Goal: Transaction & Acquisition: Purchase product/service

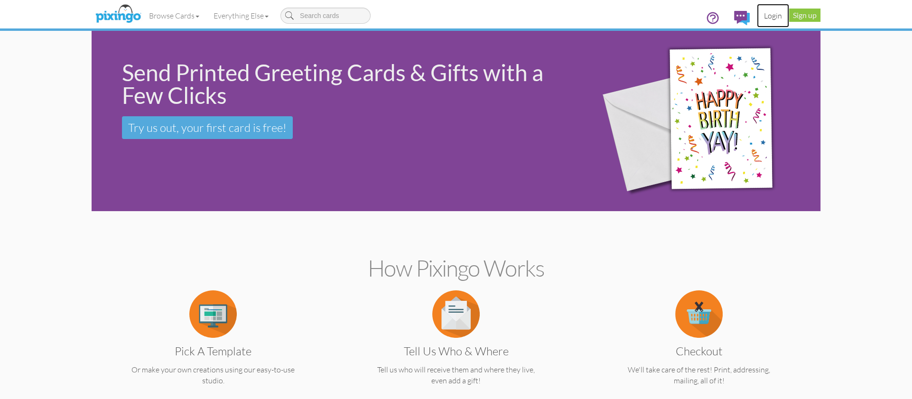
click at [771, 14] on link "Login" at bounding box center [773, 16] width 32 height 24
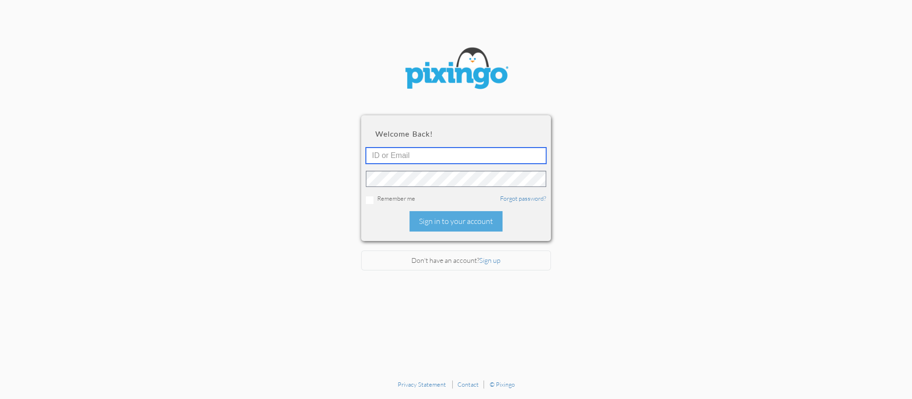
type input "1644"
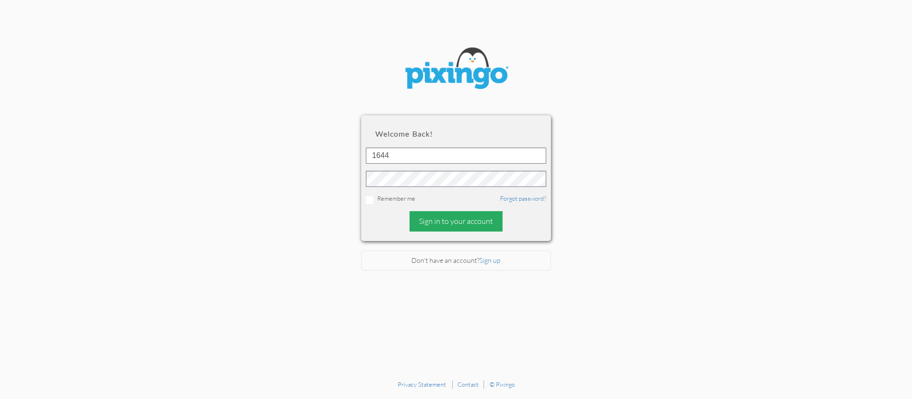
click at [453, 217] on div "Sign in to your account" at bounding box center [455, 221] width 93 height 20
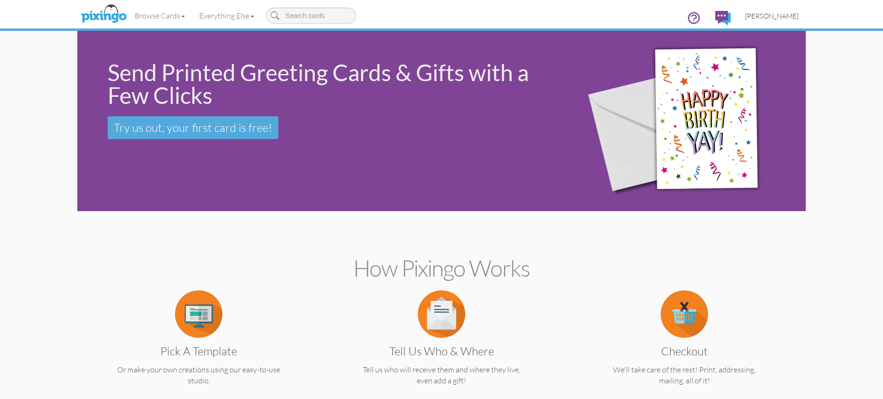
click at [776, 16] on span "[PERSON_NAME]" at bounding box center [772, 16] width 54 height 8
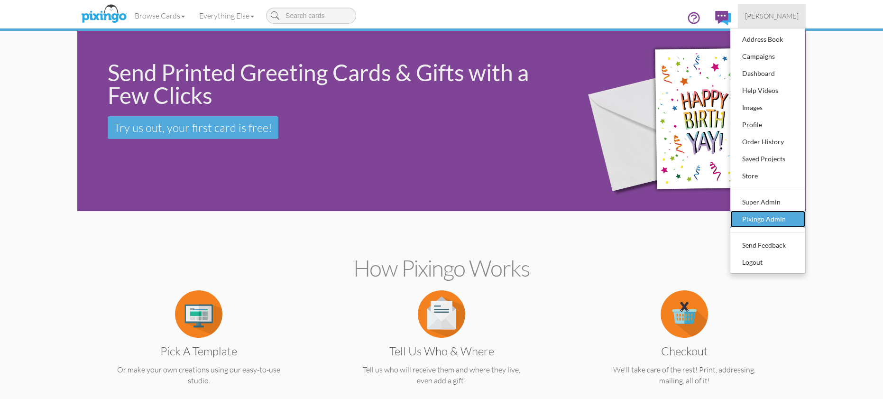
click at [771, 214] on div "Pixingo Admin" at bounding box center [768, 219] width 56 height 14
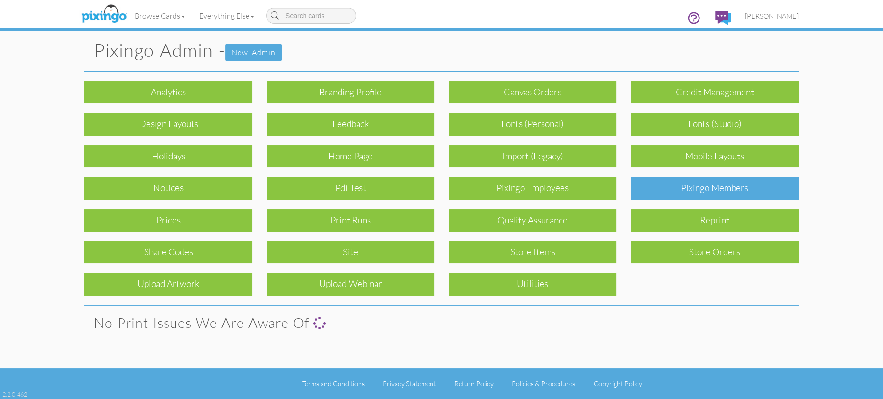
click at [742, 193] on div "Pixingo Members" at bounding box center [715, 188] width 168 height 22
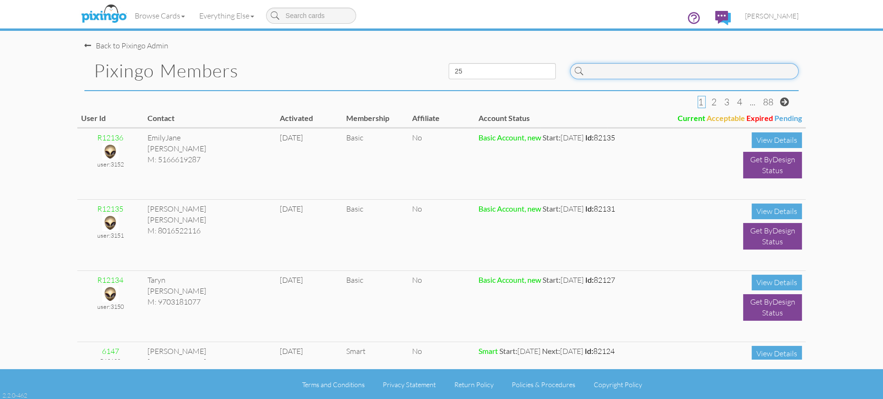
click at [643, 68] on input at bounding box center [684, 71] width 229 height 16
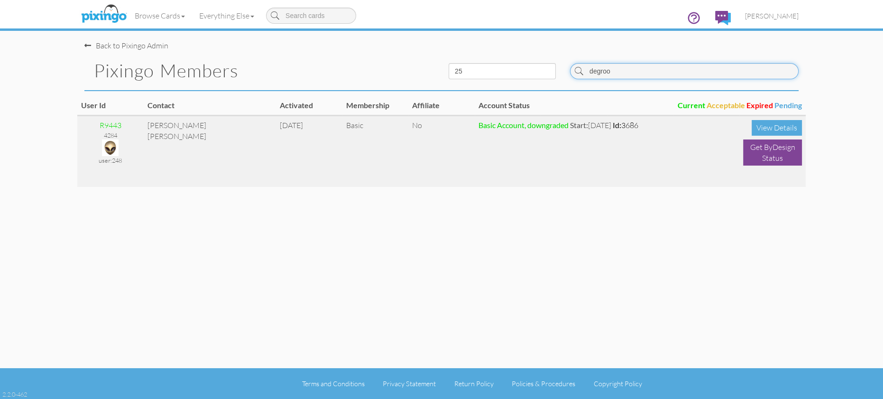
type input "degroo"
click at [105, 144] on img at bounding box center [110, 147] width 17 height 17
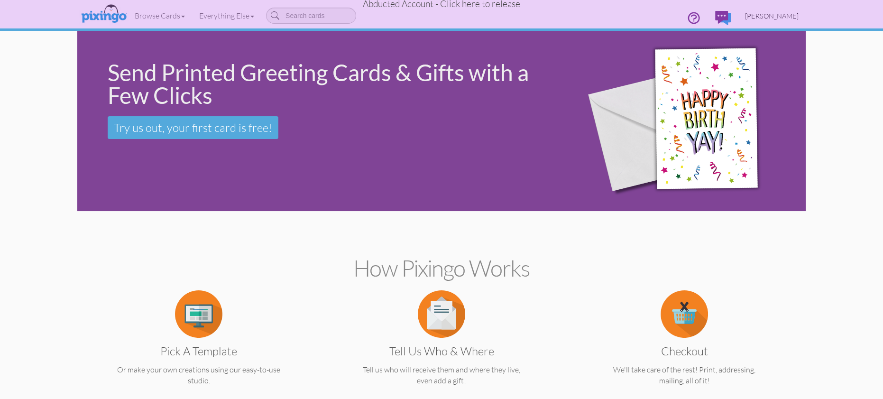
click at [765, 15] on span "Sherrie Degroot" at bounding box center [772, 16] width 54 height 8
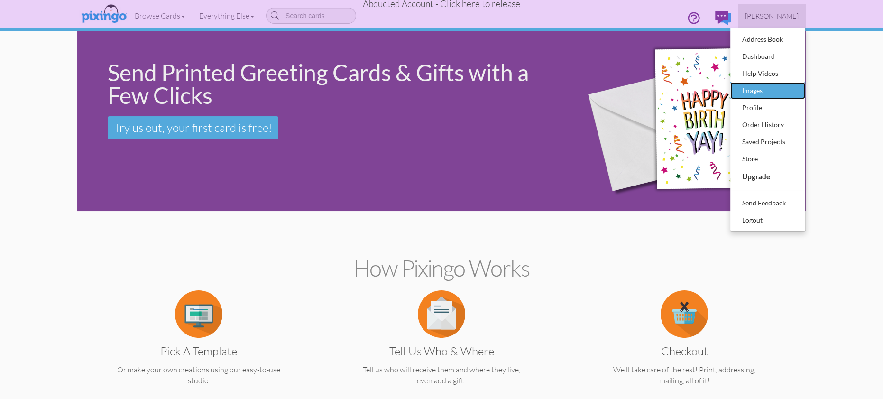
click at [755, 91] on div "Images" at bounding box center [768, 90] width 56 height 14
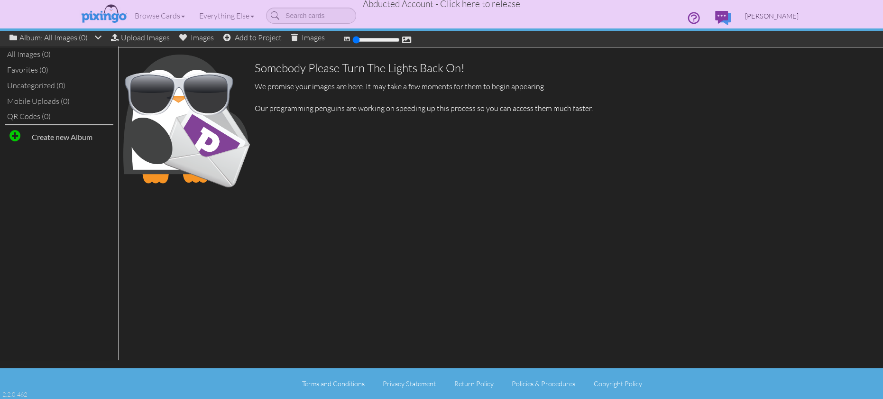
click at [784, 12] on span "Sherrie Degroot" at bounding box center [772, 16] width 54 height 8
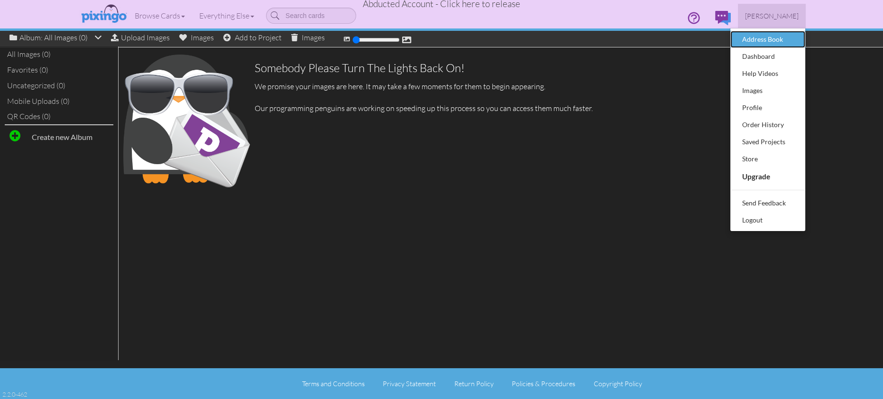
click at [763, 39] on div "Address Book" at bounding box center [768, 39] width 56 height 14
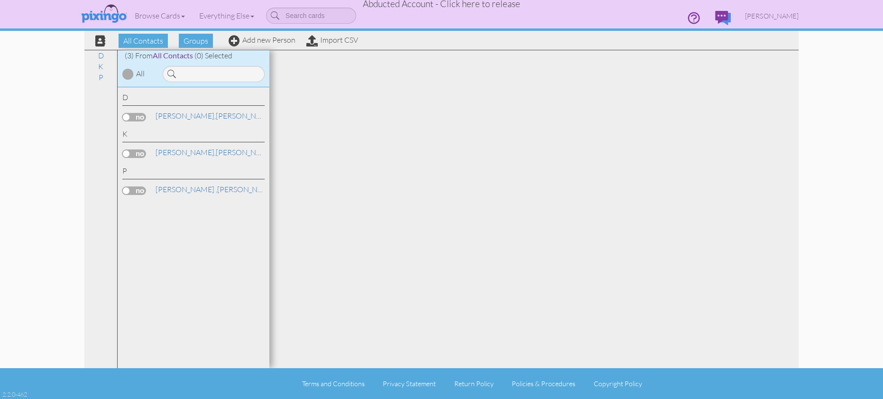
click at [459, 6] on span "Abducted Account - Click here to release" at bounding box center [441, 3] width 157 height 11
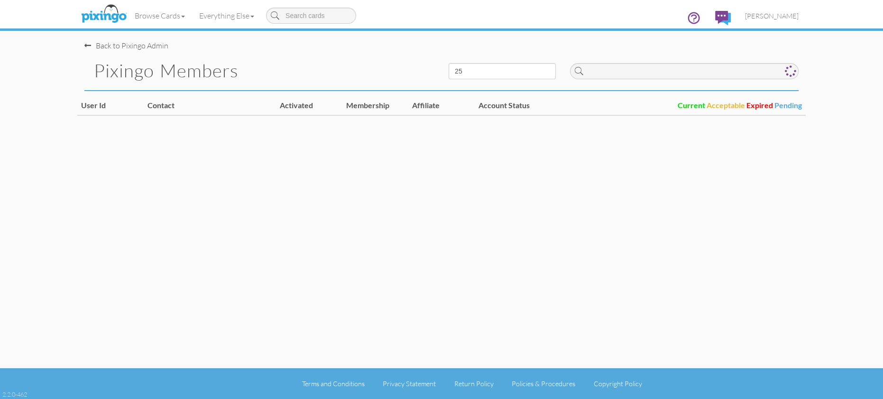
click at [541, 48] on div "Back to Pixingo Admin" at bounding box center [444, 41] width 721 height 20
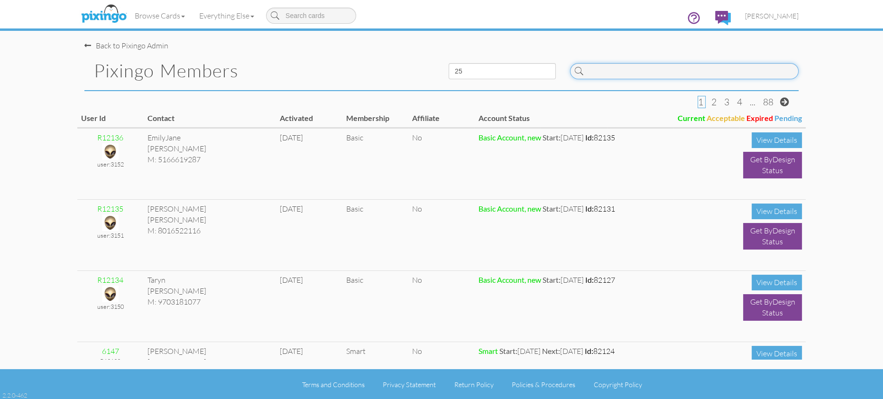
click at [610, 72] on input at bounding box center [684, 71] width 229 height 16
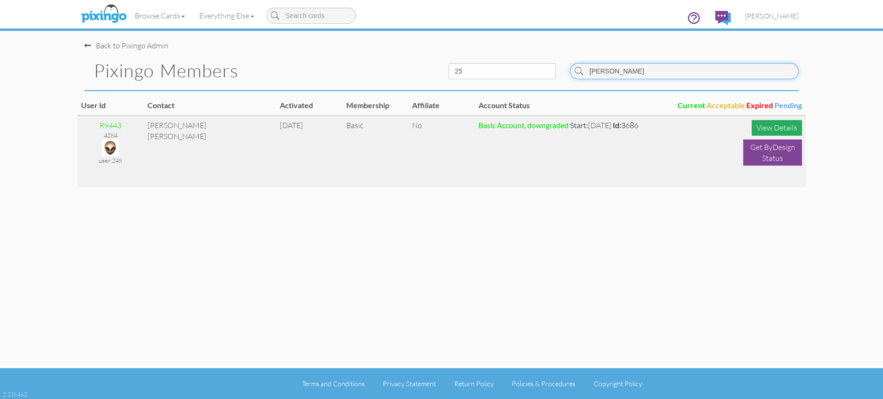
type input "degroot"
click at [776, 124] on div "View Details" at bounding box center [777, 128] width 50 height 16
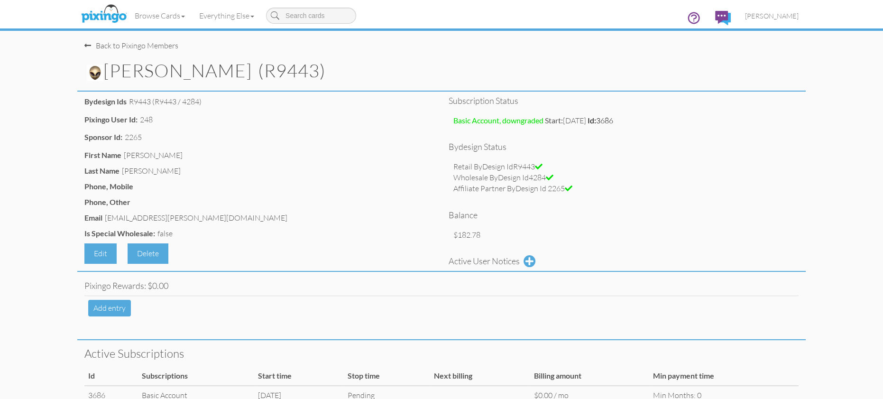
click at [100, 74] on img at bounding box center [95, 73] width 17 height 17
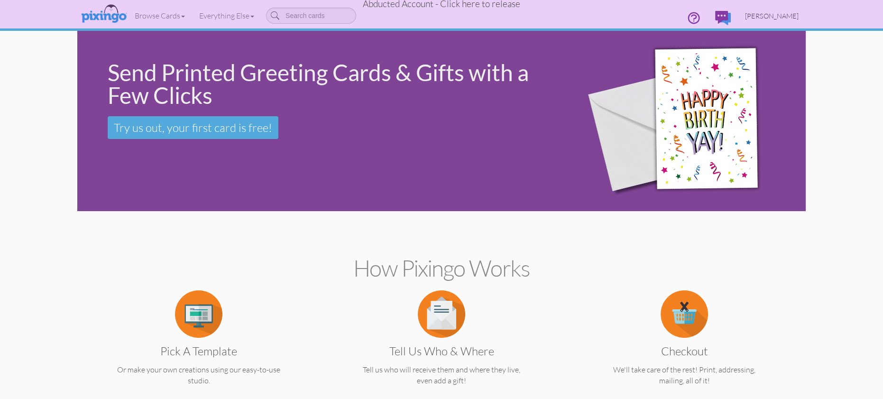
click at [766, 13] on span "Sherrie Degroot" at bounding box center [772, 16] width 54 height 8
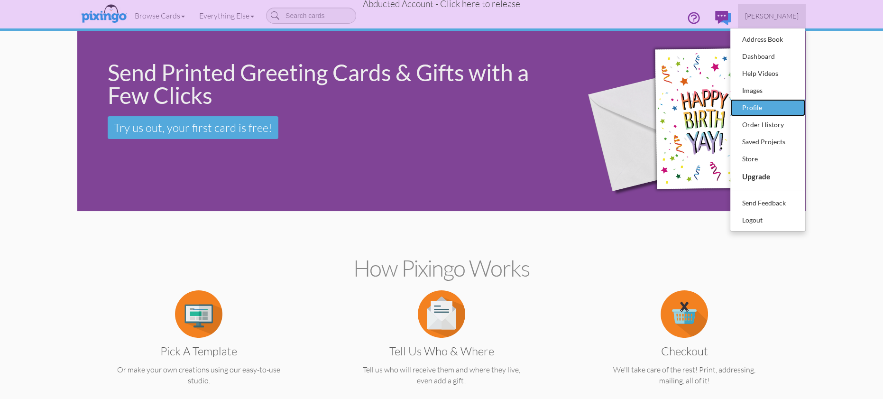
click at [758, 109] on div "Profile" at bounding box center [768, 108] width 56 height 14
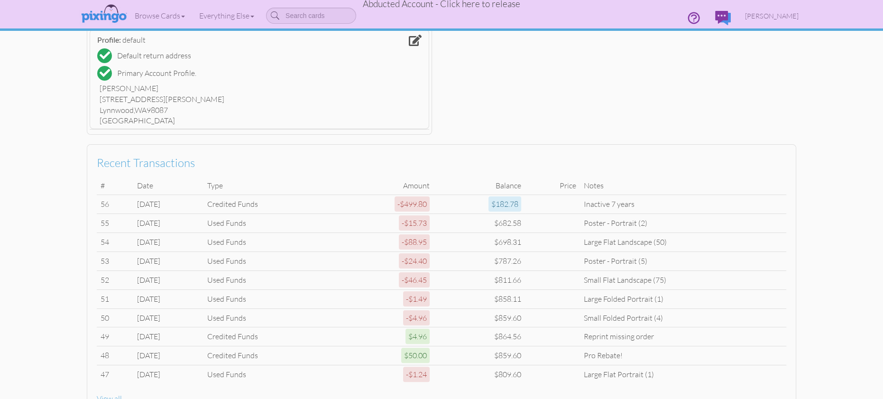
scroll to position [318, 0]
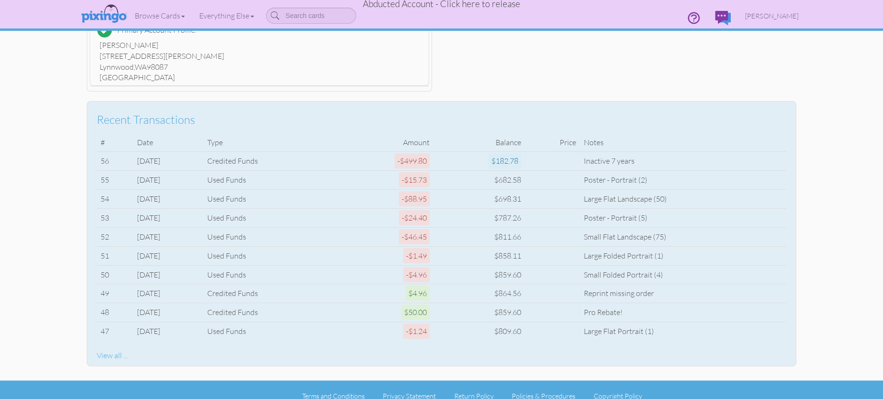
click at [108, 350] on div "View all ..." at bounding box center [442, 355] width 690 height 11
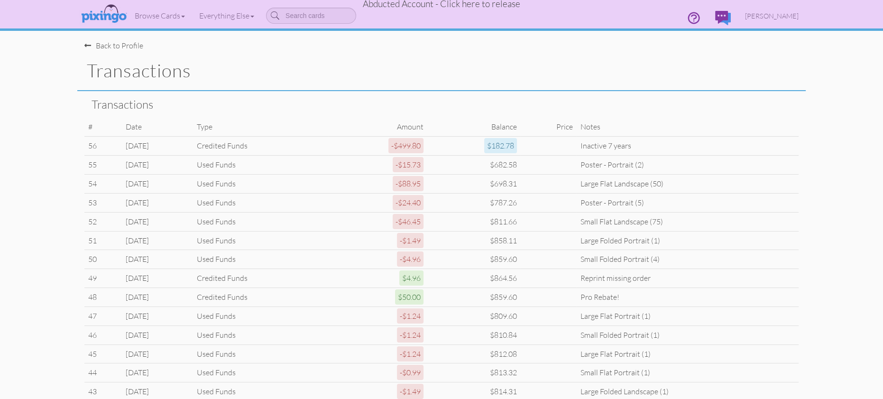
click at [475, 86] on div "Transactions" at bounding box center [441, 71] width 729 height 40
click at [428, 8] on span "Abducted Account - Click here to release" at bounding box center [441, 3] width 157 height 11
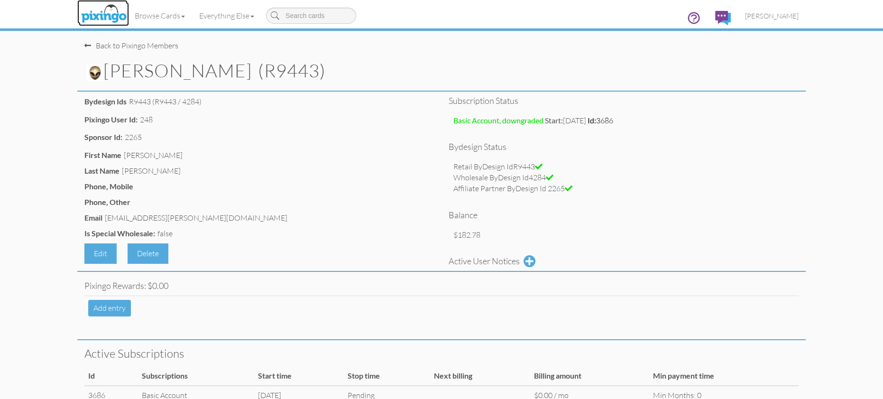
click at [99, 16] on img at bounding box center [104, 14] width 50 height 24
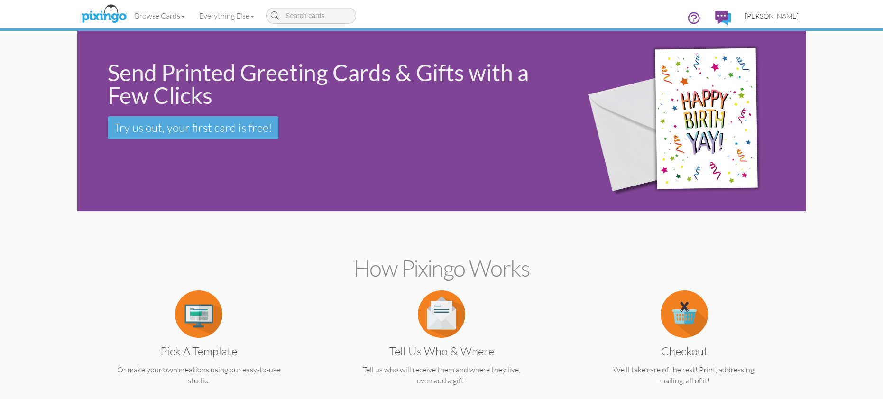
click at [774, 18] on span "[PERSON_NAME]" at bounding box center [772, 16] width 54 height 8
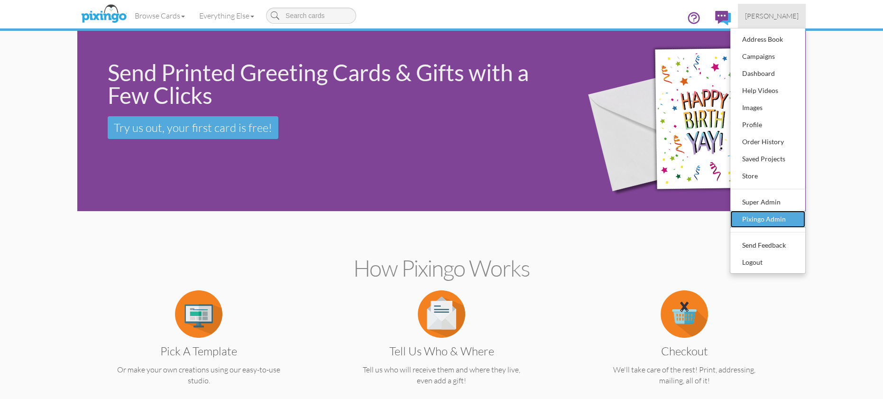
click at [764, 220] on div "Pixingo Admin" at bounding box center [768, 219] width 56 height 14
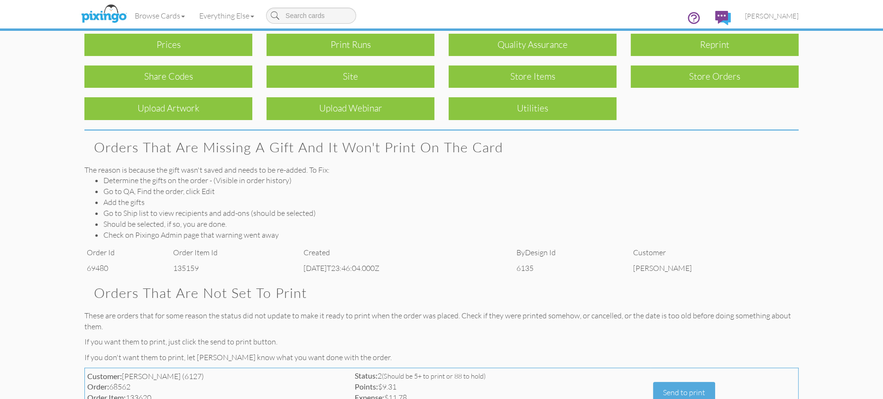
scroll to position [224, 0]
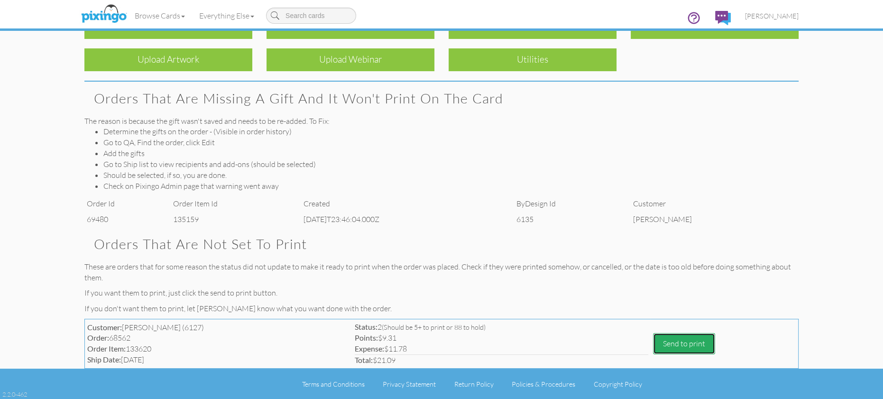
click at [680, 348] on button "Send to print" at bounding box center [684, 343] width 62 height 21
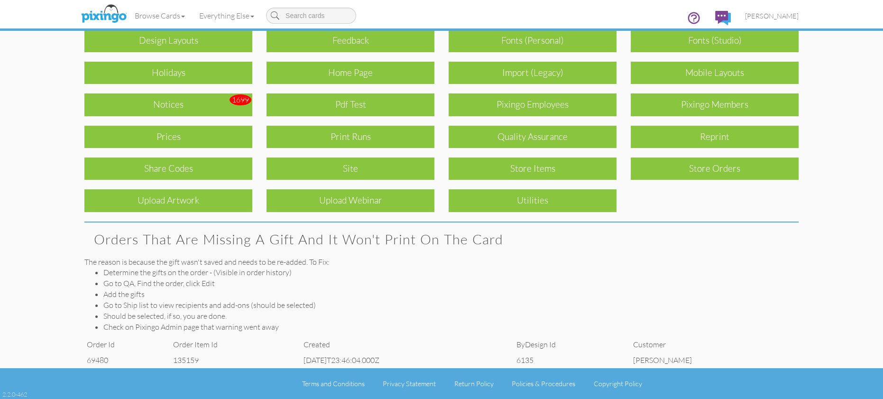
scroll to position [83, 0]
click at [486, 364] on td "2025-08-29T23:46:04.000Z" at bounding box center [407, 360] width 213 height 16
click at [364, 362] on td "2025-08-29T23:46:04.000Z" at bounding box center [407, 360] width 213 height 16
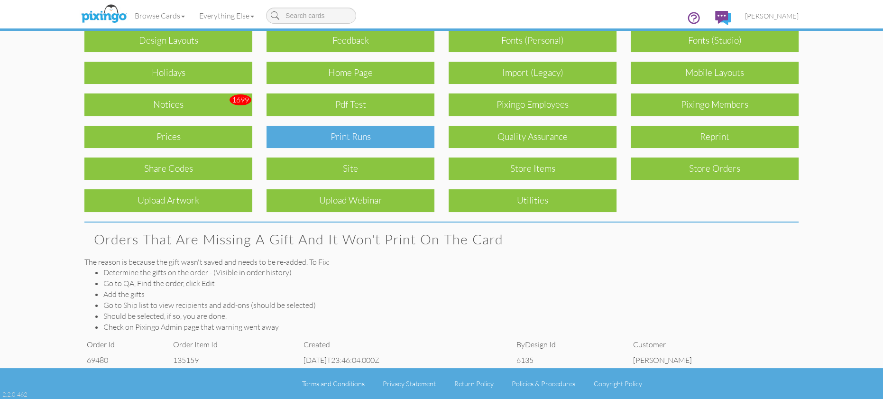
click at [354, 139] on div "Print Runs" at bounding box center [351, 137] width 168 height 22
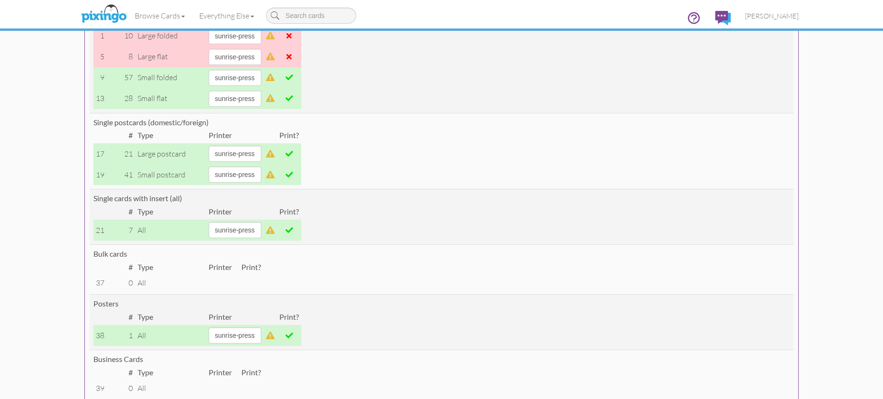
scroll to position [171, 0]
click at [780, 18] on span "[PERSON_NAME]" at bounding box center [772, 16] width 54 height 8
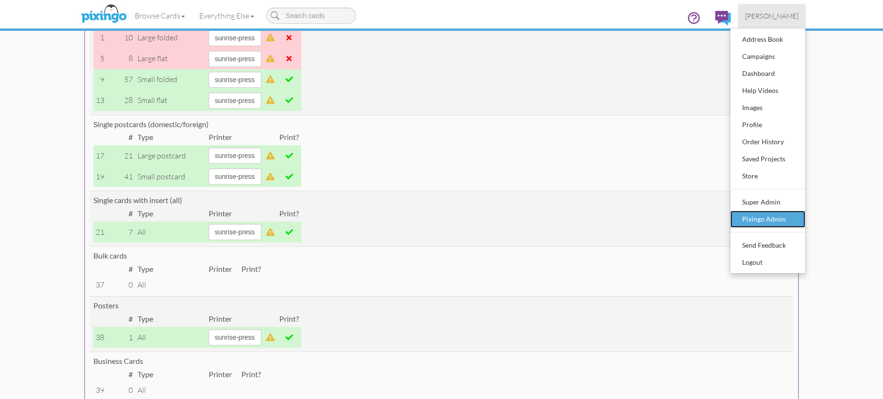
click at [776, 215] on div "Pixingo Admin" at bounding box center [768, 219] width 56 height 14
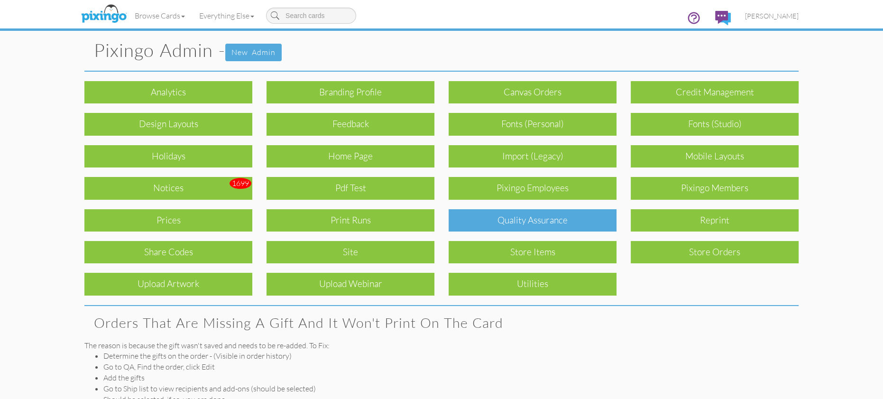
click at [537, 223] on div "Quality Assurance" at bounding box center [533, 220] width 168 height 22
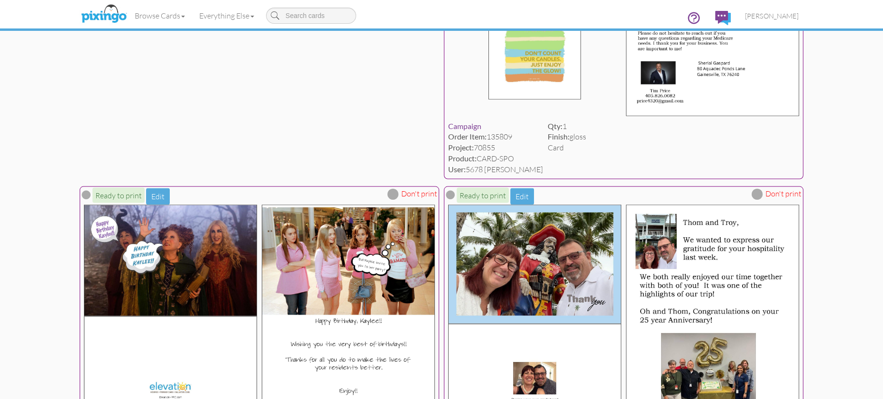
scroll to position [2448, 0]
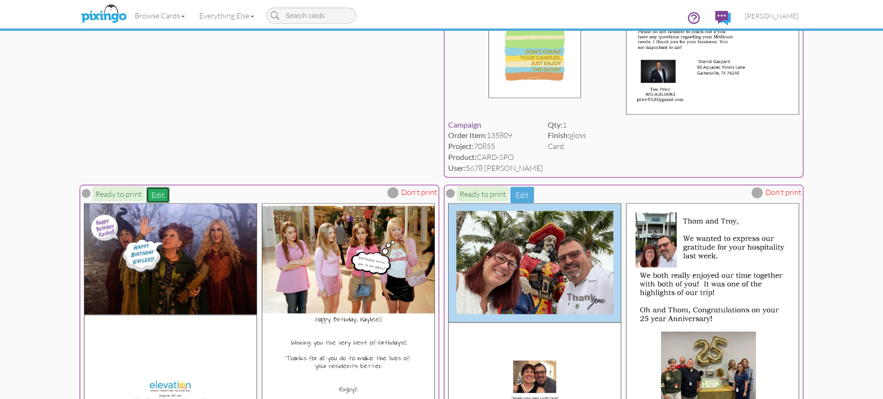
click at [170, 187] on button "Edit" at bounding box center [158, 195] width 24 height 17
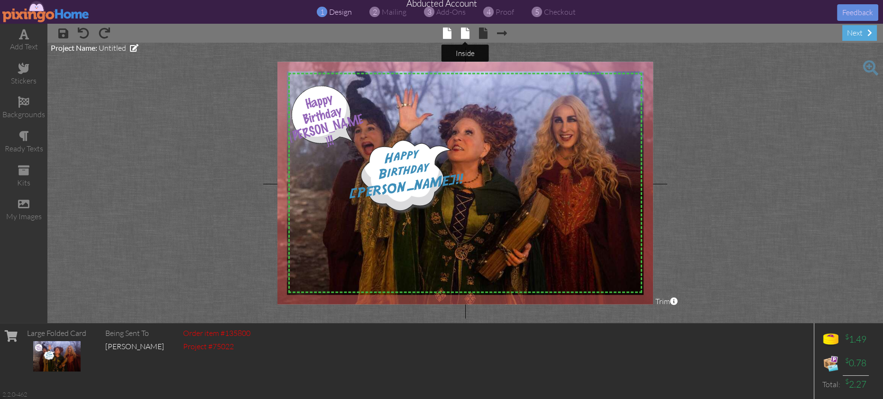
click at [466, 34] on span at bounding box center [465, 33] width 9 height 11
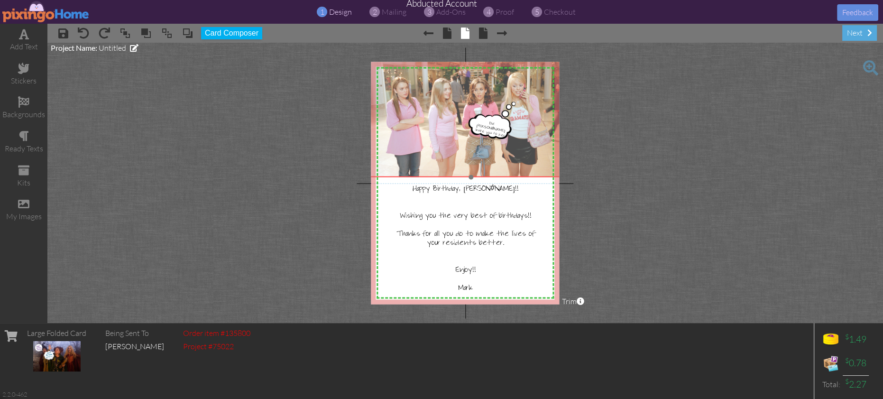
drag, startPoint x: 394, startPoint y: 73, endPoint x: 411, endPoint y: 90, distance: 24.5
click at [394, 70] on img at bounding box center [472, 119] width 210 height 118
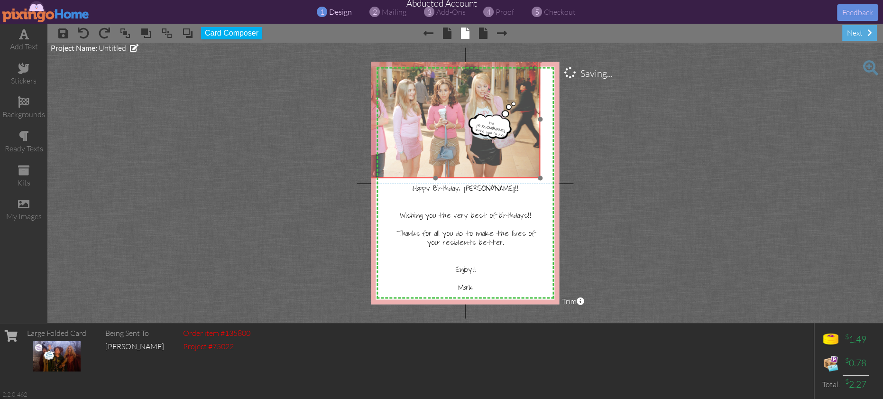
drag, startPoint x: 533, startPoint y: 167, endPoint x: 497, endPoint y: 168, distance: 35.6
click at [497, 168] on img at bounding box center [436, 120] width 210 height 118
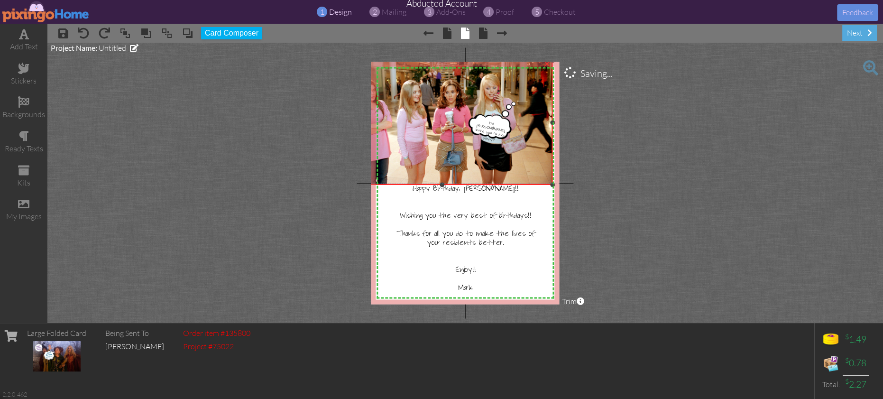
drag, startPoint x: 541, startPoint y: 177, endPoint x: 549, endPoint y: 182, distance: 9.5
click at [555, 184] on div "X X X X X X X X X X X X X X X X X X X X X X X X X X X X X X X X X X X X X X X X…" at bounding box center [465, 183] width 188 height 242
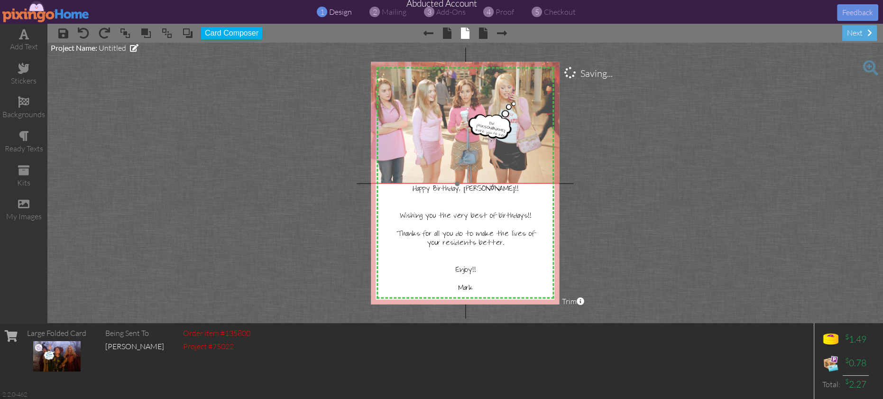
drag, startPoint x: 515, startPoint y: 153, endPoint x: 531, endPoint y: 152, distance: 15.7
click at [531, 152] on img at bounding box center [457, 122] width 221 height 124
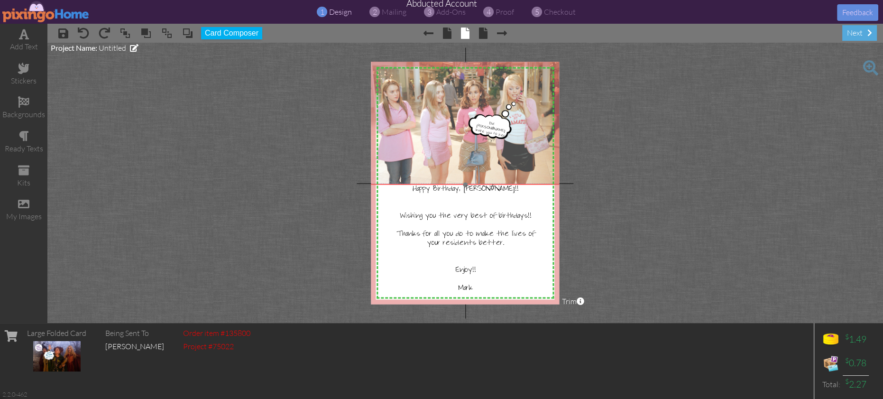
drag, startPoint x: 531, startPoint y: 96, endPoint x: 539, endPoint y: 97, distance: 8.1
click at [539, 97] on img at bounding box center [465, 123] width 221 height 124
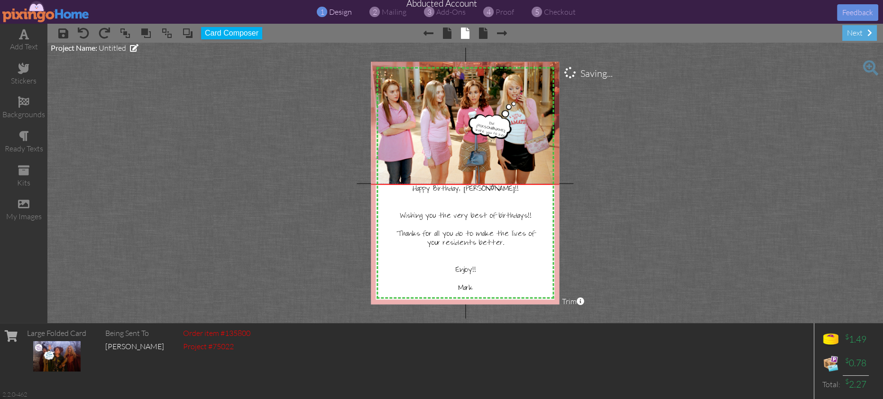
click at [637, 124] on project-studio-wrapper "X X X X X X X X X X X X X X X X X X X X X X X X X X X X X X X X X X X X X X X X…" at bounding box center [465, 183] width 836 height 280
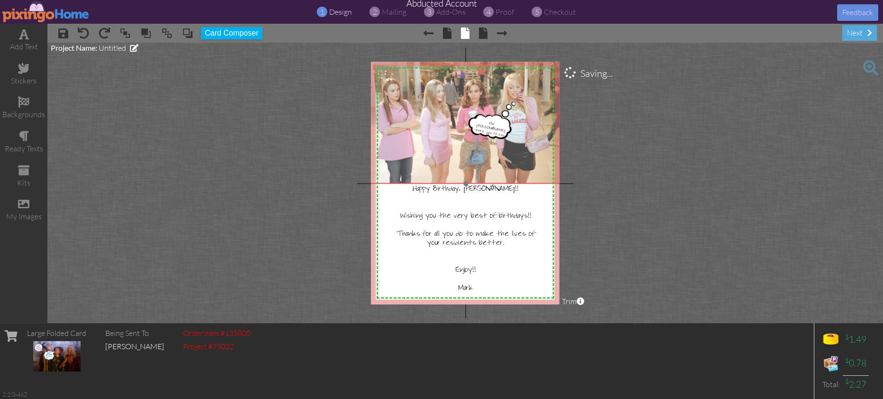
drag, startPoint x: 530, startPoint y: 131, endPoint x: 545, endPoint y: 131, distance: 14.7
click at [530, 130] on img at bounding box center [466, 122] width 221 height 124
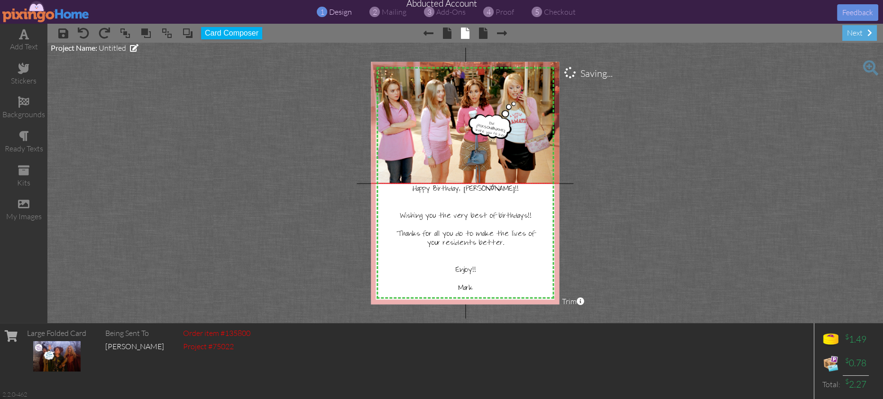
click at [643, 139] on project-studio-wrapper "X X X X X X X X X X X X X X X X X X X X X X X X X X X X X X X X X X X X X X X X…" at bounding box center [465, 183] width 836 height 280
click at [506, 11] on span "proof" at bounding box center [505, 11] width 18 height 9
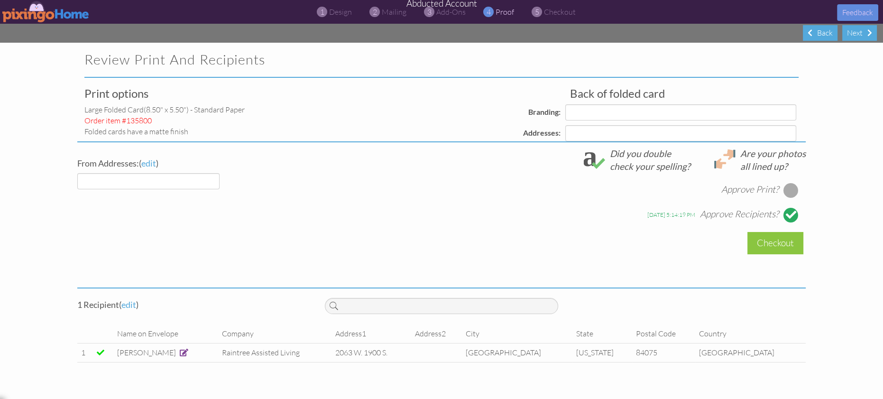
select select "object:11816"
select select "object:11822"
select select "object:11820"
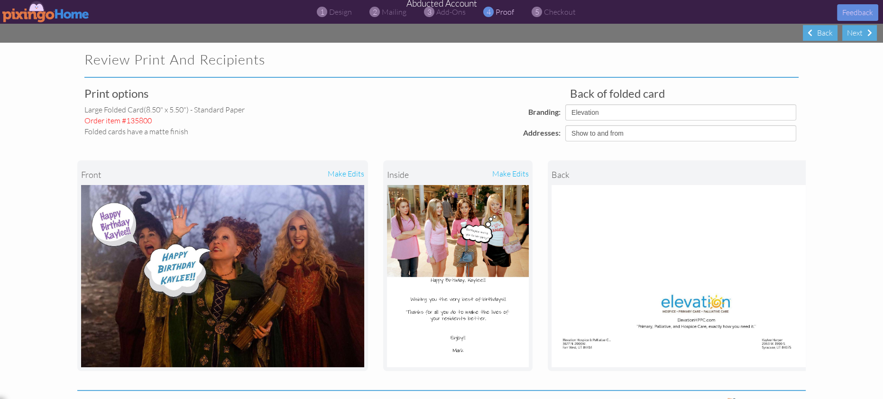
click at [26, 10] on img at bounding box center [45, 11] width 87 height 21
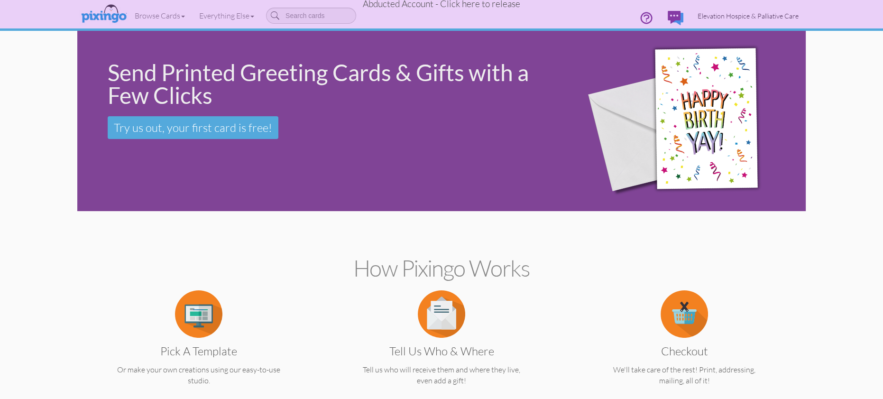
click at [745, 15] on span "Elevation Hospice & Palliative Care" at bounding box center [748, 16] width 101 height 8
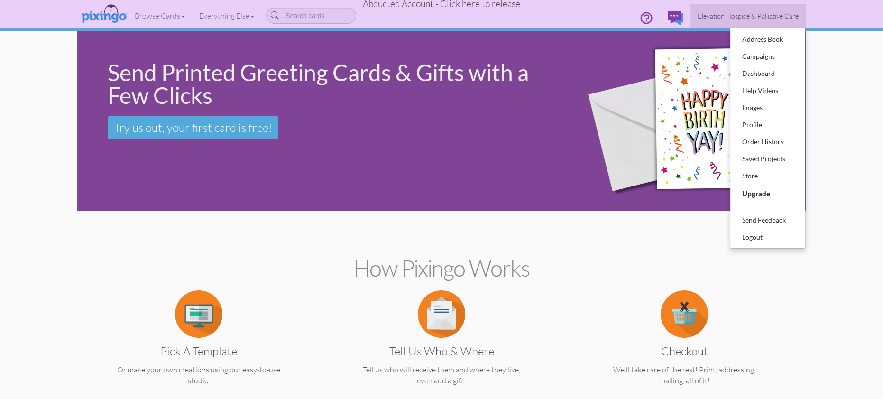
click at [496, 8] on span "Abducted Account - Click here to release" at bounding box center [441, 3] width 157 height 11
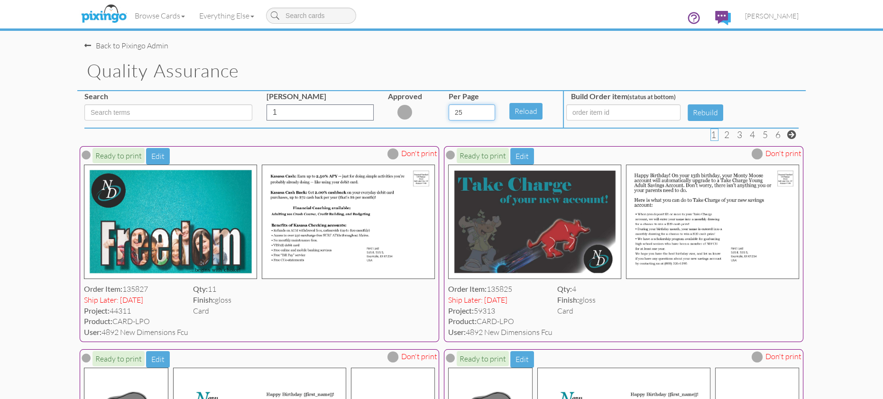
click at [487, 113] on select "5 10 25 50 100" at bounding box center [472, 112] width 46 height 16
select select "number:100"
click at [449, 104] on select "5 10 25 50 100" at bounding box center [472, 112] width 46 height 16
click at [130, 111] on input at bounding box center [168, 112] width 168 height 16
type input "SFO"
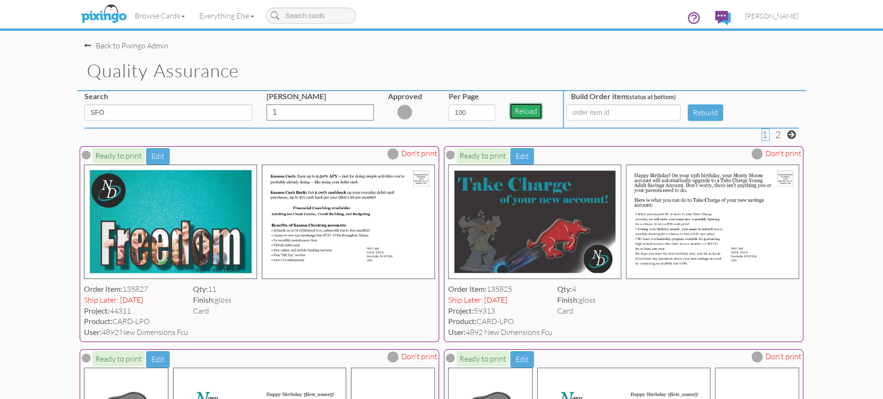
click at [514, 110] on button "Reload" at bounding box center [525, 111] width 33 height 17
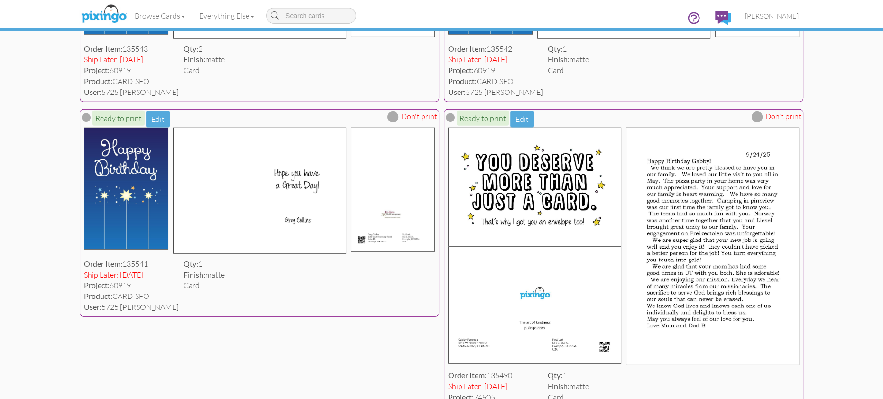
scroll to position [8287, 0]
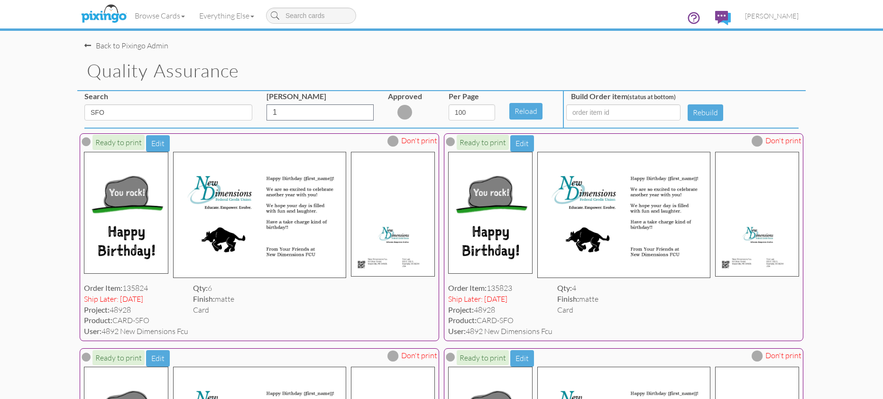
select select "number:100"
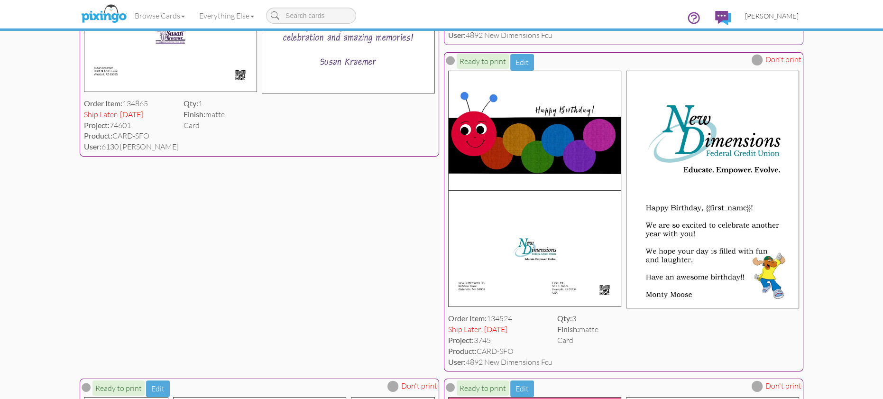
click at [785, 14] on span "[PERSON_NAME]" at bounding box center [772, 16] width 54 height 8
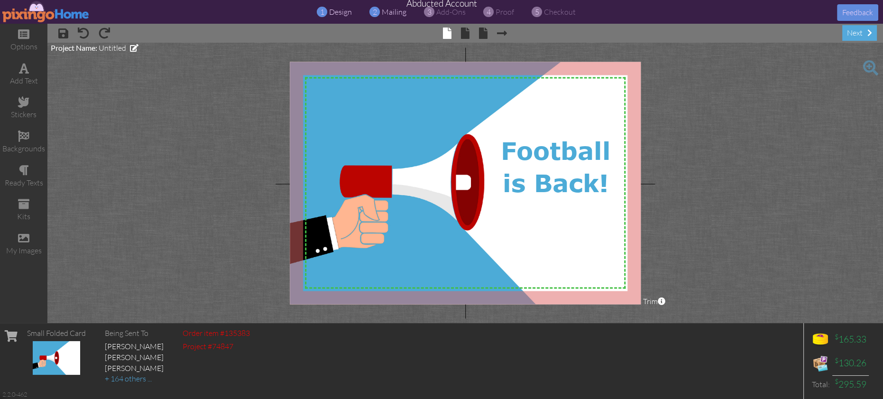
click at [397, 14] on span "mailing" at bounding box center [394, 11] width 25 height 9
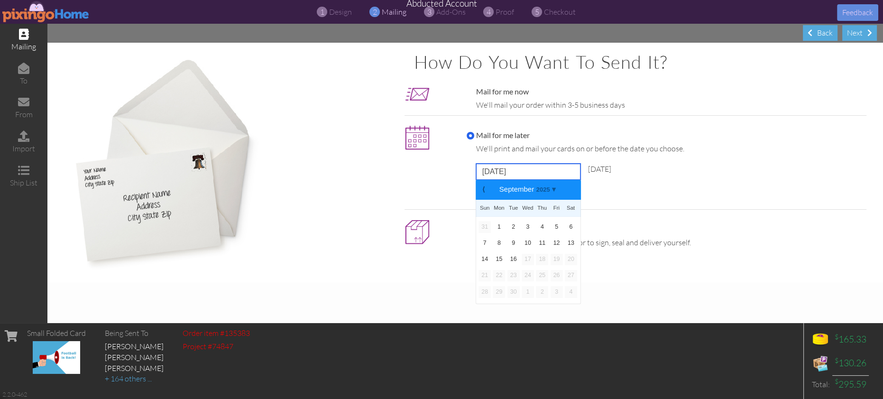
click at [524, 176] on input "September 22, 2025" at bounding box center [528, 172] width 104 height 16
click at [484, 275] on link "21" at bounding box center [485, 275] width 12 height 11
type input "September 21, 2025"
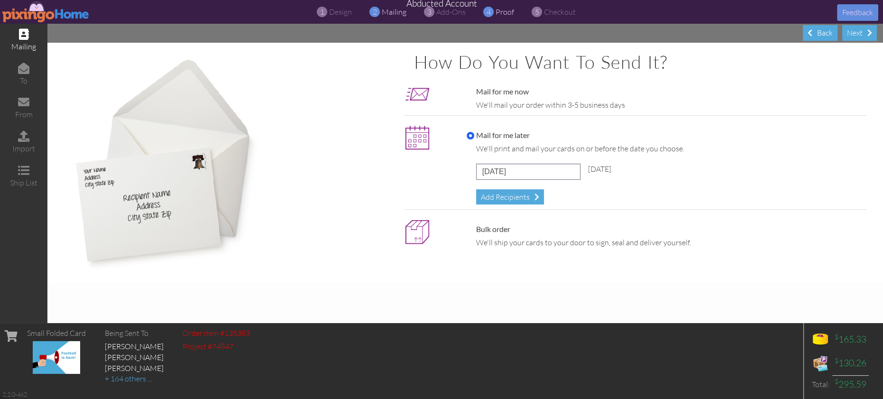
click at [501, 13] on span "proof" at bounding box center [505, 11] width 18 height 9
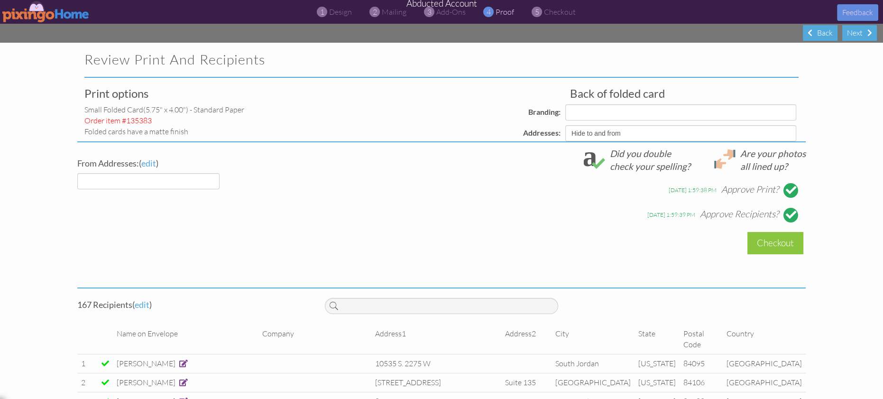
select select "object:72256"
select select "object:72259"
select select "object:72261"
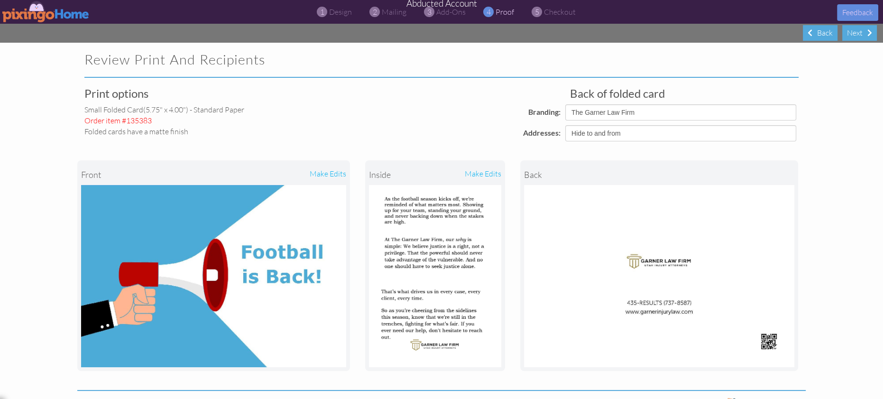
click at [501, 13] on span "proof" at bounding box center [505, 11] width 18 height 9
click at [62, 12] on img at bounding box center [45, 11] width 87 height 21
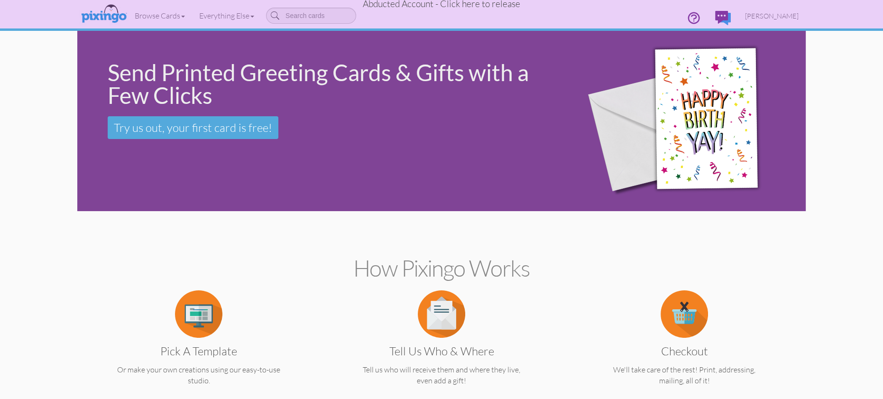
click at [509, 8] on span "Abducted Account - Click here to release" at bounding box center [441, 3] width 157 height 11
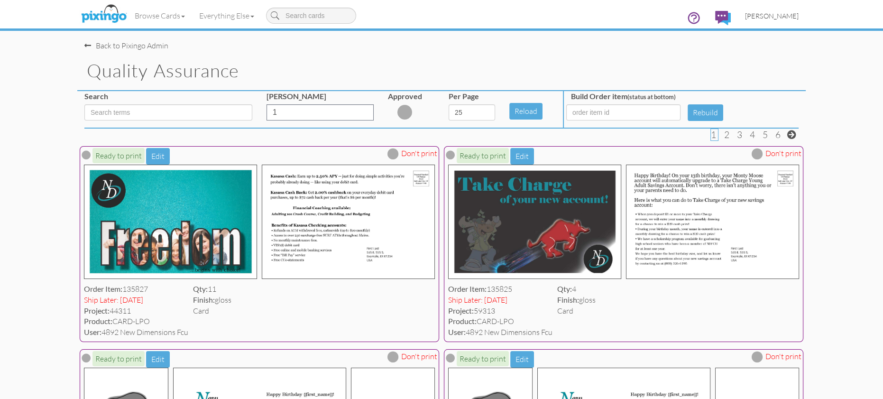
click at [786, 17] on span "[PERSON_NAME]" at bounding box center [772, 16] width 54 height 8
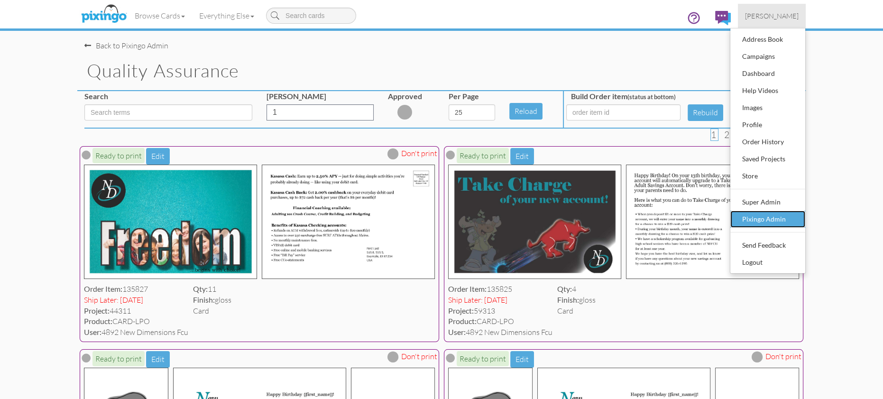
click at [758, 216] on div "Pixingo Admin" at bounding box center [768, 219] width 56 height 14
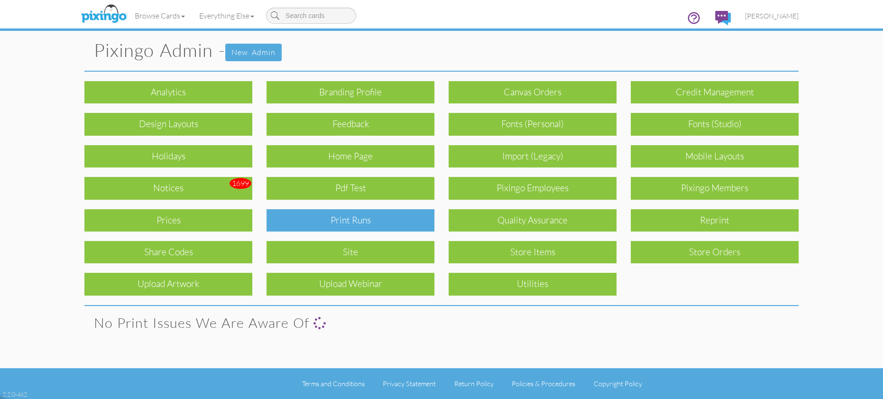
click at [340, 213] on div "Print Runs" at bounding box center [351, 220] width 168 height 22
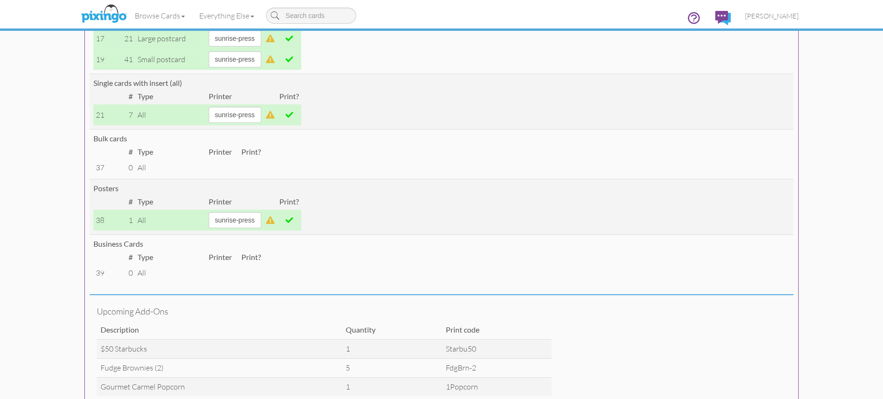
scroll to position [235, 0]
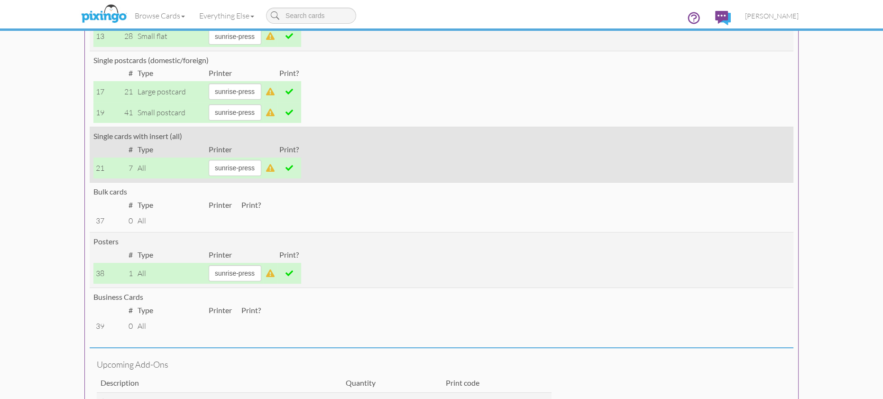
click at [293, 169] on span at bounding box center [290, 168] width 8 height 8
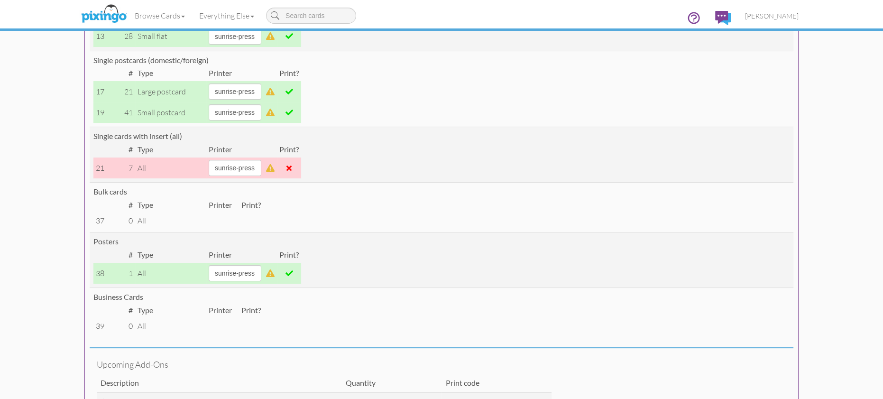
click at [293, 113] on span at bounding box center [290, 113] width 8 height 8
click at [293, 92] on span at bounding box center [290, 92] width 8 height 8
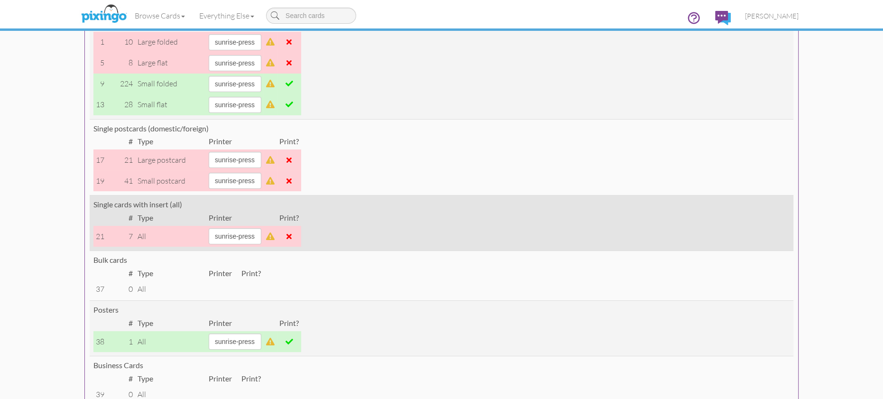
scroll to position [160, 0]
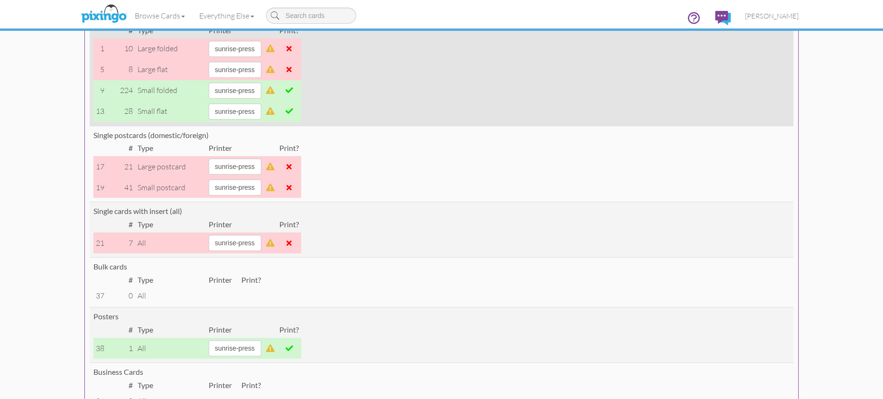
click at [293, 109] on span at bounding box center [290, 111] width 8 height 8
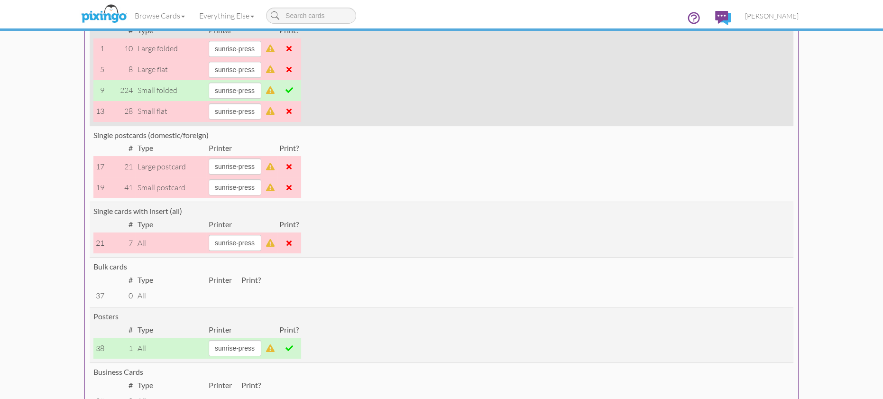
click at [293, 92] on span at bounding box center [290, 90] width 8 height 8
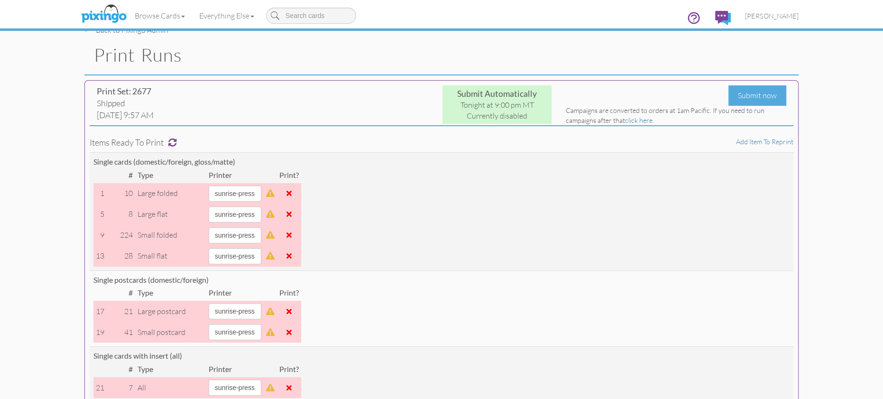
scroll to position [0, 0]
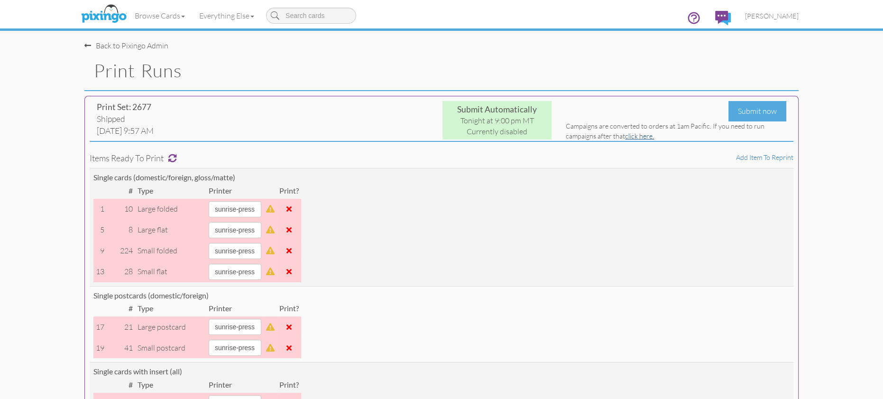
click at [640, 135] on link "click here." at bounding box center [639, 136] width 29 height 8
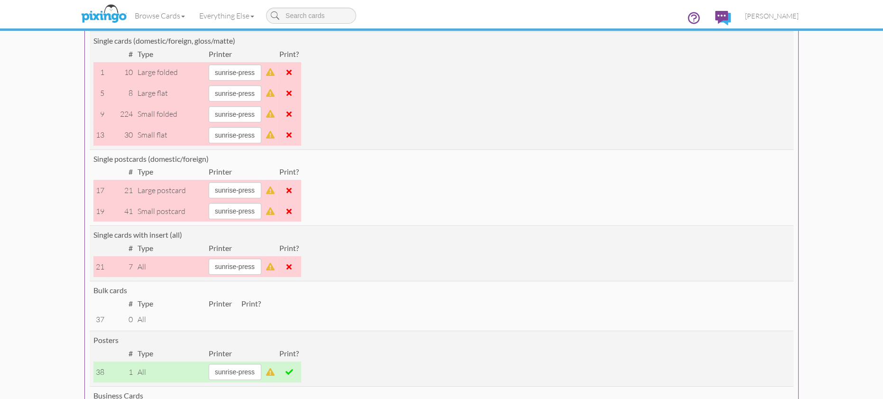
scroll to position [138, 0]
click at [770, 15] on span "[PERSON_NAME]" at bounding box center [772, 16] width 54 height 8
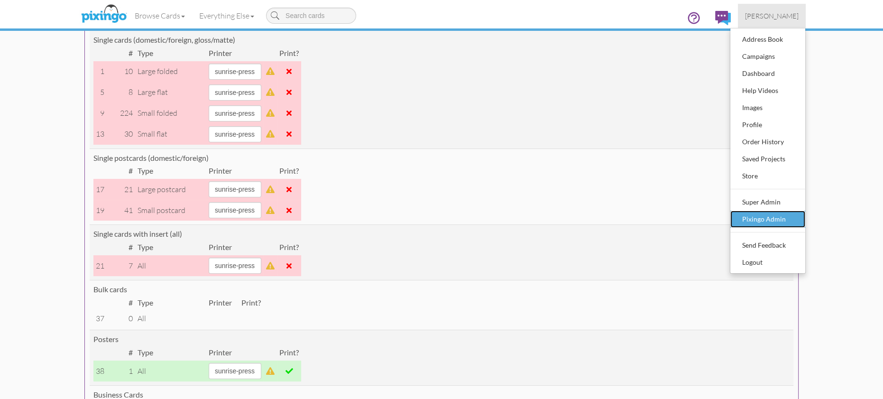
click at [762, 220] on div "Pixingo Admin" at bounding box center [768, 219] width 56 height 14
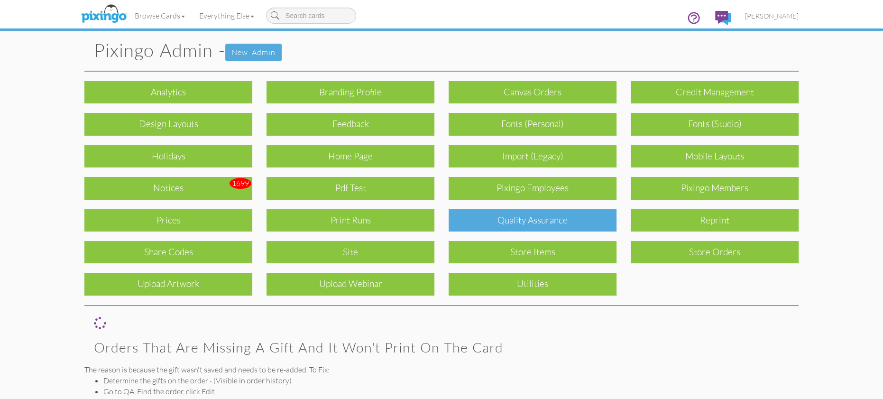
click at [538, 216] on div "Quality Assurance" at bounding box center [533, 220] width 168 height 22
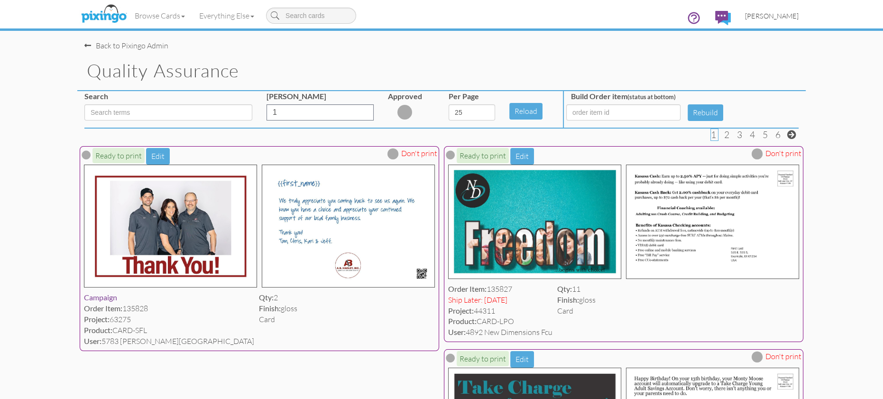
click at [763, 16] on span "[PERSON_NAME]" at bounding box center [772, 16] width 54 height 8
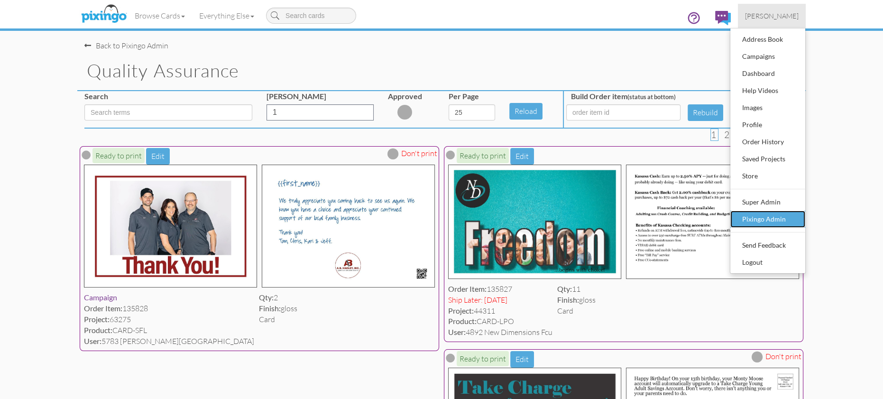
click at [779, 212] on div "Pixingo Admin" at bounding box center [768, 219] width 56 height 14
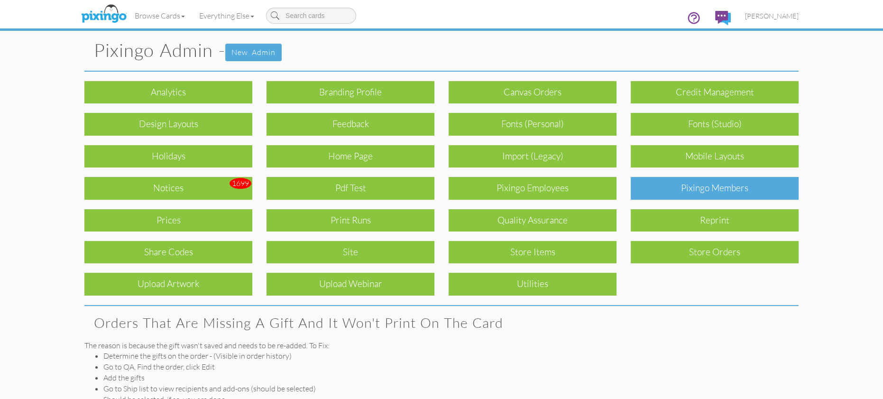
click at [678, 188] on div "Pixingo Members" at bounding box center [715, 188] width 168 height 22
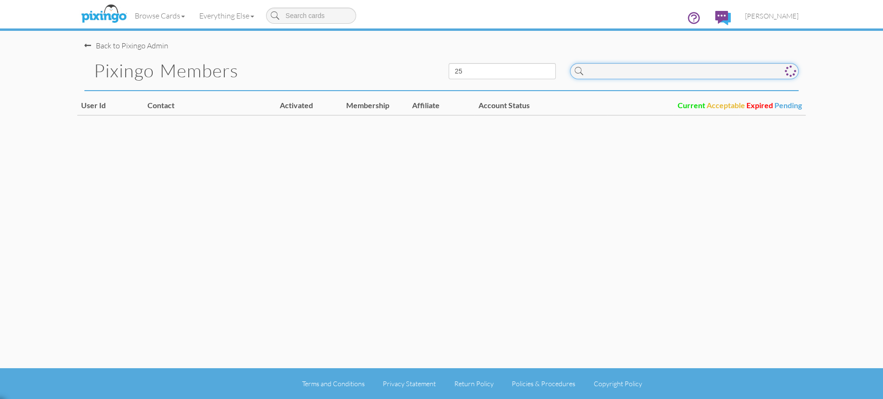
click at [641, 76] on input at bounding box center [684, 71] width 229 height 16
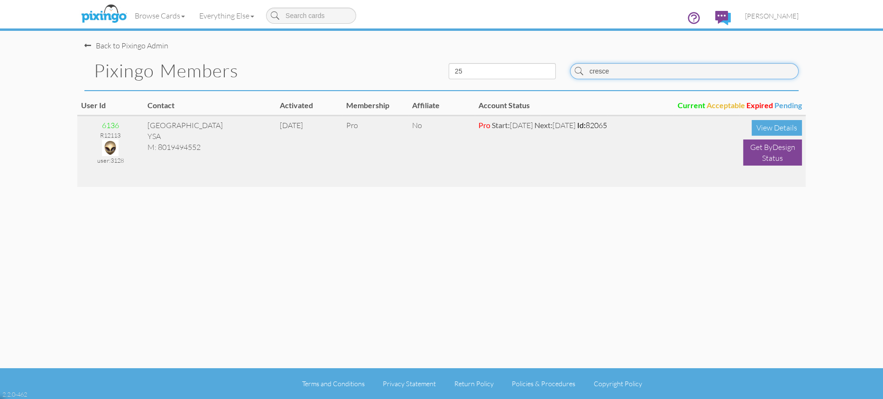
type input "cresce"
click at [113, 150] on img at bounding box center [110, 147] width 17 height 17
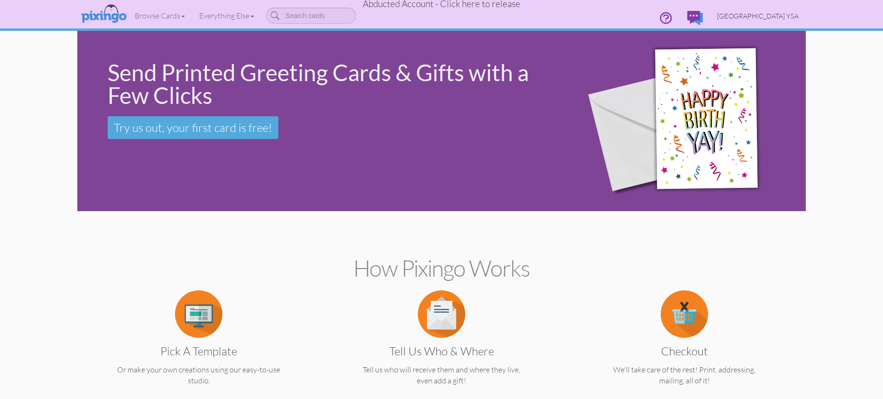
click at [775, 15] on span "Crescent Park YSA" at bounding box center [758, 16] width 82 height 8
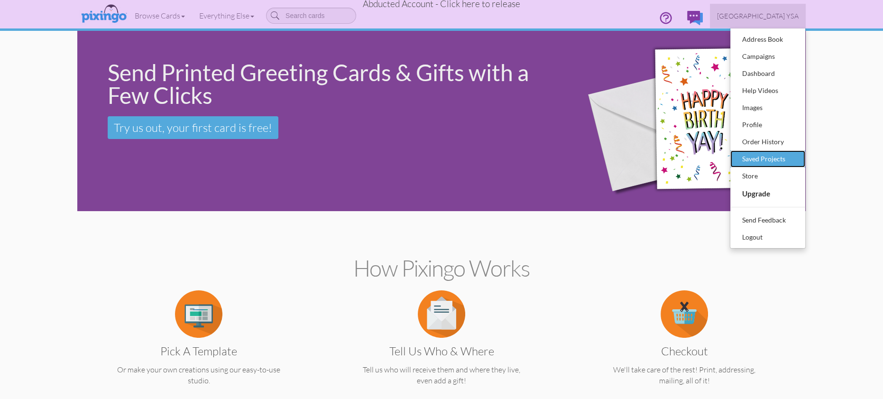
click at [766, 156] on div "Saved Projects" at bounding box center [768, 159] width 56 height 14
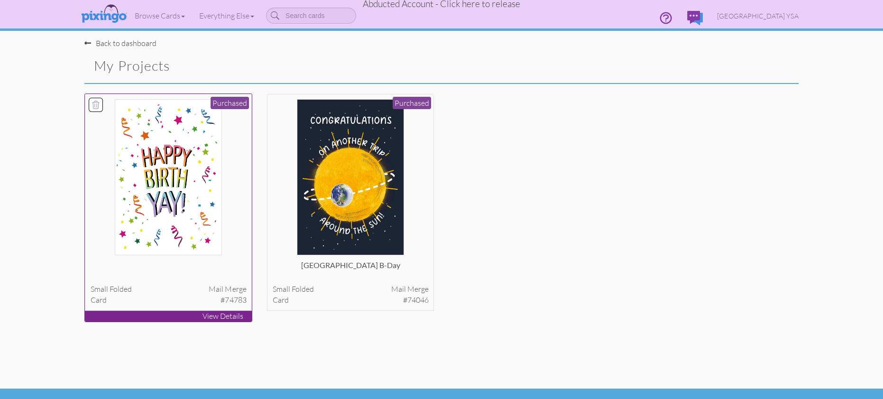
click at [159, 169] on img at bounding box center [169, 177] width 108 height 156
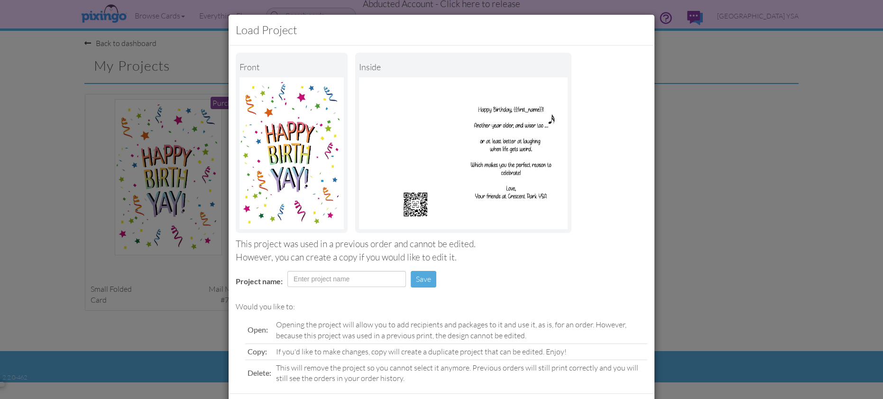
scroll to position [45, 0]
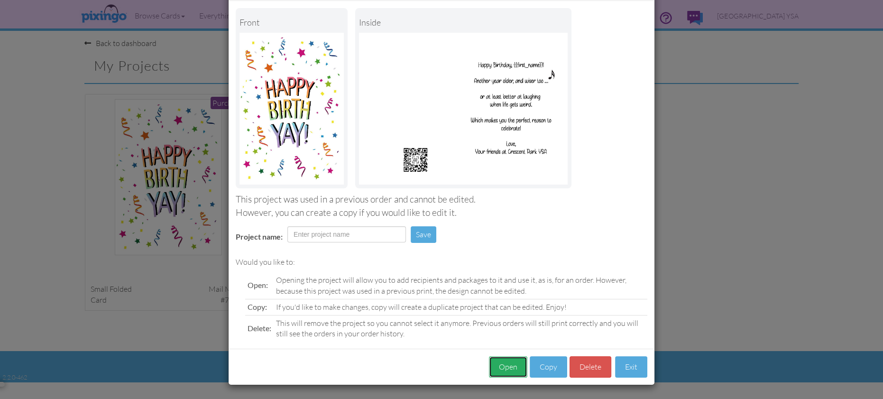
click at [502, 364] on button "Open" at bounding box center [508, 366] width 38 height 21
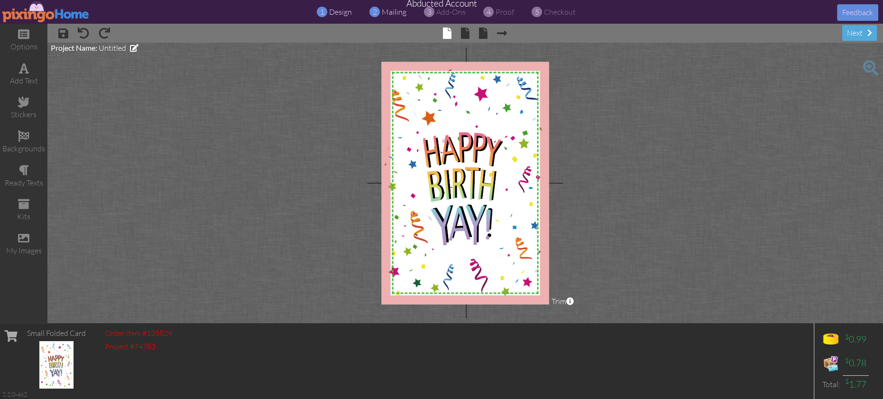
click at [387, 14] on span "mailing" at bounding box center [394, 11] width 25 height 9
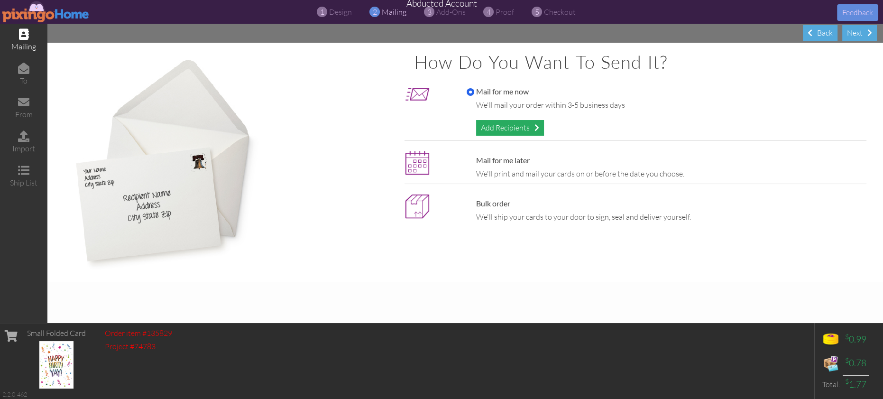
click at [508, 131] on div "Add Recipients" at bounding box center [510, 128] width 68 height 16
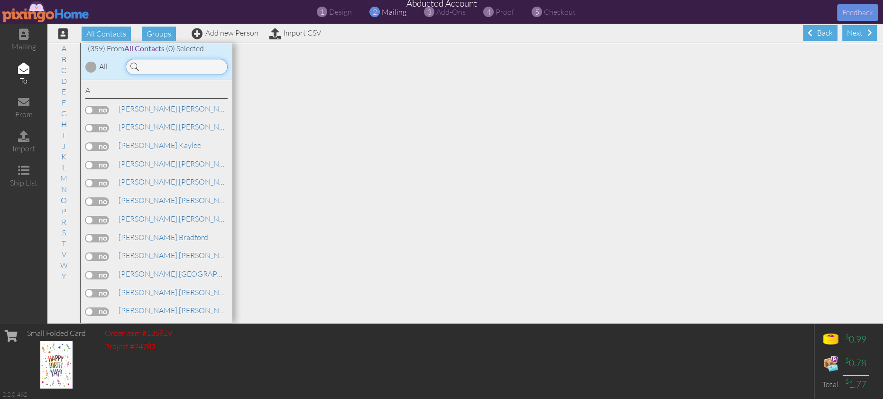
click at [143, 67] on input at bounding box center [177, 67] width 102 height 16
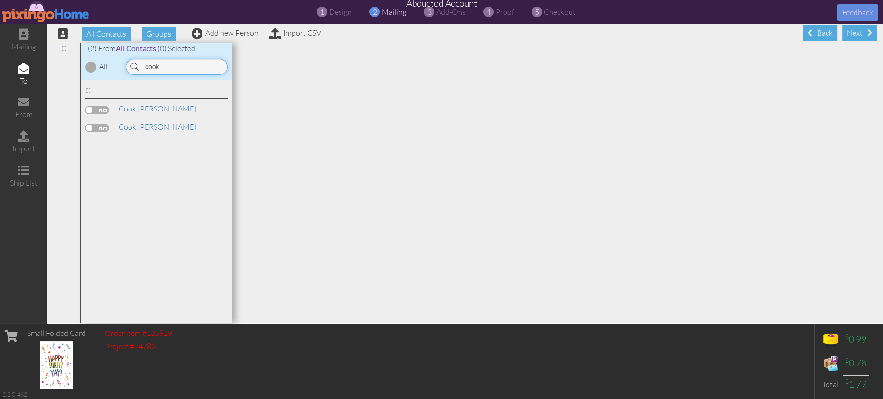
type input "cook"
click at [102, 127] on label at bounding box center [97, 128] width 24 height 9
click at [0, 0] on input "checkbox" at bounding box center [0, 0] width 0 height 0
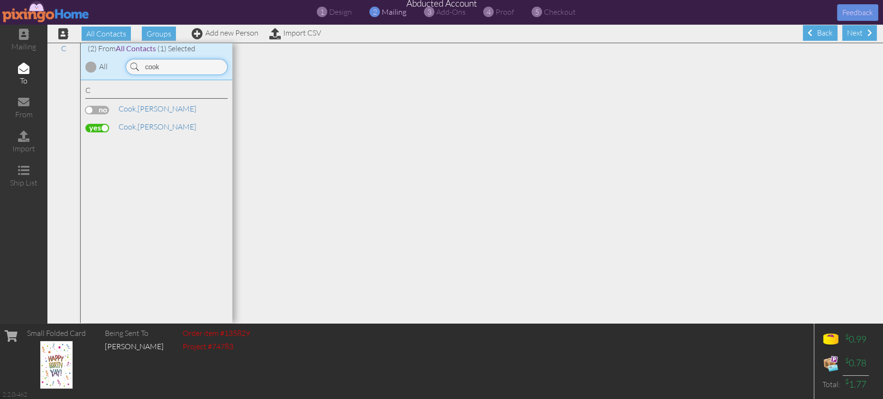
drag, startPoint x: 166, startPoint y: 71, endPoint x: 136, endPoint y: 68, distance: 30.5
click at [130, 67] on div "cook" at bounding box center [177, 67] width 102 height 16
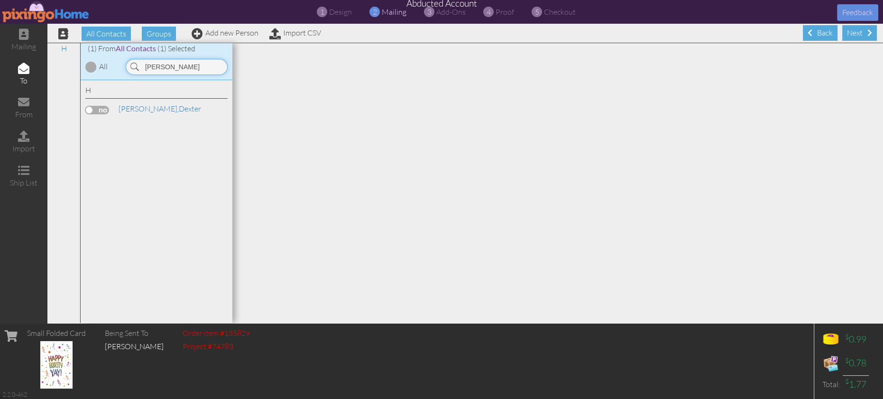
type input "holm"
click at [99, 108] on label at bounding box center [97, 110] width 24 height 9
click at [0, 0] on input "checkbox" at bounding box center [0, 0] width 0 height 0
click at [501, 10] on span "proof" at bounding box center [505, 11] width 18 height 9
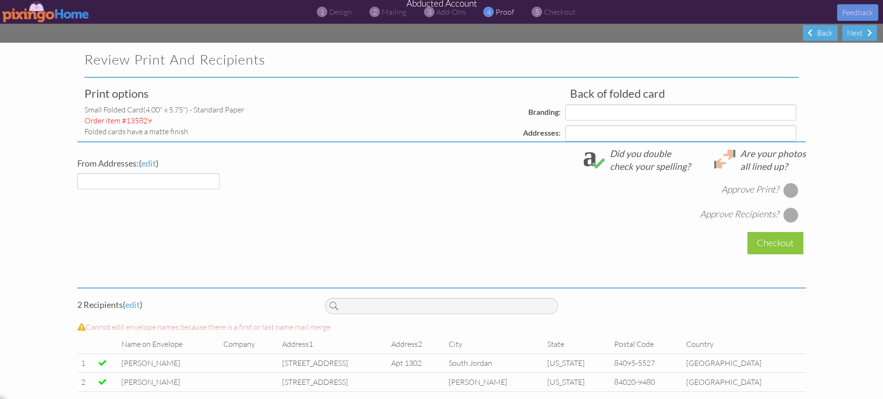
select select "object:89472"
select select "object:89475"
select select "object:89477"
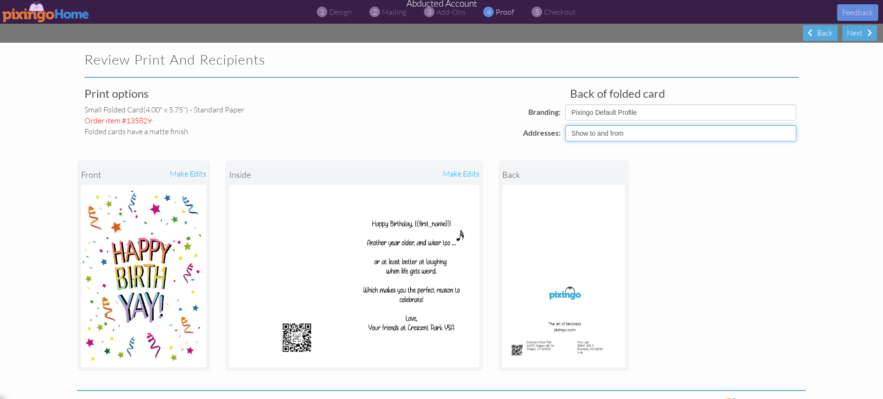
click at [660, 132] on select "Show to and from Show from only Hide to and from" at bounding box center [680, 133] width 231 height 16
select select "object:89474"
click at [565, 125] on select "Show to and from Show from only Hide to and from" at bounding box center [680, 133] width 231 height 16
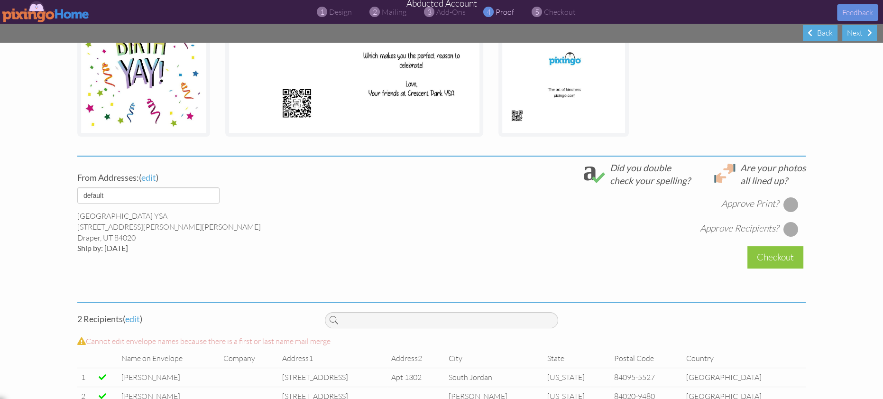
scroll to position [260, 0]
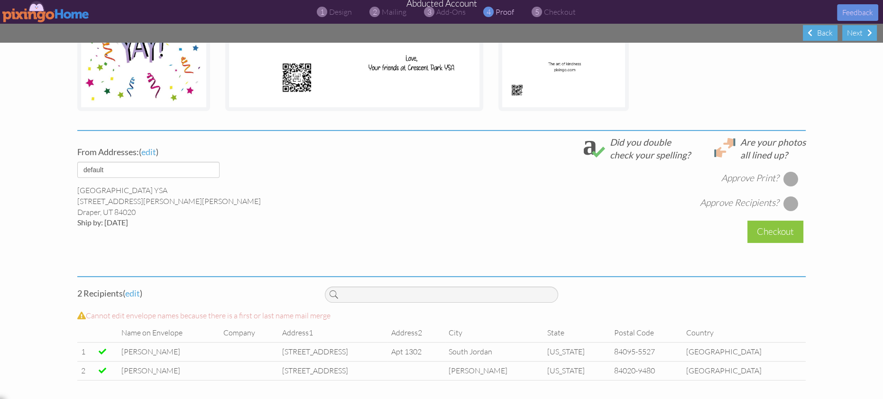
click at [791, 176] on div at bounding box center [791, 178] width 15 height 15
click at [791, 198] on div at bounding box center [791, 203] width 15 height 15
click at [773, 235] on div "Checkout" at bounding box center [776, 232] width 56 height 22
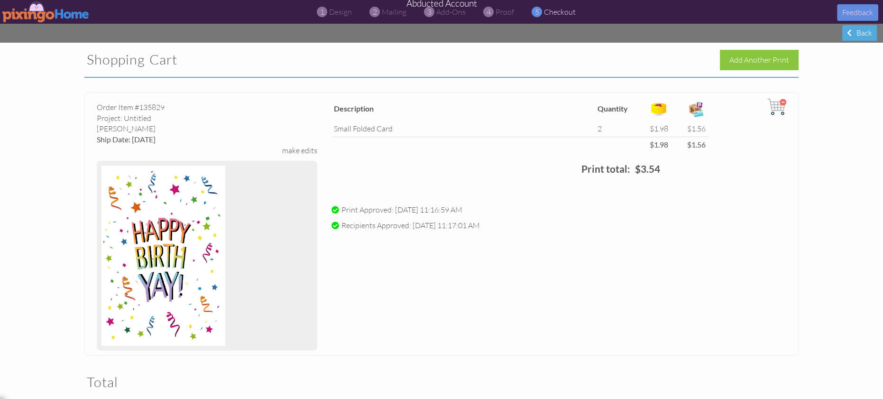
scroll to position [212, 0]
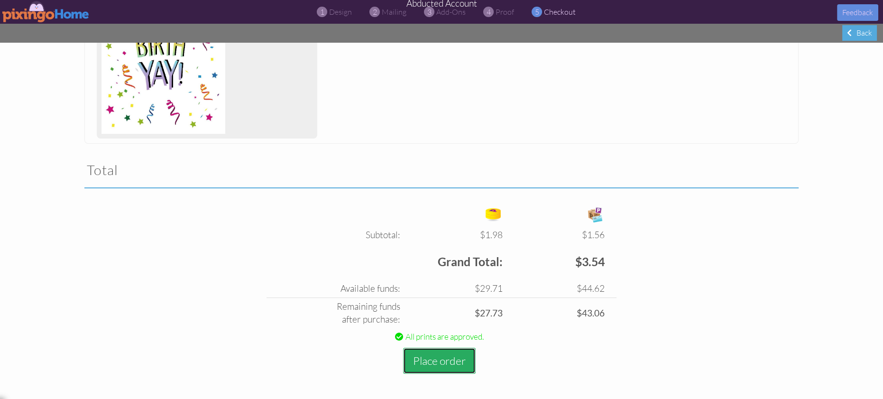
click at [427, 361] on button "Place order" at bounding box center [439, 361] width 73 height 26
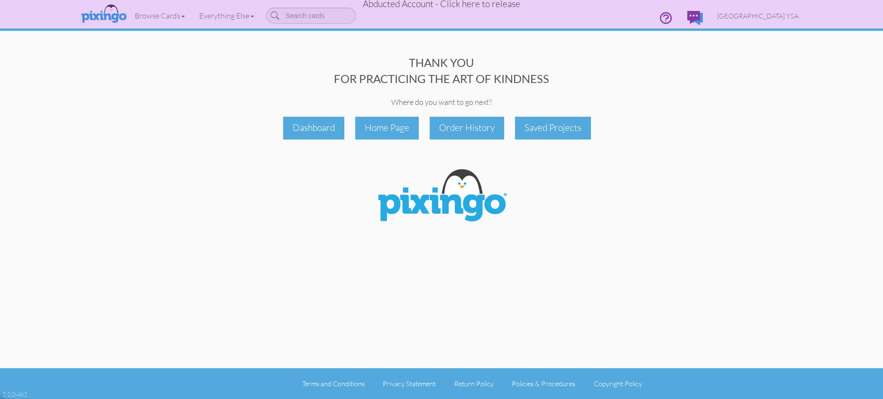
click at [477, 6] on span "Abducted Account - Click here to release" at bounding box center [441, 3] width 157 height 11
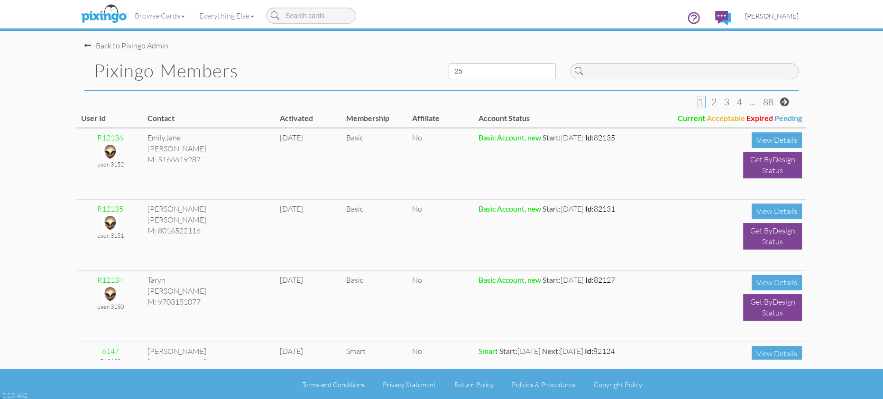
click at [774, 15] on span "[PERSON_NAME]" at bounding box center [772, 16] width 54 height 8
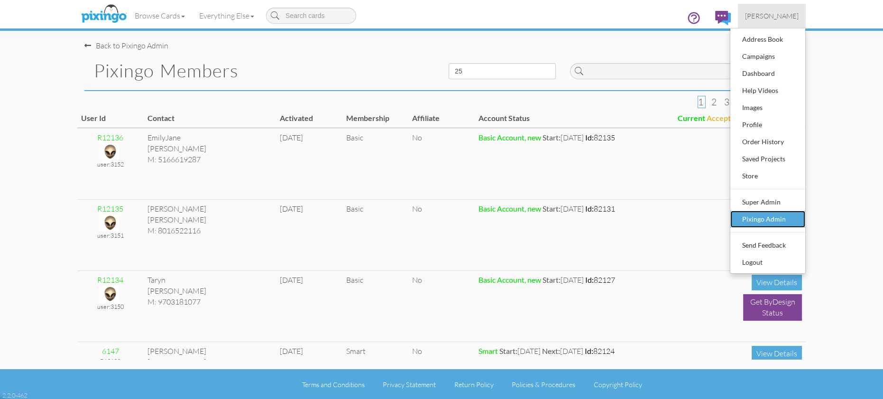
click at [755, 221] on div "Pixingo Admin" at bounding box center [768, 219] width 56 height 14
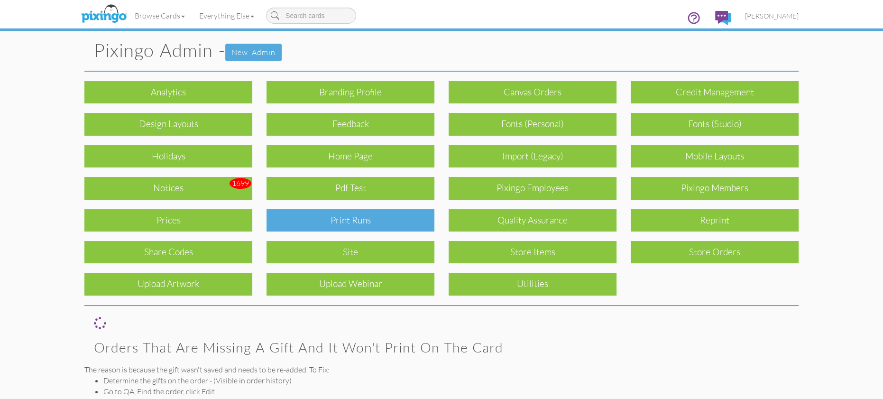
click at [371, 226] on div "Print Runs" at bounding box center [351, 220] width 168 height 22
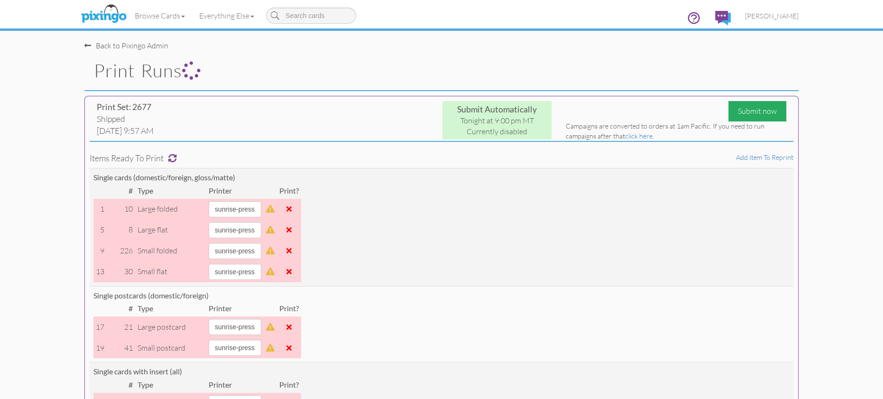
click at [752, 106] on div "Submit now" at bounding box center [758, 111] width 58 height 20
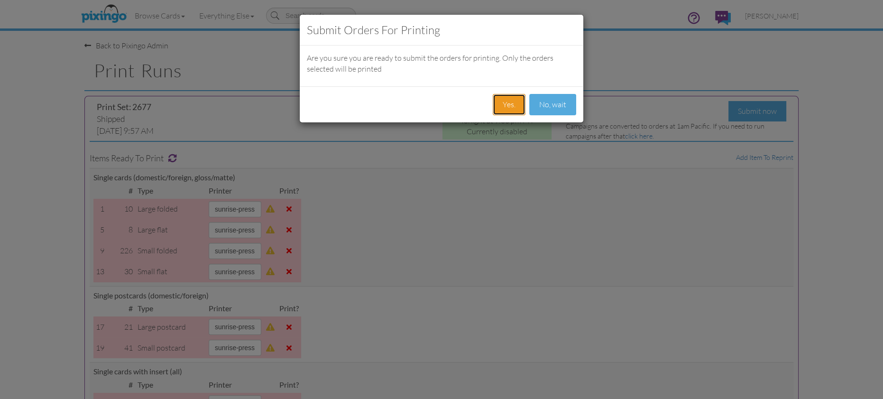
click at [505, 104] on button "Yes." at bounding box center [509, 104] width 33 height 21
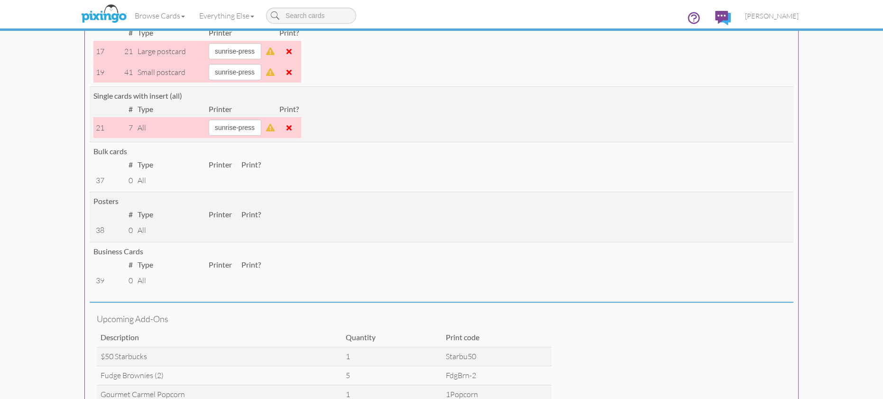
scroll to position [283, 0]
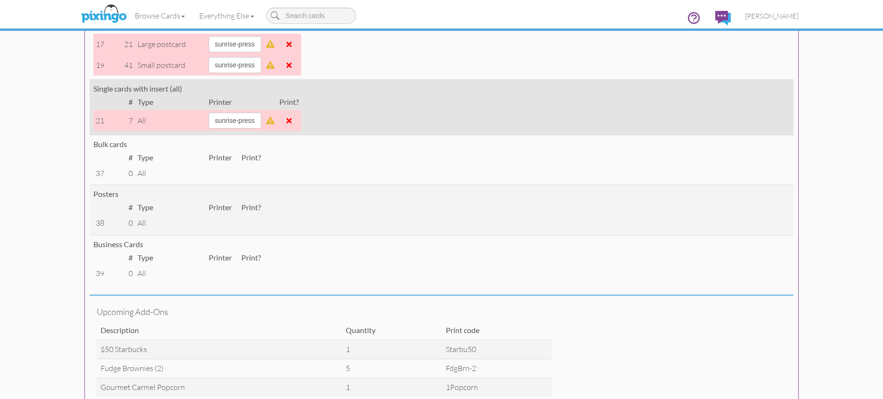
click at [292, 120] on span at bounding box center [289, 121] width 5 height 8
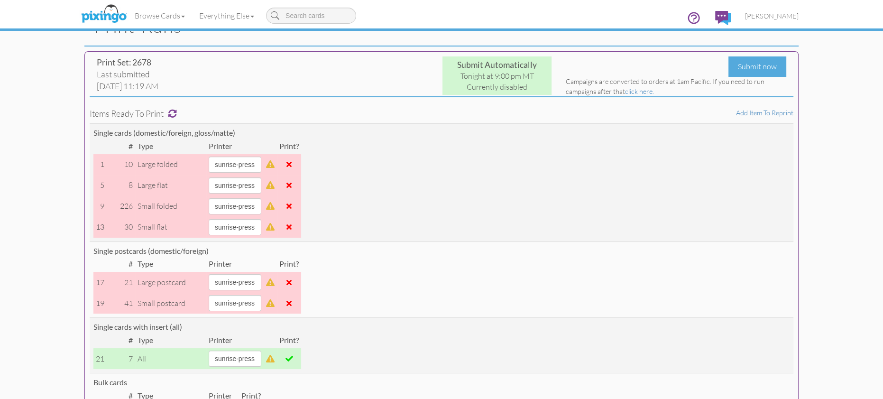
scroll to position [0, 0]
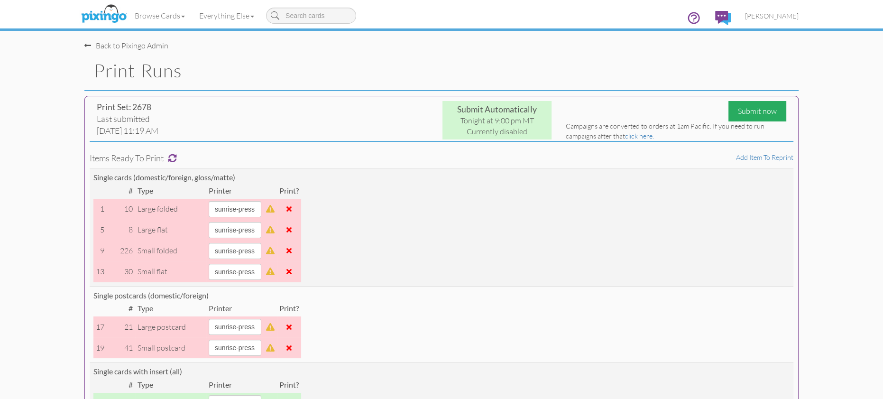
click at [754, 112] on div "Submit now" at bounding box center [758, 111] width 58 height 20
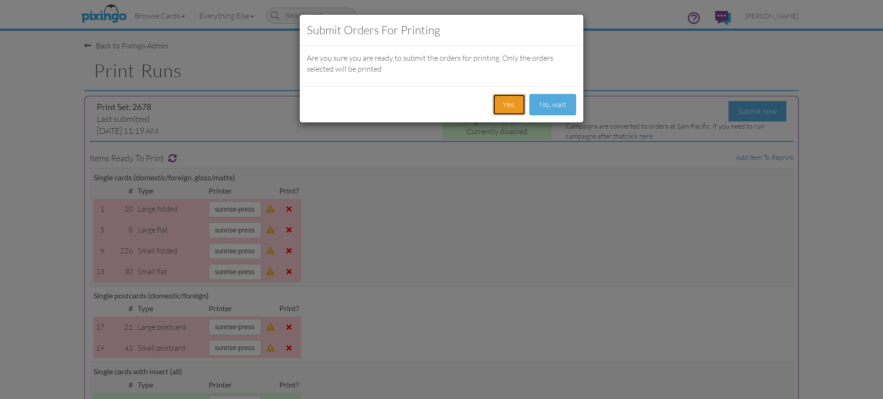
click at [510, 103] on button "Yes." at bounding box center [509, 104] width 33 height 21
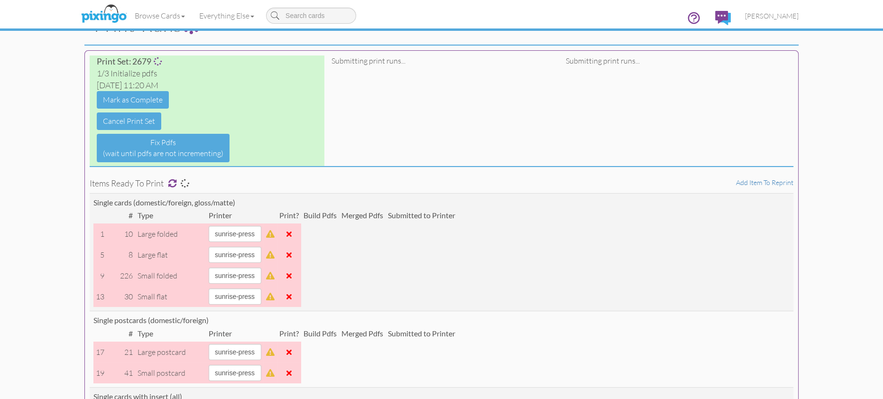
scroll to position [89, 0]
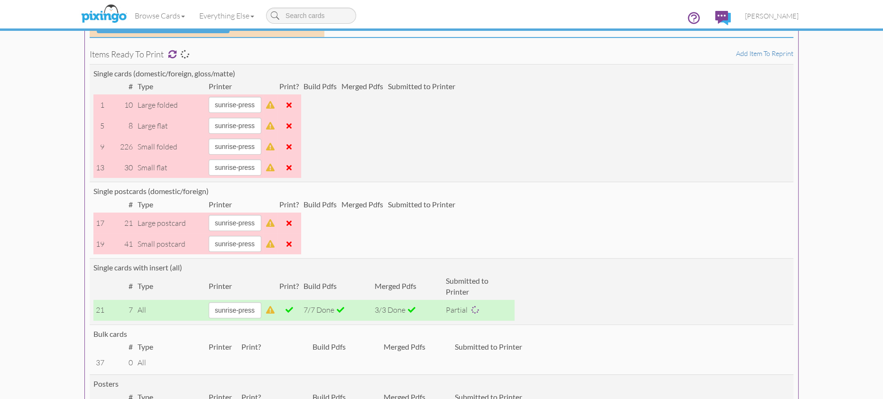
scroll to position [147, 0]
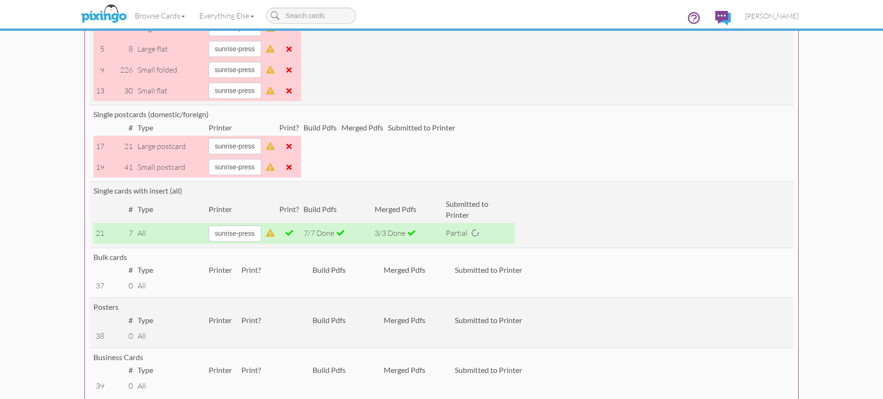
scroll to position [249, 0]
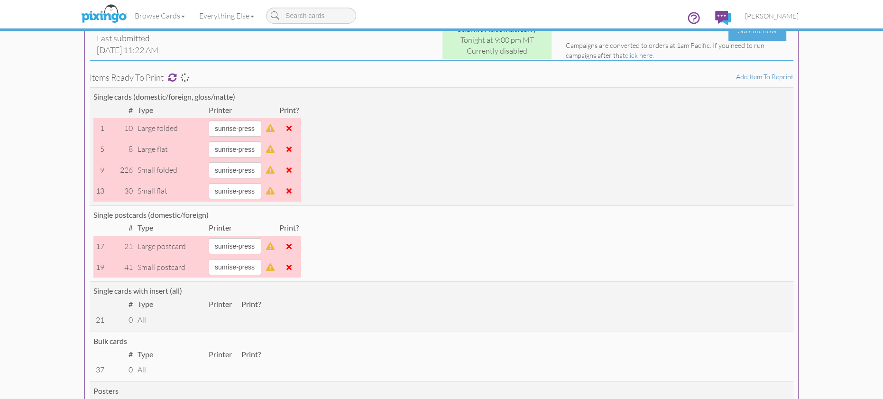
scroll to position [99, 0]
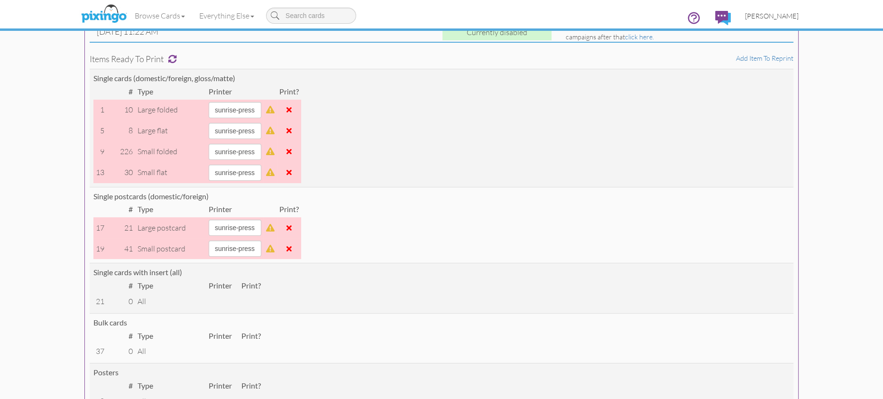
click at [773, 14] on span "[PERSON_NAME]" at bounding box center [772, 16] width 54 height 8
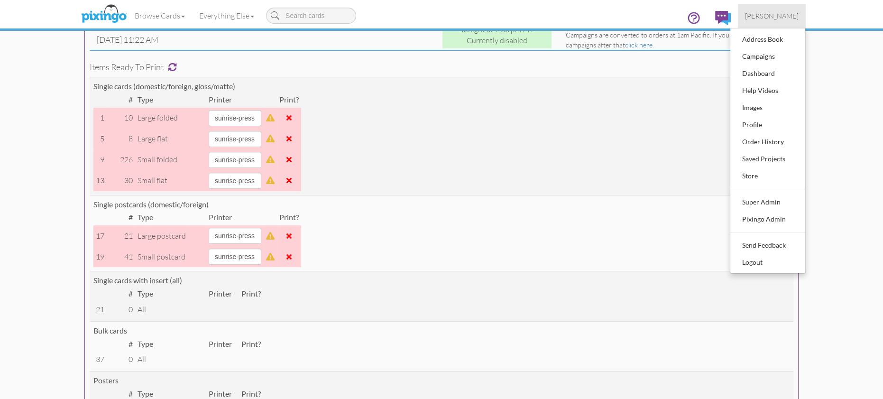
scroll to position [0, 0]
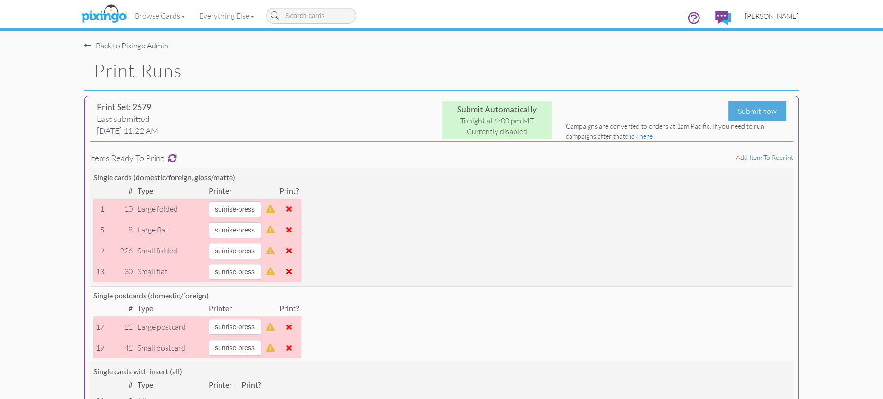
click at [783, 17] on span "[PERSON_NAME]" at bounding box center [772, 16] width 54 height 8
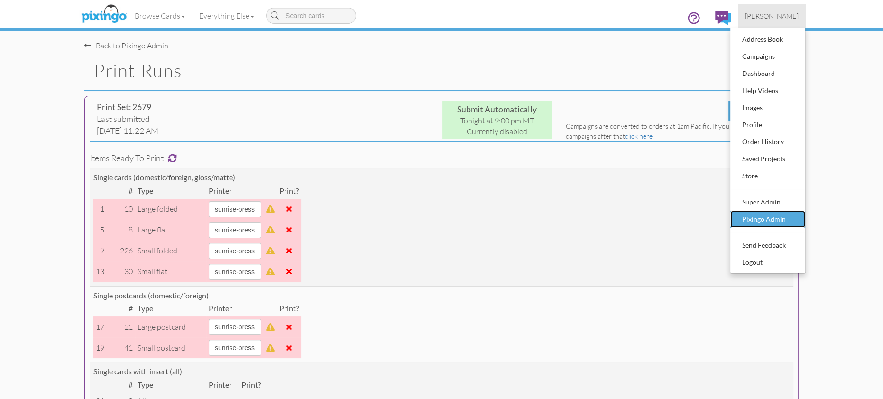
click at [751, 220] on div "Pixingo Admin" at bounding box center [768, 219] width 56 height 14
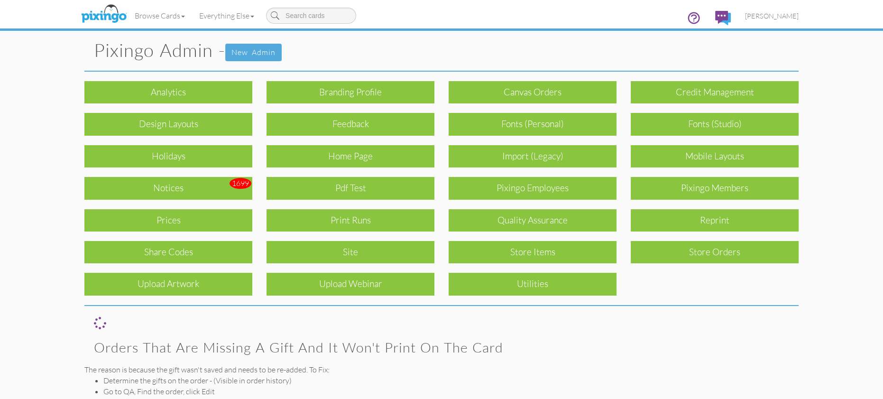
click at [561, 221] on div "Quality Assurance" at bounding box center [533, 220] width 168 height 22
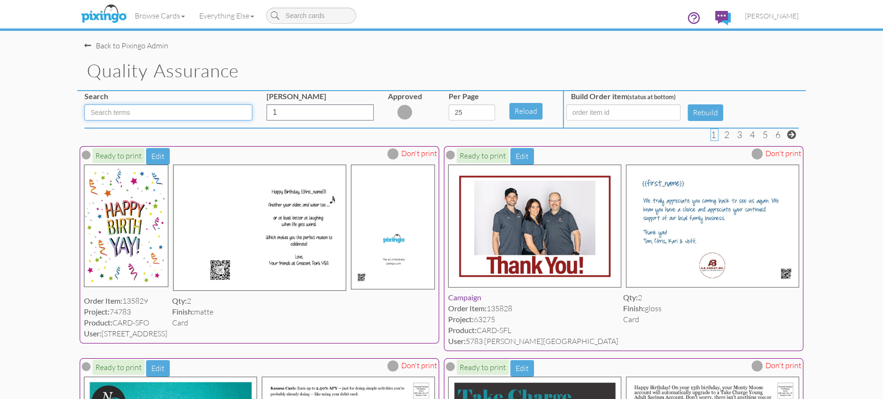
click at [197, 114] on input at bounding box center [168, 112] width 168 height 16
type input "SFO"
click at [491, 114] on select "5 10 25 50 100" at bounding box center [472, 112] width 46 height 16
select select "number:100"
click at [449, 104] on select "5 10 25 50 100" at bounding box center [472, 112] width 46 height 16
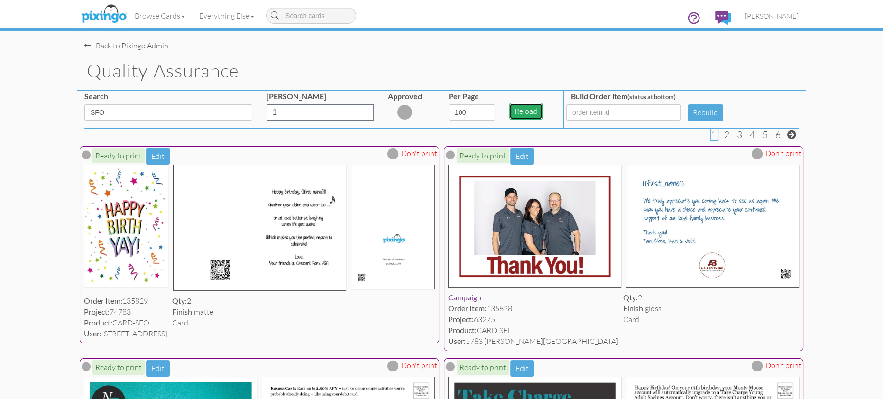
click at [522, 111] on button "Reload" at bounding box center [525, 111] width 33 height 17
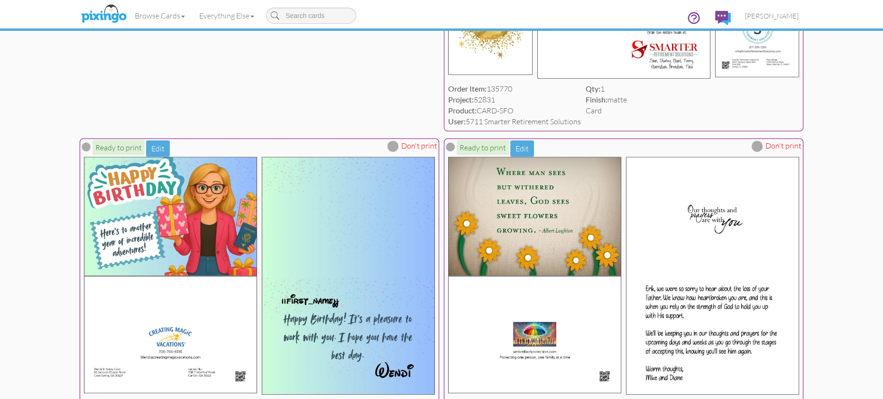
scroll to position [3462, 0]
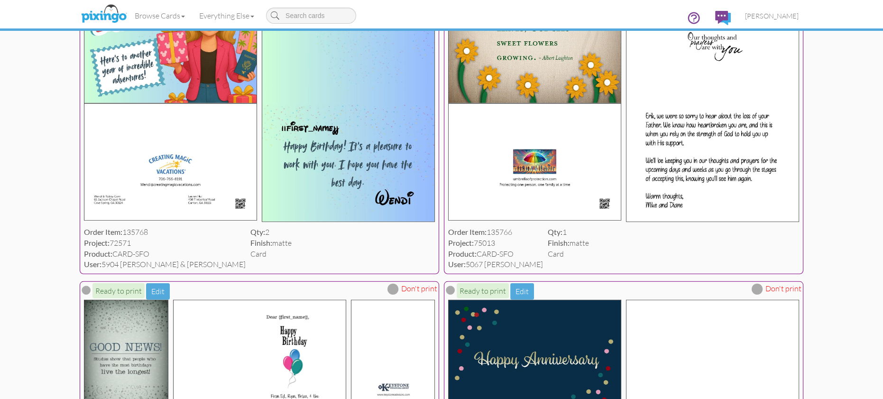
scroll to position [3663, 0]
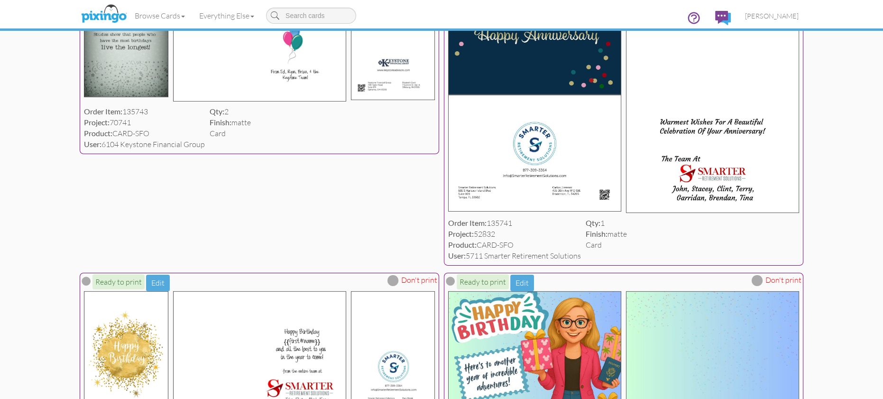
scroll to position [3983, 0]
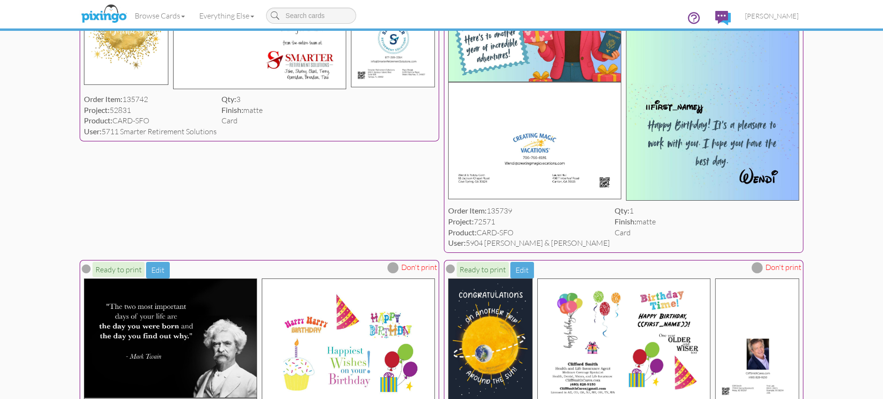
scroll to position [4321, 0]
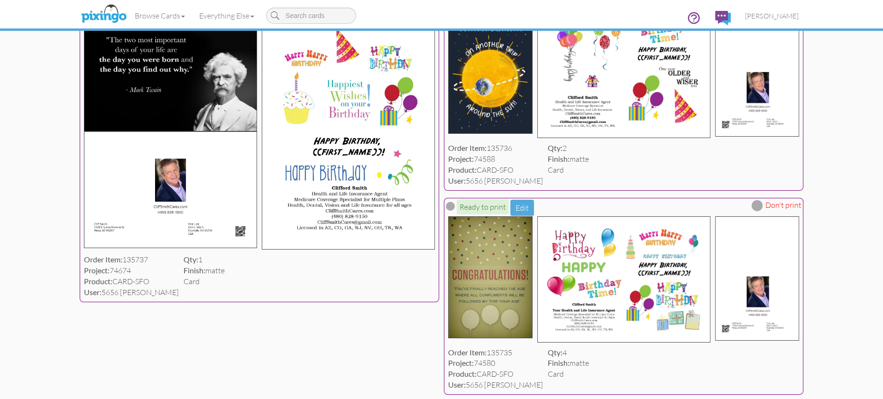
scroll to position [4580, 0]
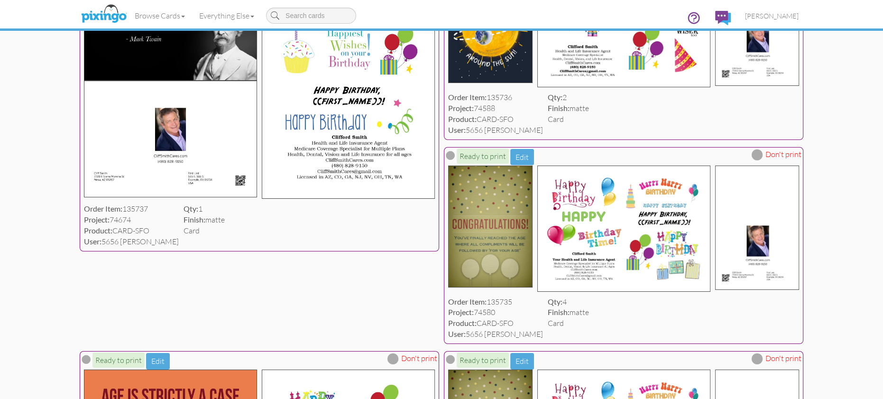
scroll to position [4628, 0]
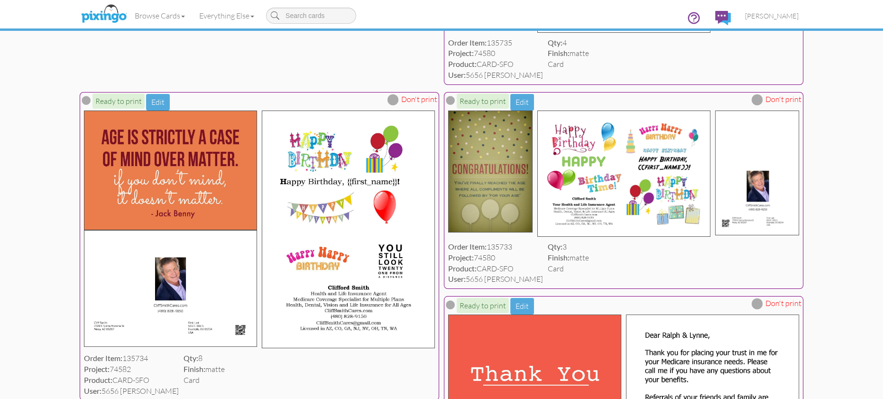
scroll to position [4886, 0]
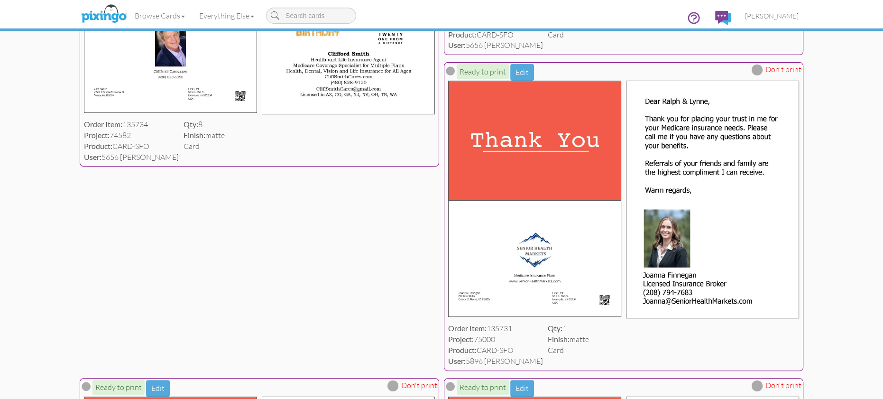
scroll to position [5130, 0]
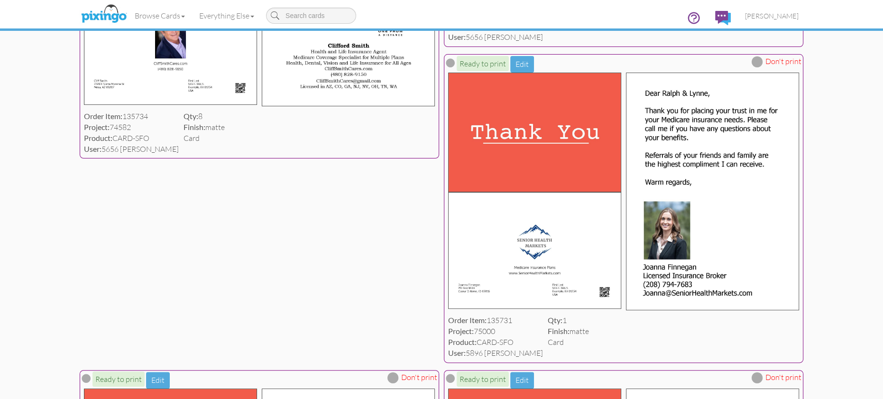
drag, startPoint x: 757, startPoint y: 101, endPoint x: 762, endPoint y: 103, distance: 5.7
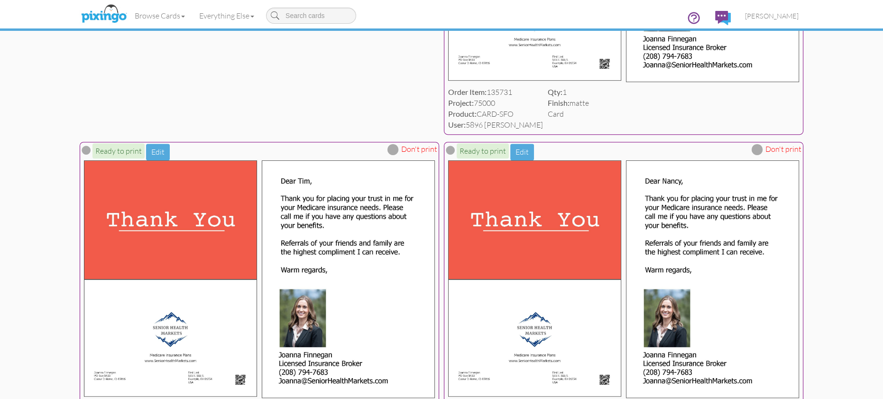
scroll to position [5371, 0]
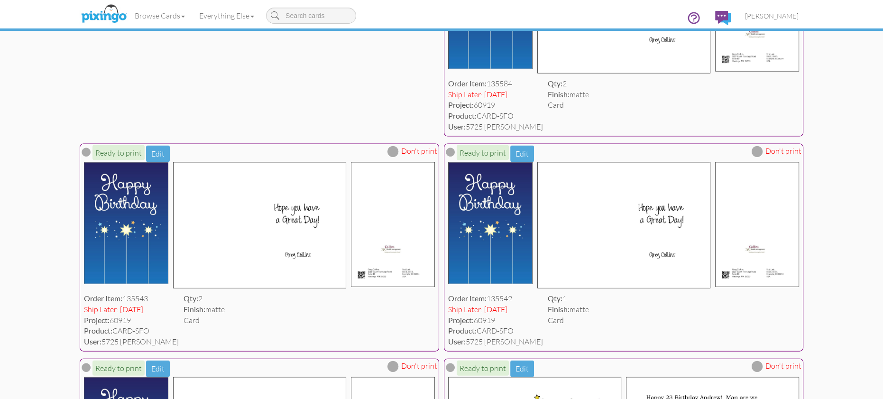
scroll to position [7694, 0]
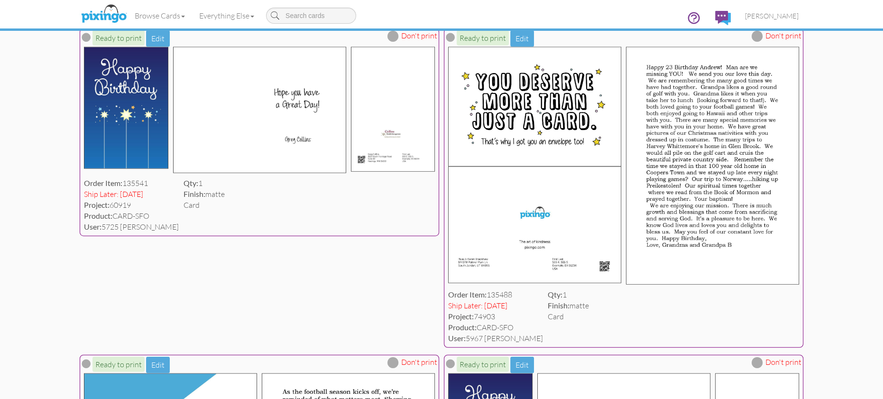
scroll to position [8030, 0]
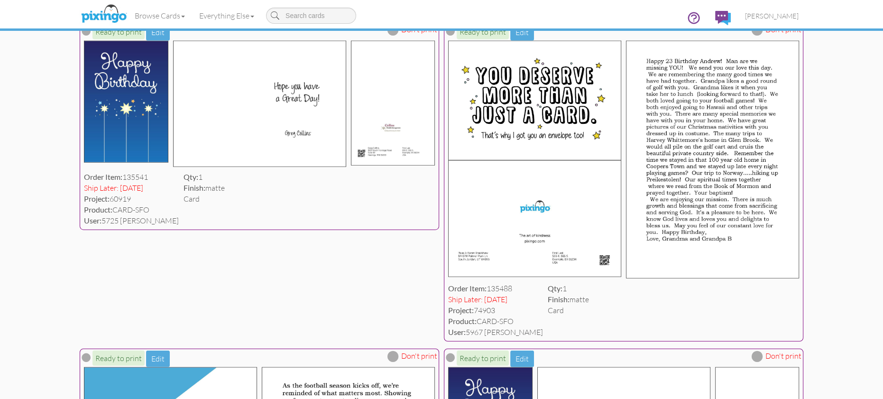
click at [393, 35] on div "Browse Cards Business Accounting Automotive Chiropractor Customer Dental Financ…" at bounding box center [441, 18] width 714 height 37
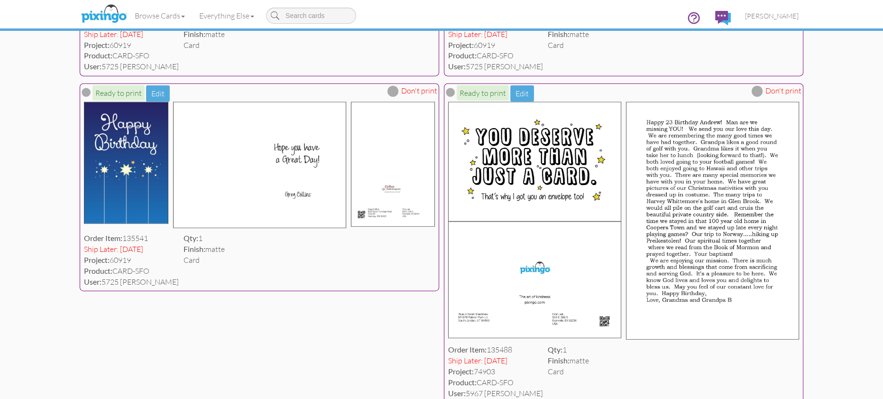
scroll to position [7967, 0]
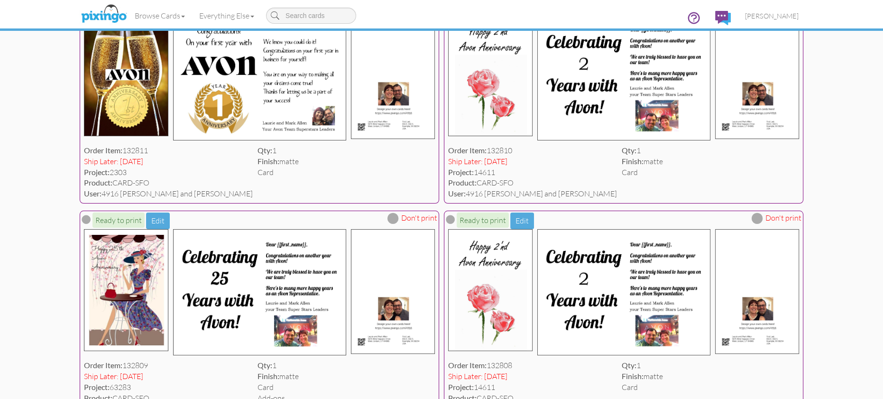
scroll to position [9775, 0]
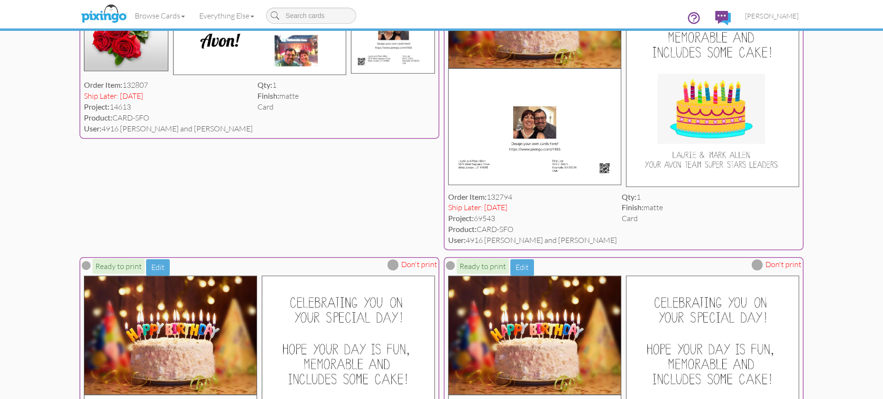
scroll to position [10291, 0]
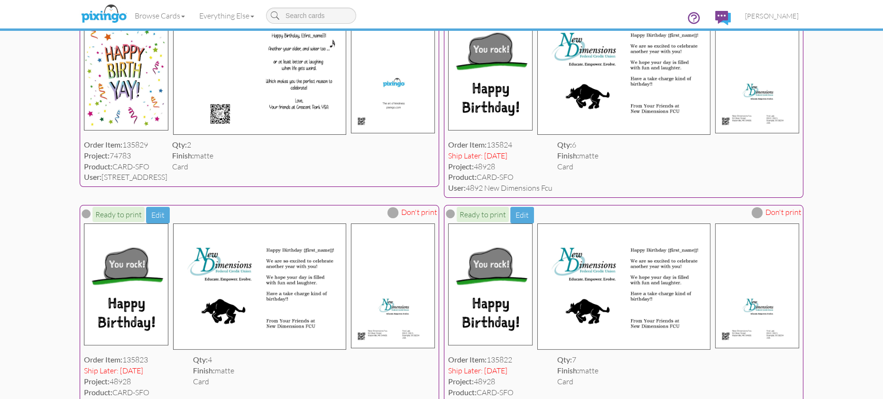
scroll to position [0, 0]
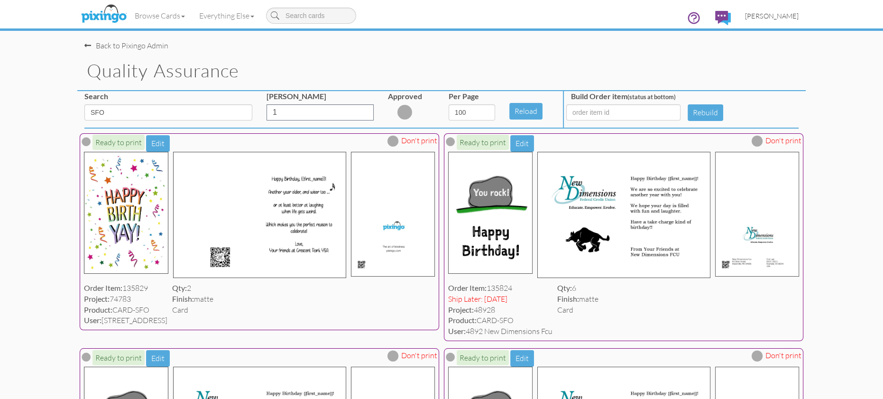
click at [778, 17] on span "[PERSON_NAME]" at bounding box center [772, 16] width 54 height 8
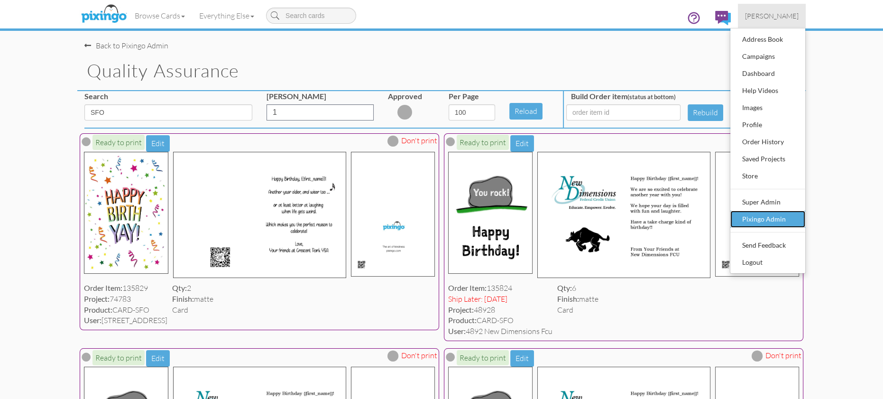
click at [771, 214] on div "Pixingo Admin" at bounding box center [768, 219] width 56 height 14
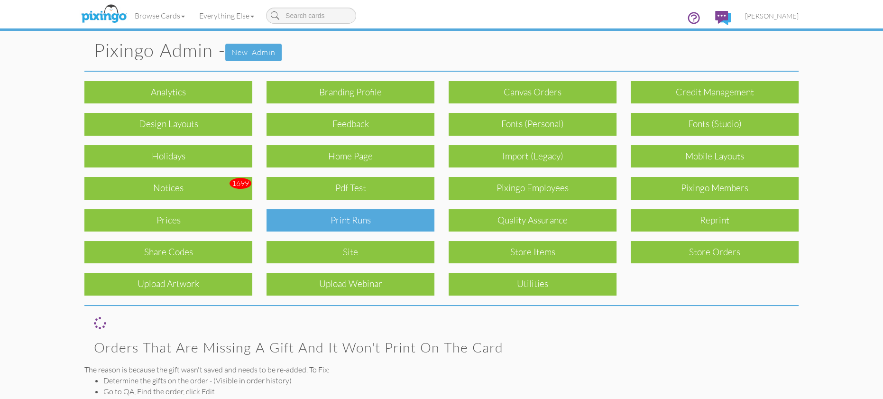
click at [286, 225] on div "Print Runs" at bounding box center [351, 220] width 168 height 22
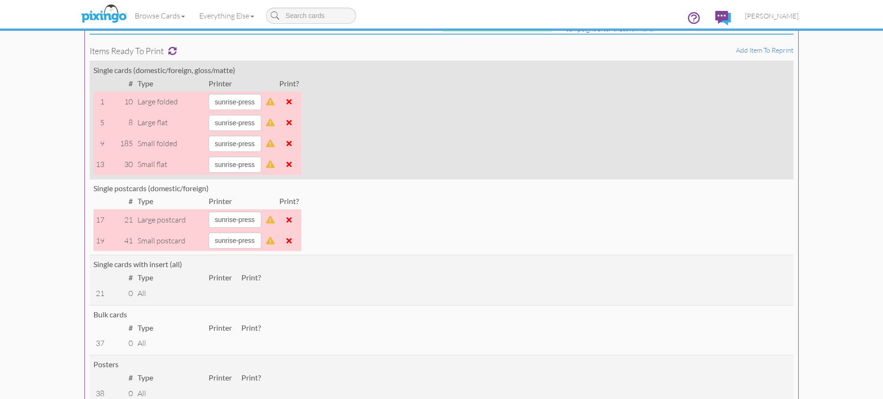
scroll to position [109, 0]
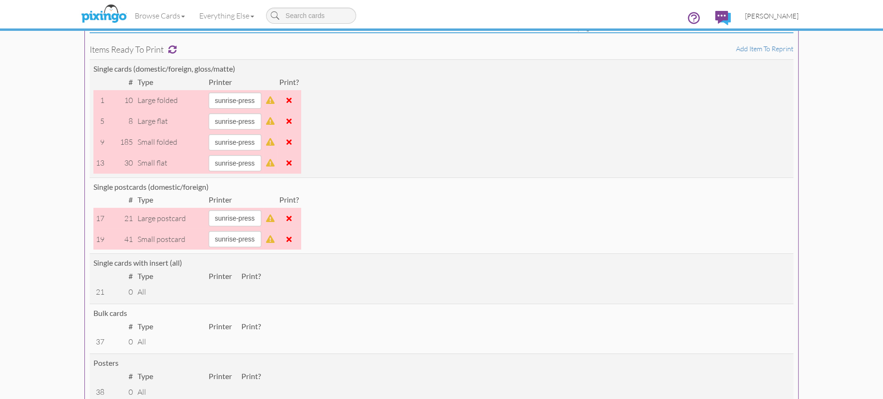
click at [772, 17] on span "[PERSON_NAME]" at bounding box center [772, 16] width 54 height 8
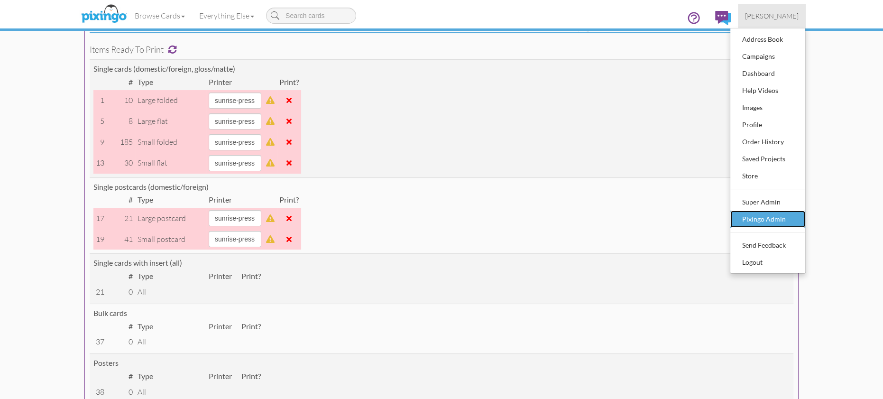
click at [752, 217] on div "Pixingo Admin" at bounding box center [768, 219] width 56 height 14
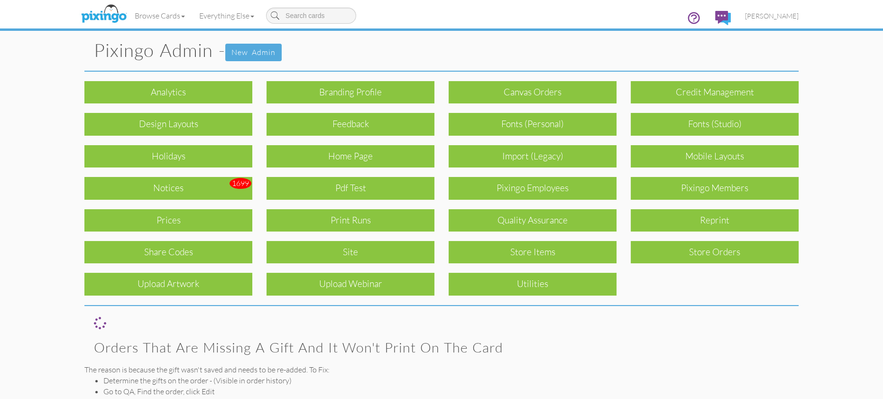
click at [686, 191] on div "Pixingo Members" at bounding box center [715, 188] width 168 height 22
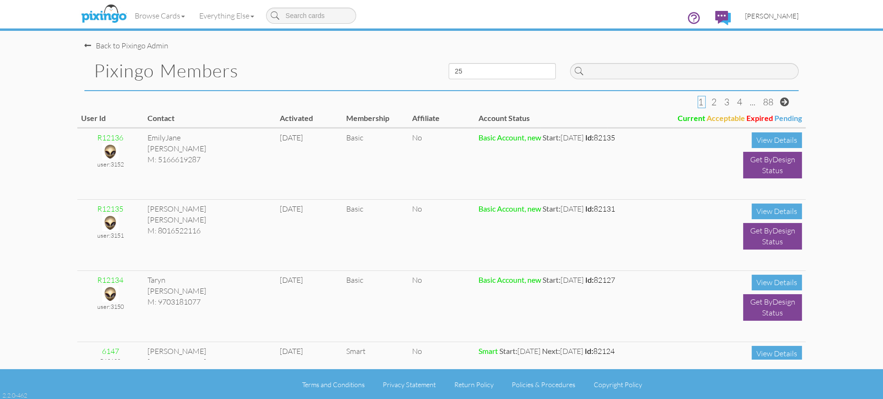
click at [772, 12] on span "[PERSON_NAME]" at bounding box center [772, 16] width 54 height 8
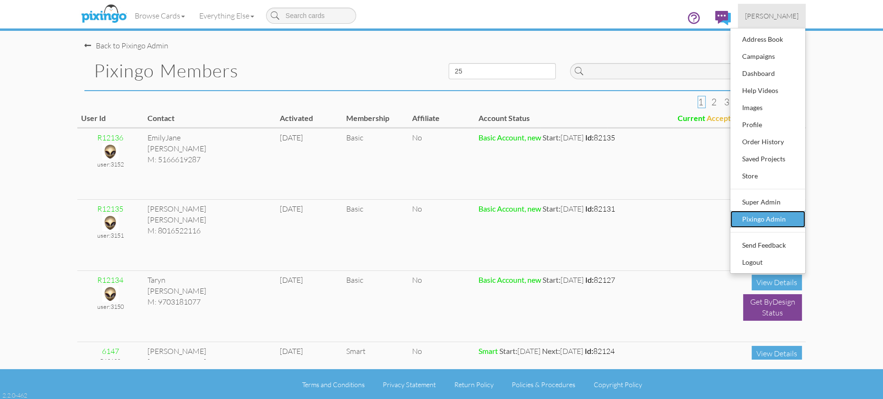
click at [763, 223] on div "Pixingo Admin" at bounding box center [768, 219] width 56 height 14
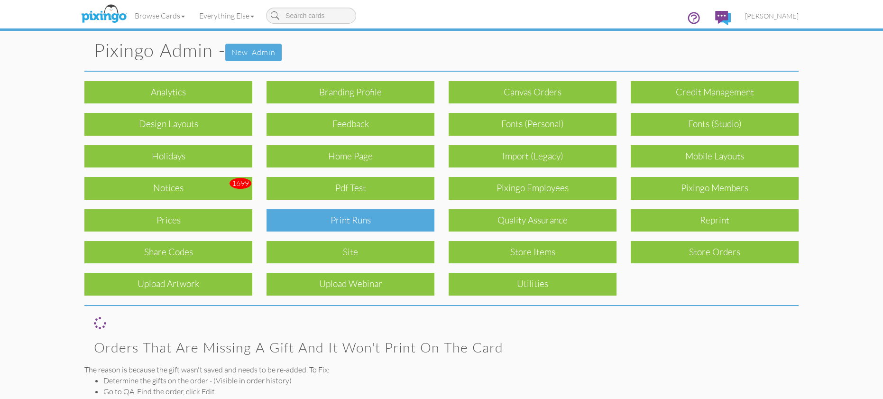
click at [386, 220] on div "Print Runs" at bounding box center [351, 220] width 168 height 22
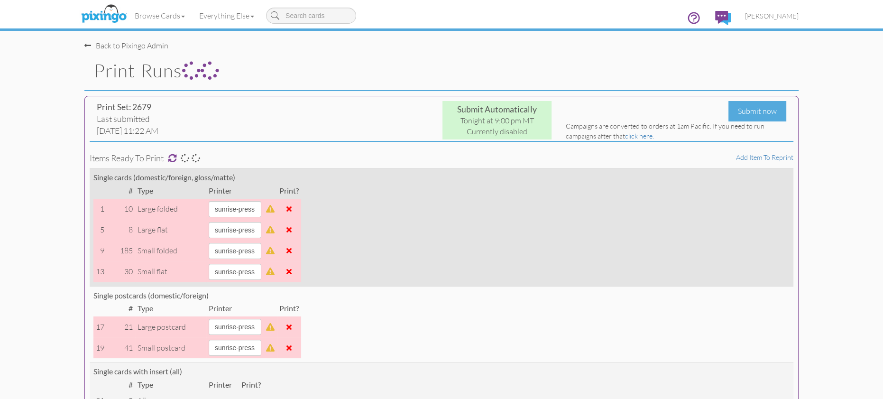
scroll to position [151, 0]
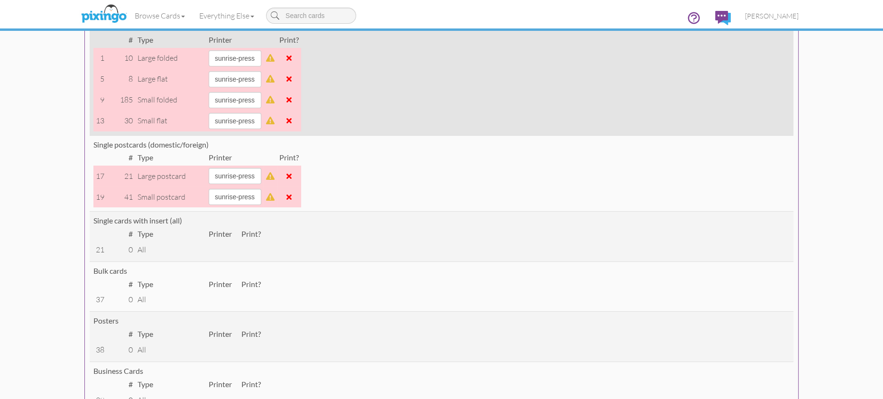
click at [292, 58] on span at bounding box center [289, 58] width 5 height 8
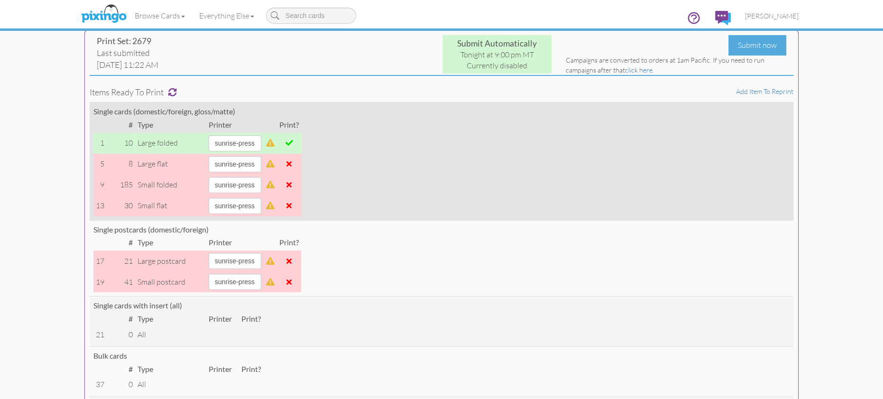
scroll to position [0, 0]
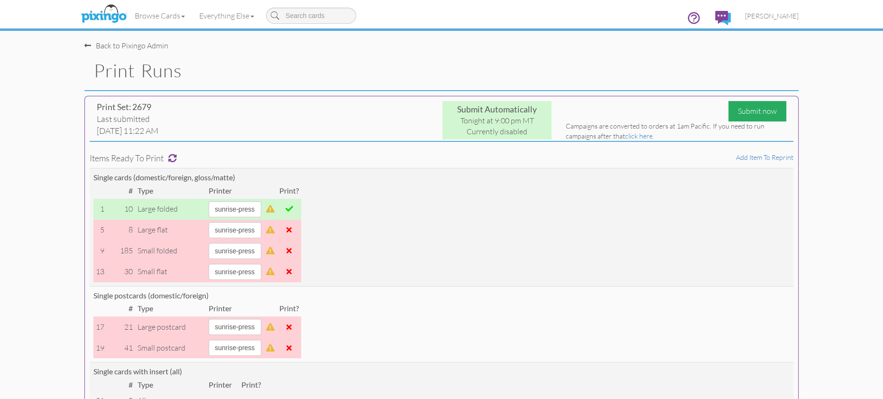
click at [761, 112] on div "Submit now" at bounding box center [758, 111] width 58 height 20
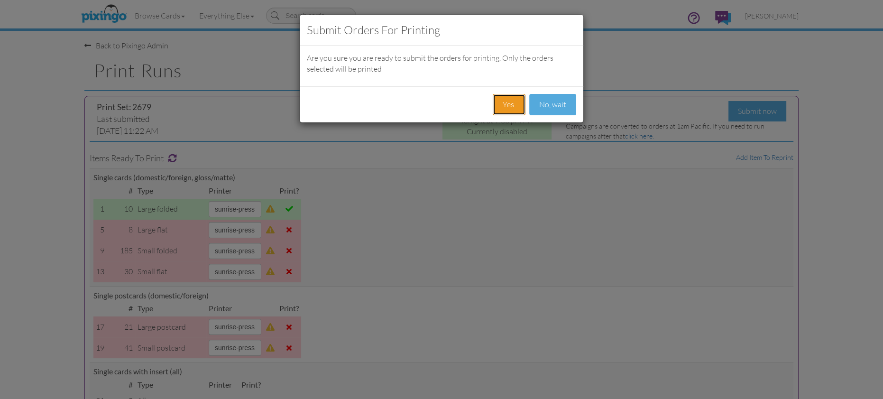
click at [515, 102] on button "Yes." at bounding box center [509, 104] width 33 height 21
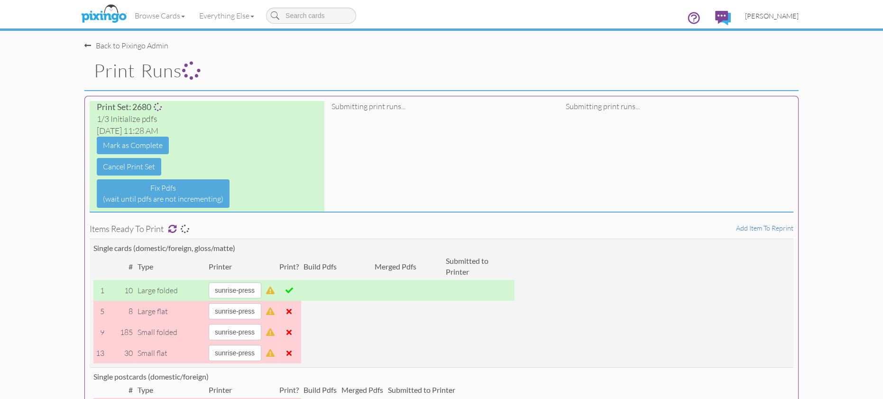
click at [762, 17] on span "[PERSON_NAME]" at bounding box center [772, 16] width 54 height 8
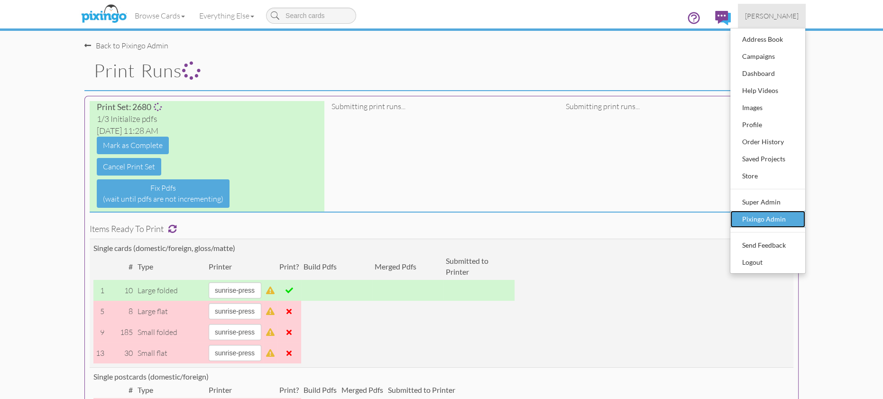
click at [778, 213] on div "Pixingo Admin" at bounding box center [768, 219] width 56 height 14
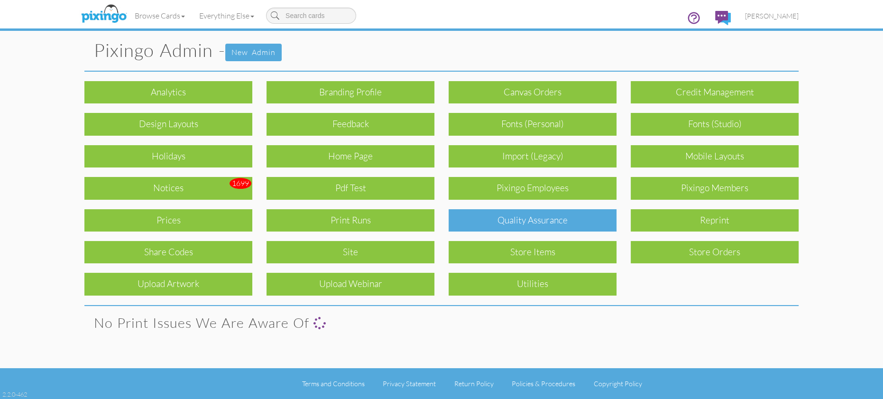
click at [536, 220] on div "Quality Assurance" at bounding box center [533, 220] width 168 height 22
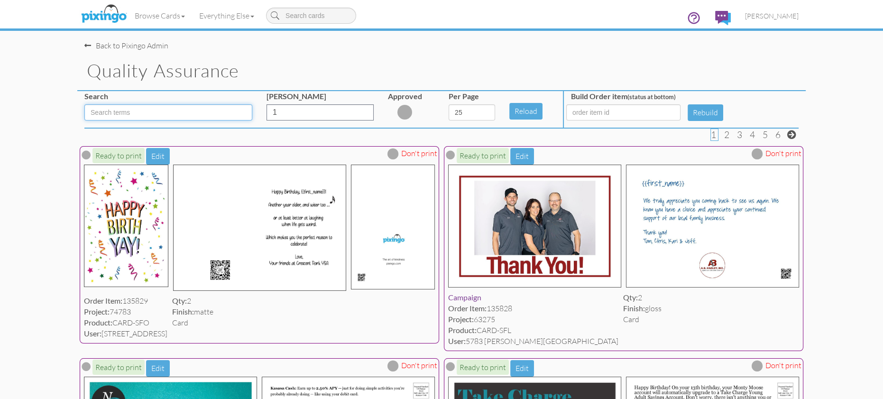
click at [126, 112] on input at bounding box center [168, 112] width 168 height 16
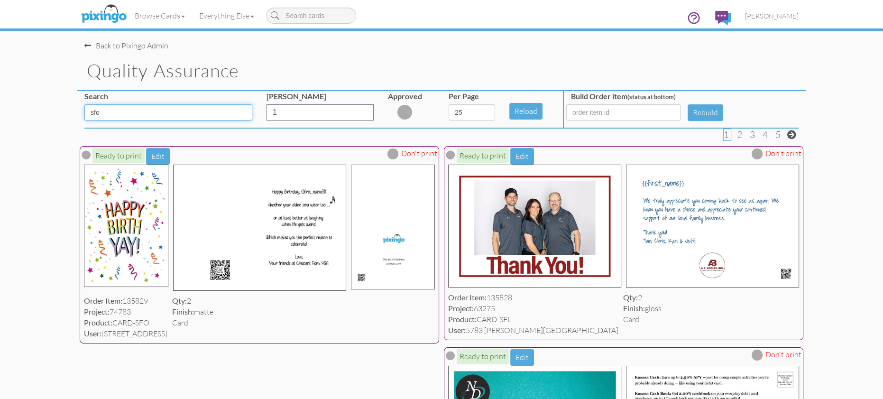
type input "sfo"
click at [488, 116] on select "5 10 25 50 100" at bounding box center [472, 112] width 46 height 16
select select "number:100"
click at [449, 104] on select "5 10 25 50 100" at bounding box center [472, 112] width 46 height 16
select select "number:100"
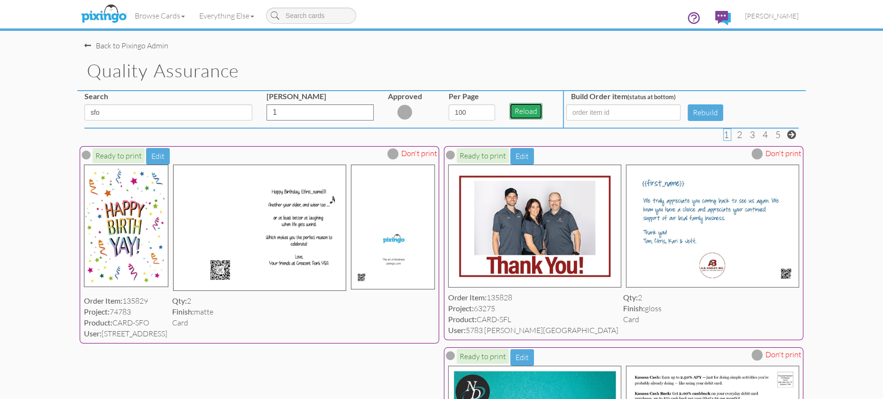
click at [527, 111] on button "Reload" at bounding box center [525, 111] width 33 height 17
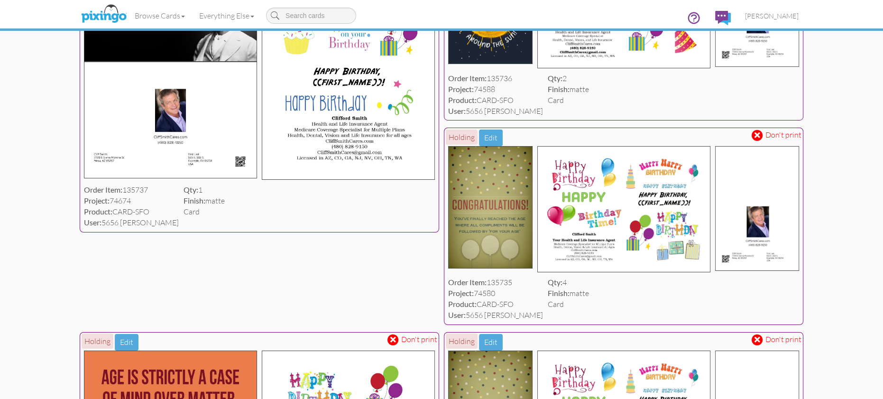
scroll to position [4538, 0]
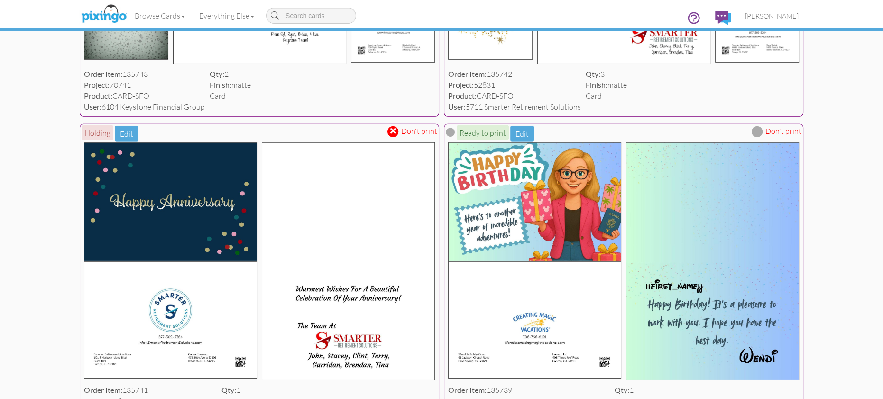
scroll to position [3993, 0]
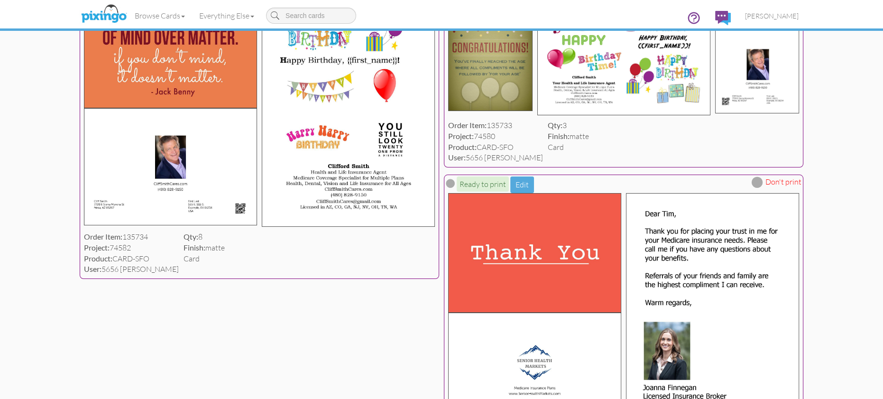
scroll to position [4897, 0]
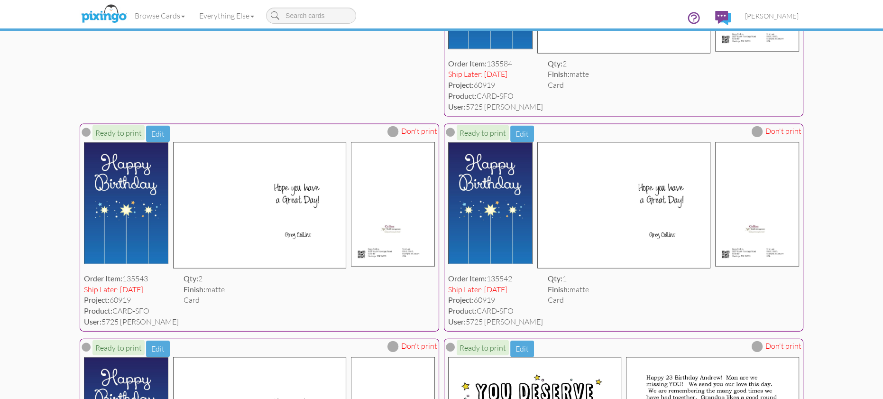
scroll to position [7598, 0]
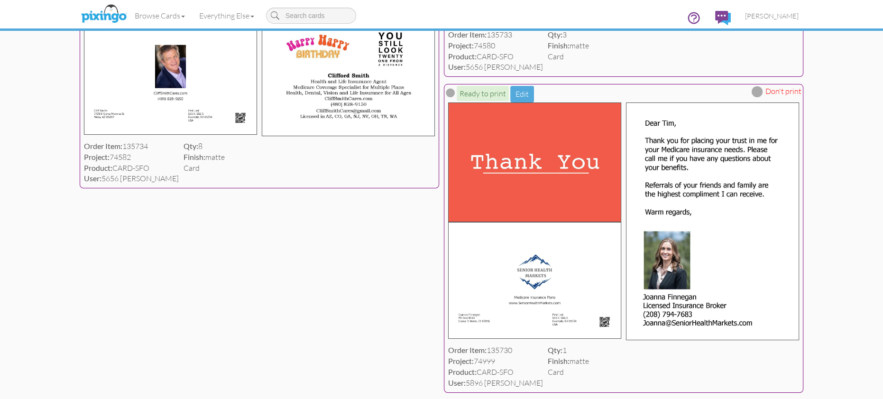
scroll to position [4966, 0]
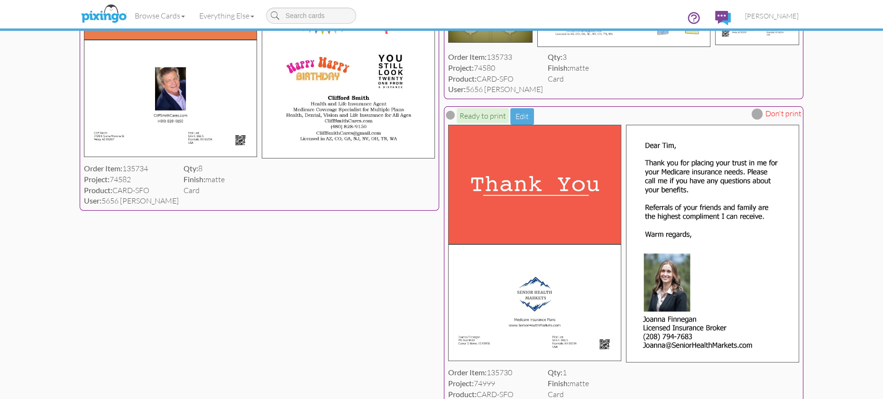
click at [775, 14] on span "[PERSON_NAME]" at bounding box center [772, 16] width 54 height 8
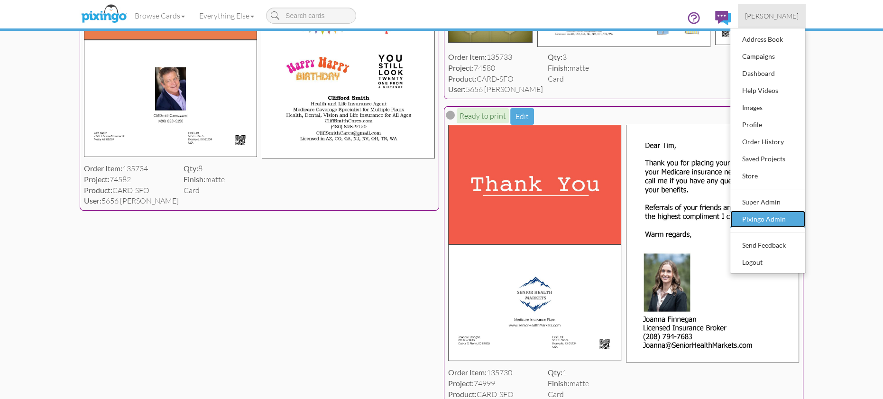
click at [778, 217] on div "Pixingo Admin" at bounding box center [768, 219] width 56 height 14
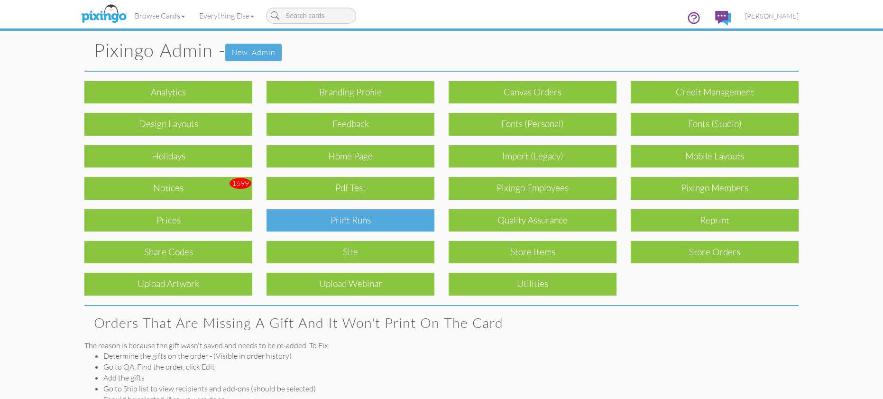
click at [366, 222] on div "Print Runs" at bounding box center [351, 220] width 168 height 22
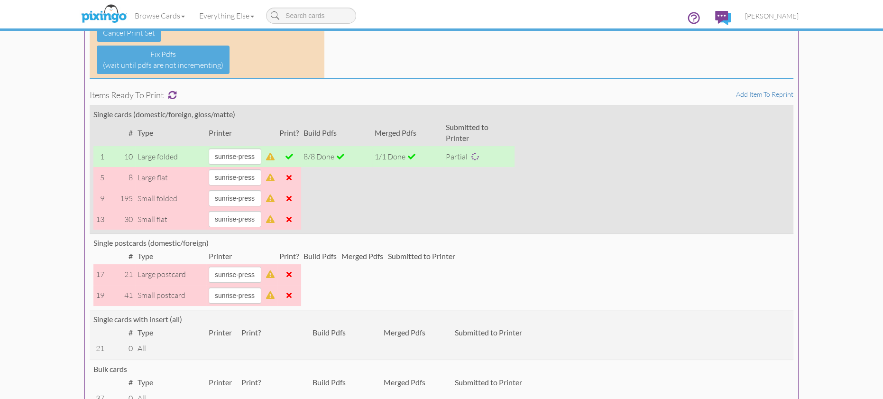
scroll to position [134, 0]
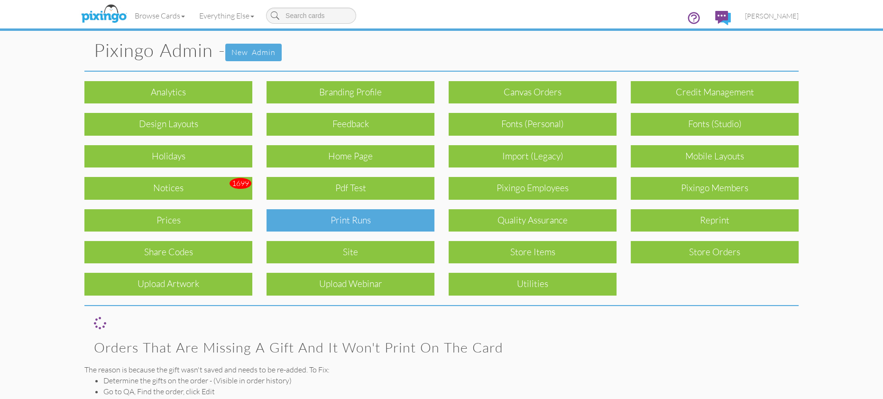
click at [364, 219] on div "Print Runs" at bounding box center [351, 220] width 168 height 22
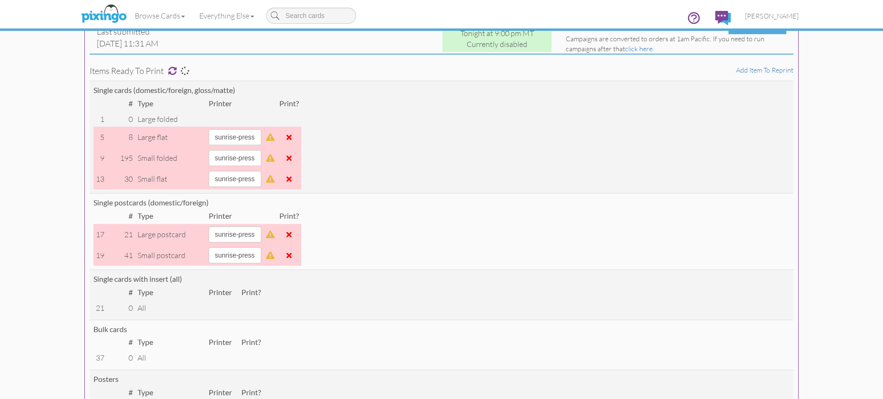
scroll to position [90, 0]
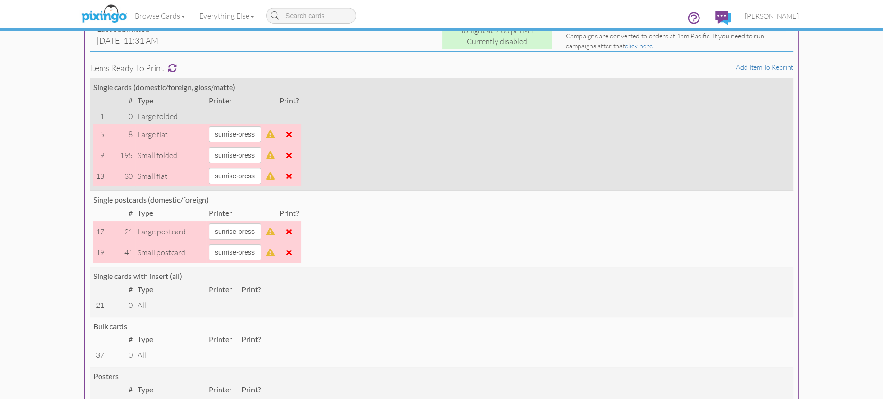
click at [292, 157] on span at bounding box center [289, 155] width 5 height 8
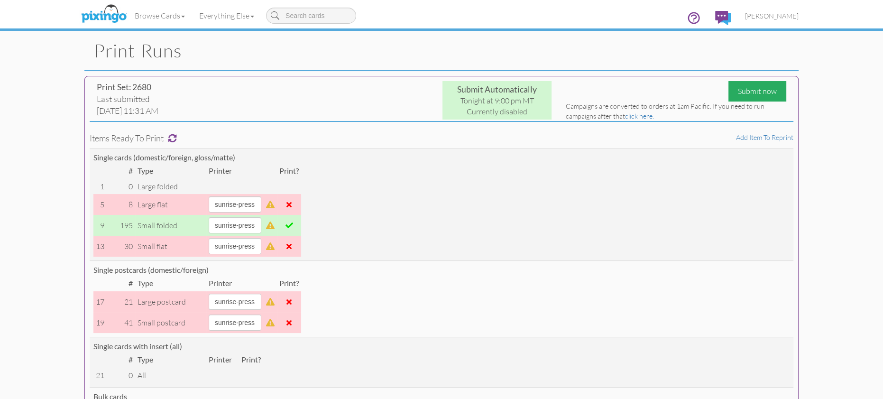
click at [748, 96] on div "Submit now" at bounding box center [758, 91] width 58 height 20
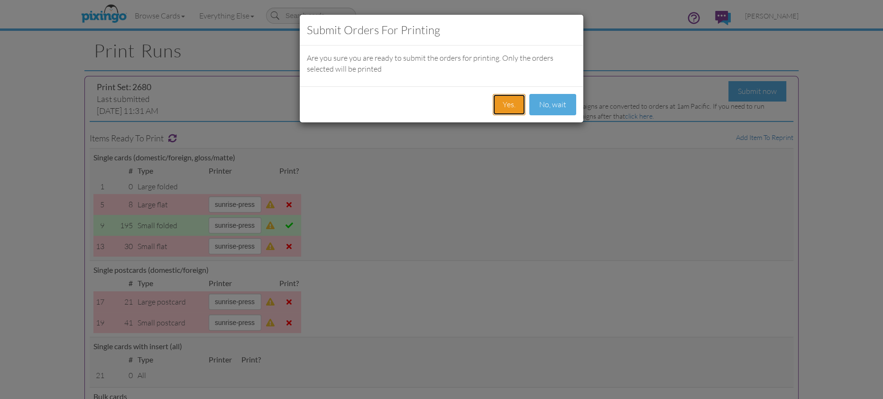
click at [511, 102] on button "Yes." at bounding box center [509, 104] width 33 height 21
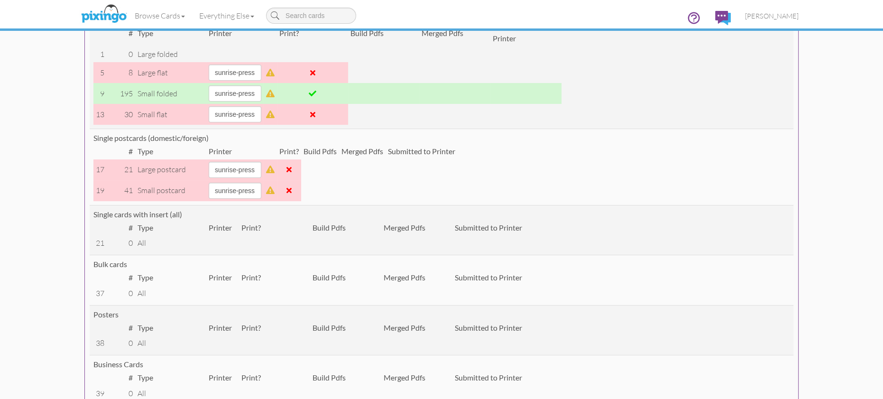
scroll to position [239, 0]
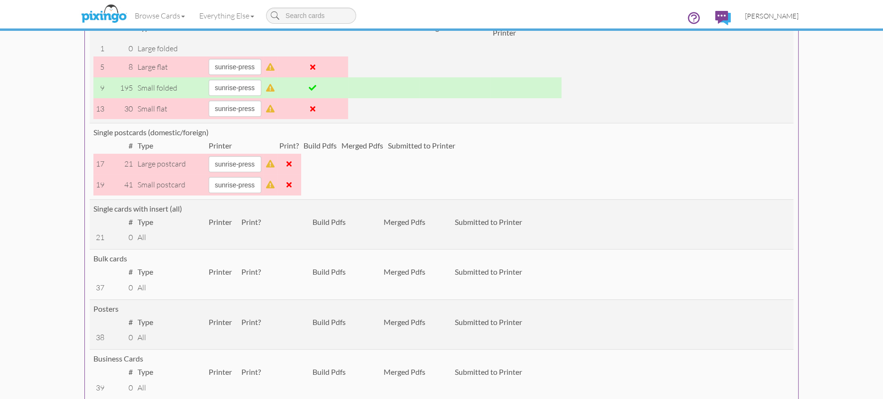
click at [773, 18] on span "[PERSON_NAME]" at bounding box center [772, 16] width 54 height 8
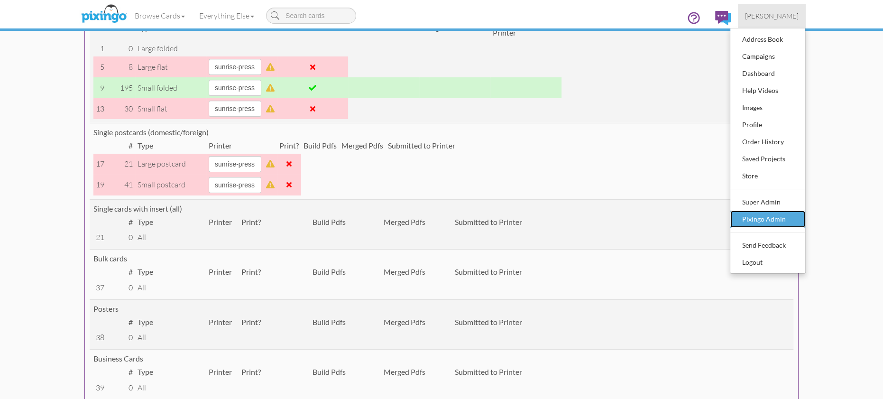
click at [755, 221] on div "Pixingo Admin" at bounding box center [768, 219] width 56 height 14
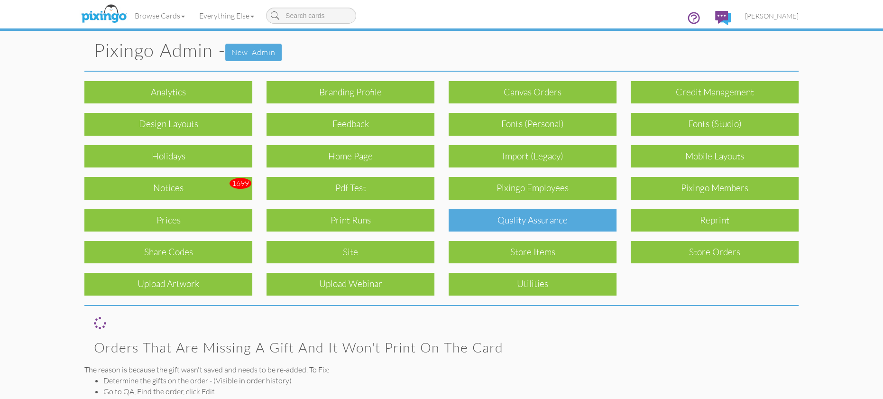
click at [552, 213] on div "Quality Assurance" at bounding box center [533, 220] width 168 height 22
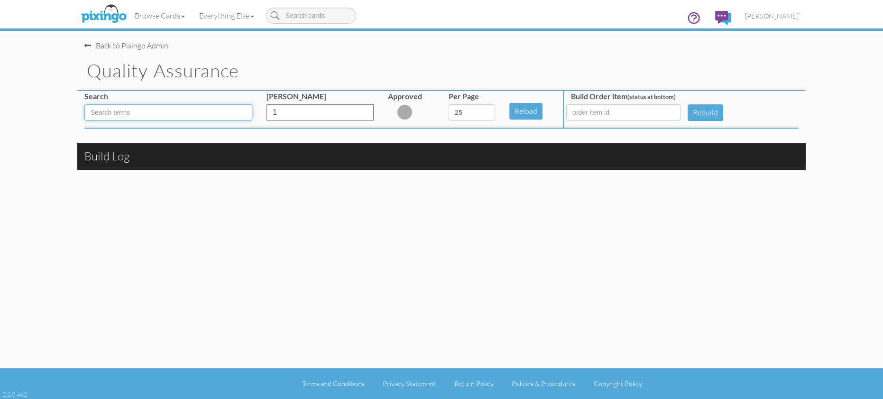
drag, startPoint x: 144, startPoint y: 105, endPoint x: 151, endPoint y: 109, distance: 8.1
click at [144, 105] on input at bounding box center [168, 112] width 168 height 16
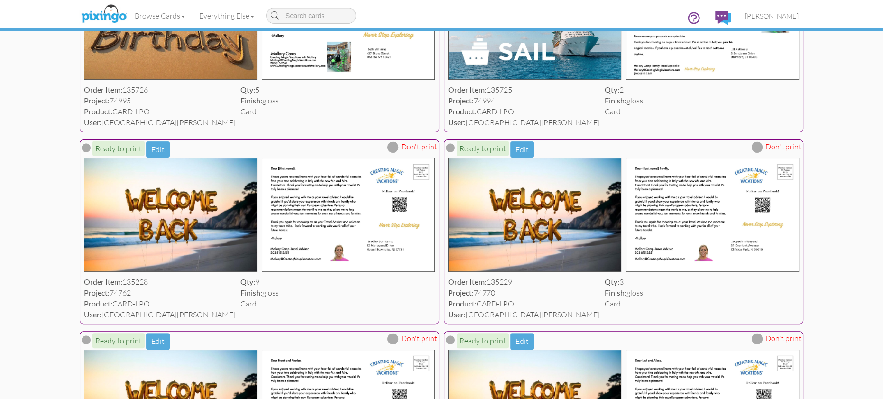
scroll to position [371, 0]
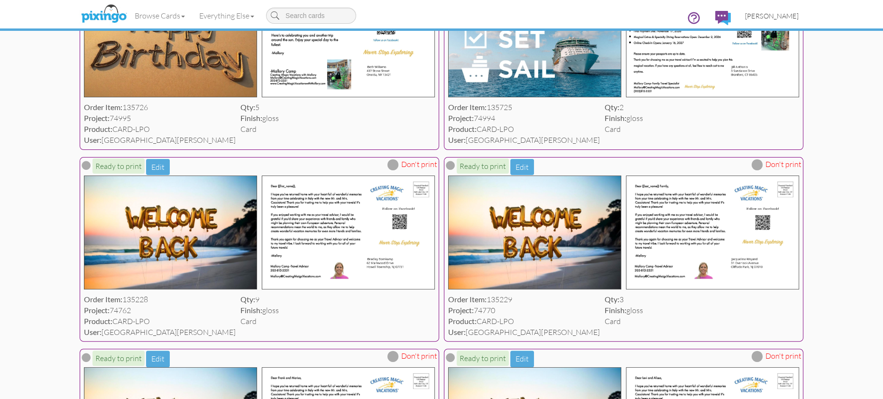
type input "LPO"
click at [772, 16] on span "[PERSON_NAME]" at bounding box center [772, 16] width 54 height 8
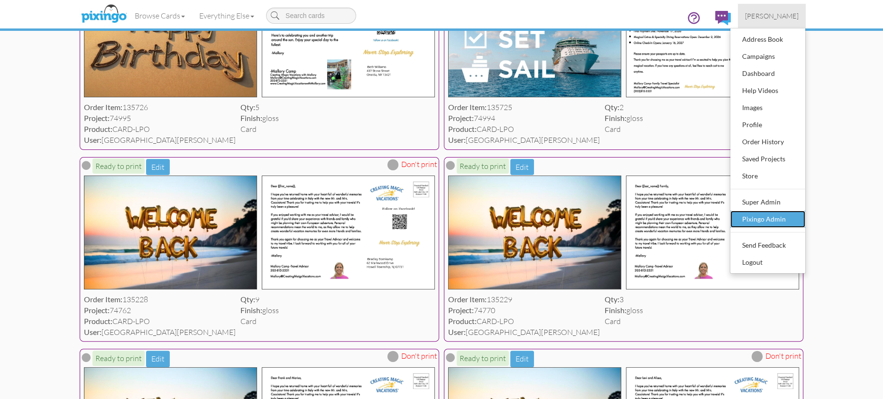
click at [765, 215] on div "Pixingo Admin" at bounding box center [768, 219] width 56 height 14
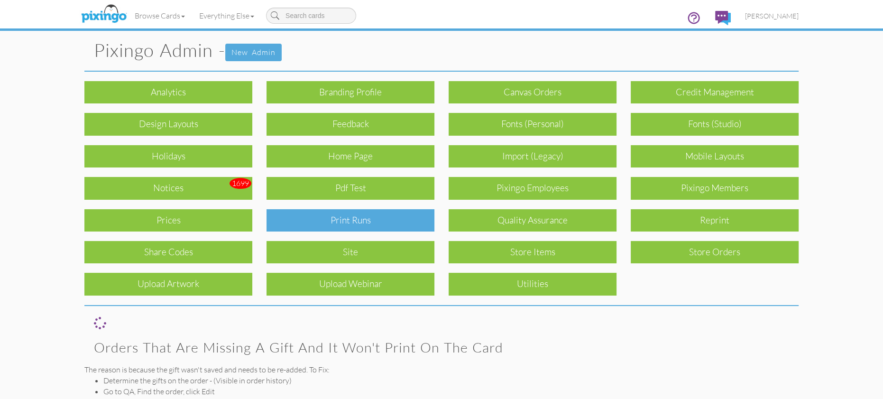
click at [366, 221] on div "Print Runs" at bounding box center [351, 220] width 168 height 22
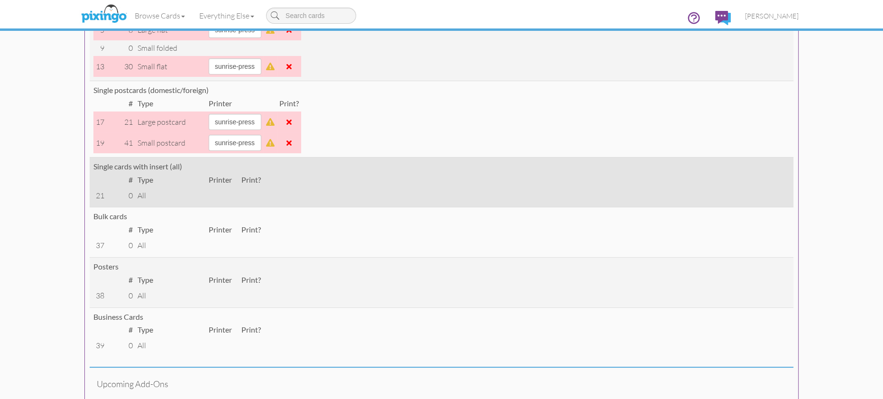
scroll to position [192, 0]
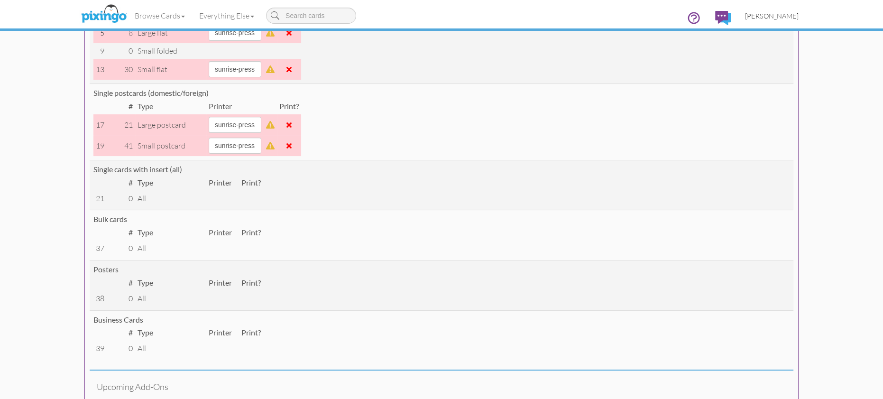
click at [765, 19] on span "[PERSON_NAME]" at bounding box center [772, 16] width 54 height 8
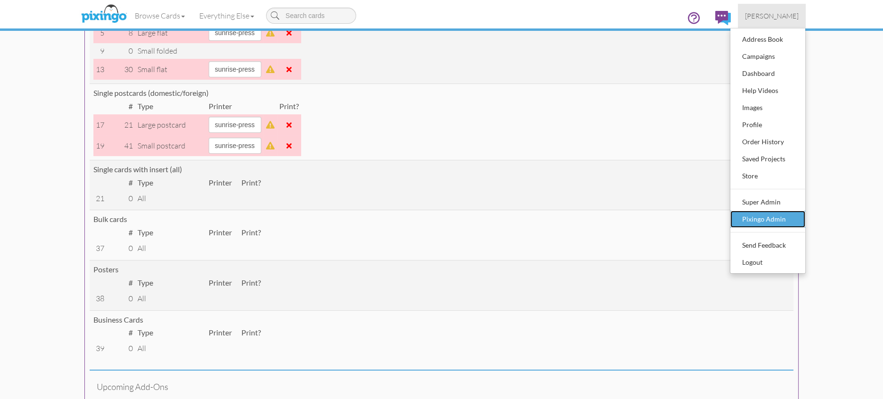
click at [752, 219] on div "Pixingo Admin" at bounding box center [768, 219] width 56 height 14
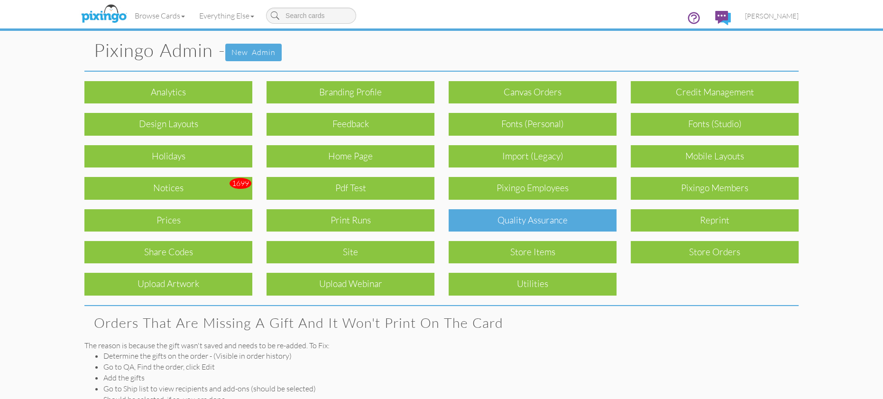
click at [502, 224] on div "Quality Assurance" at bounding box center [533, 220] width 168 height 22
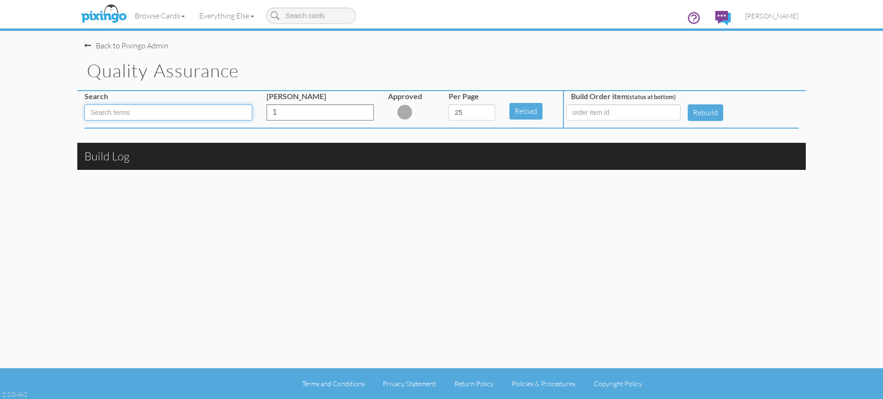
click at [129, 114] on input at bounding box center [168, 112] width 168 height 16
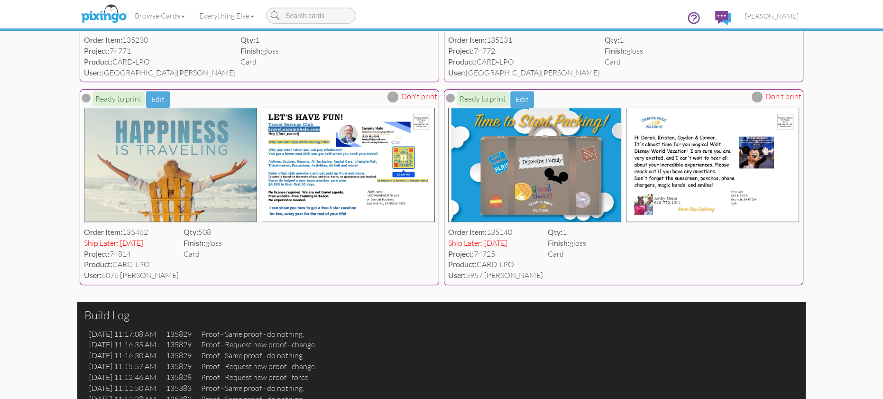
scroll to position [822, 0]
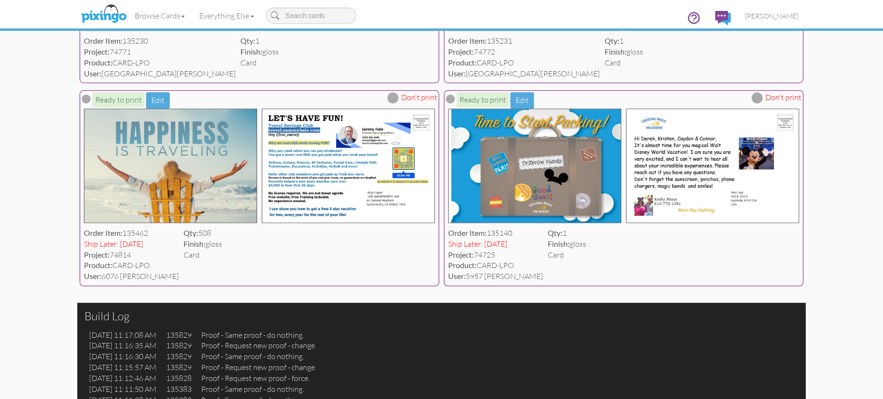
type input "LPO"
click at [394, 98] on span at bounding box center [393, 97] width 11 height 11
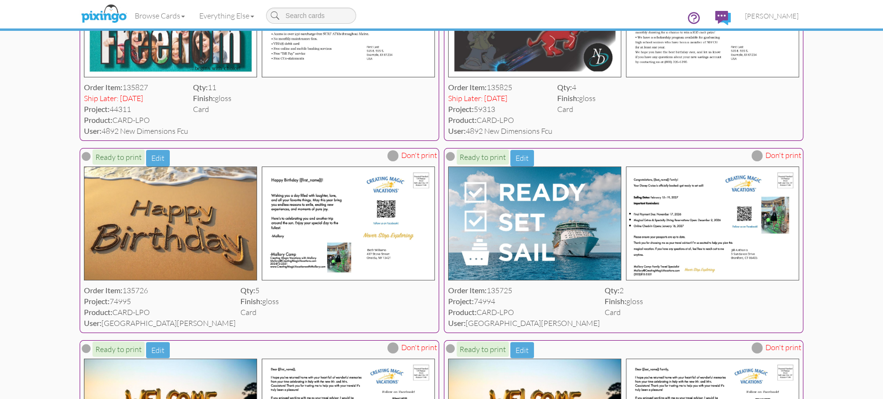
scroll to position [0, 0]
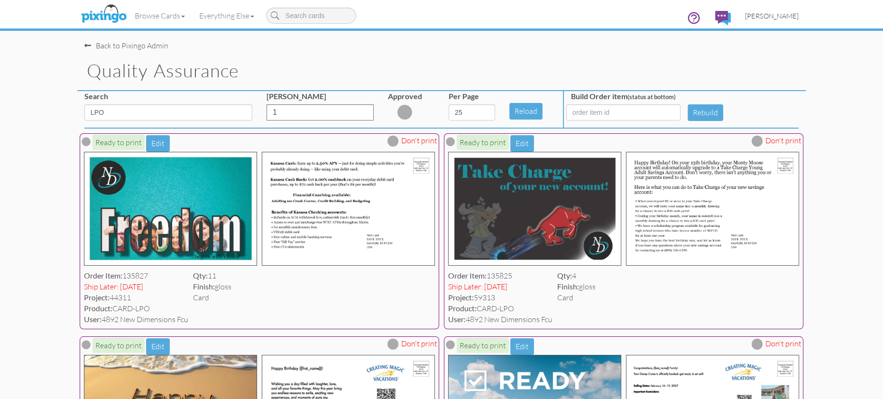
click at [775, 16] on span "[PERSON_NAME]" at bounding box center [772, 16] width 54 height 8
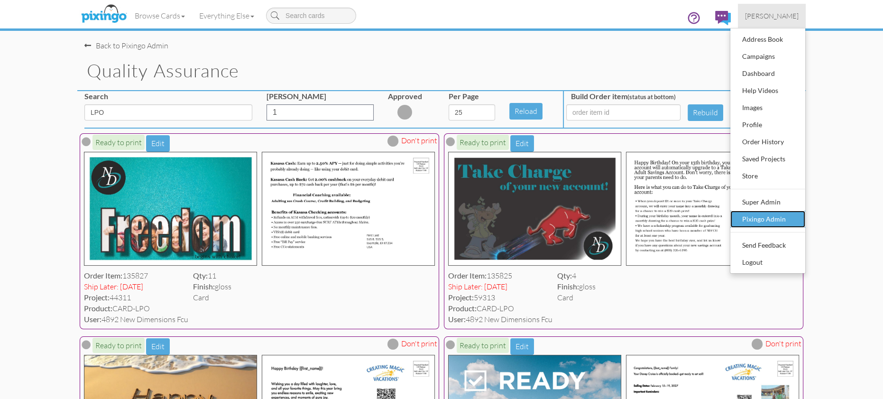
click at [764, 215] on div "Pixingo Admin" at bounding box center [768, 219] width 56 height 14
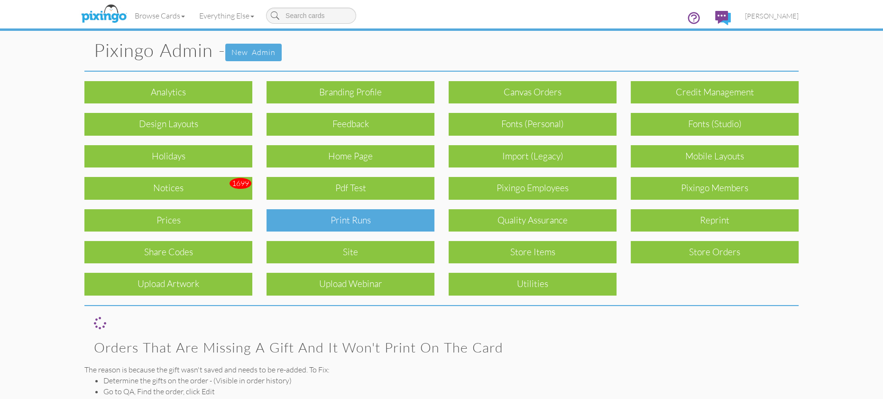
click at [396, 213] on div "Print Runs" at bounding box center [351, 220] width 168 height 22
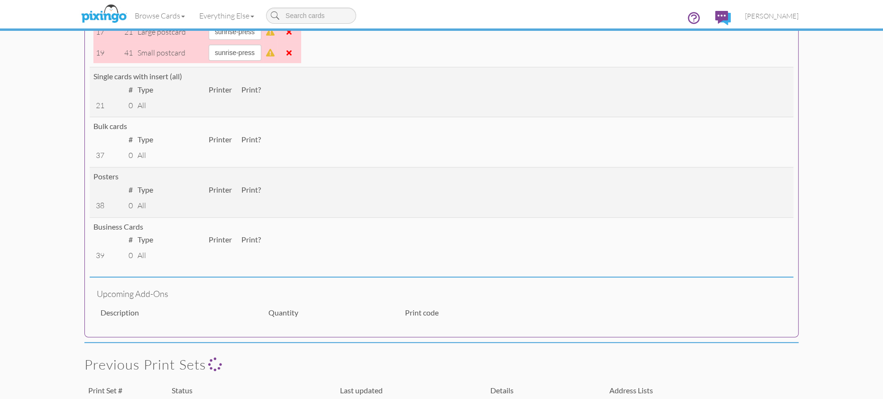
scroll to position [133, 0]
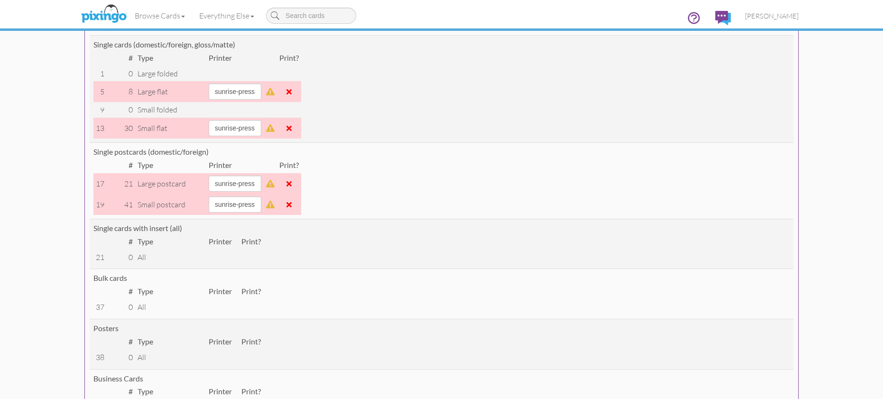
click at [292, 182] on span at bounding box center [289, 184] width 5 height 8
click at [292, 201] on span at bounding box center [289, 205] width 5 height 8
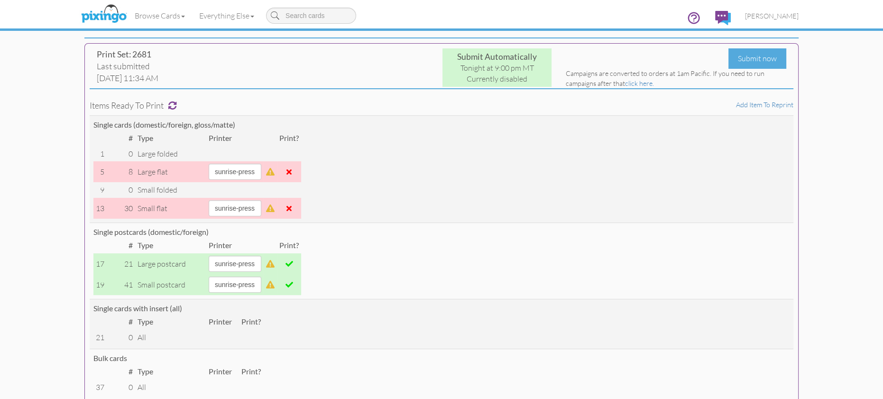
scroll to position [0, 0]
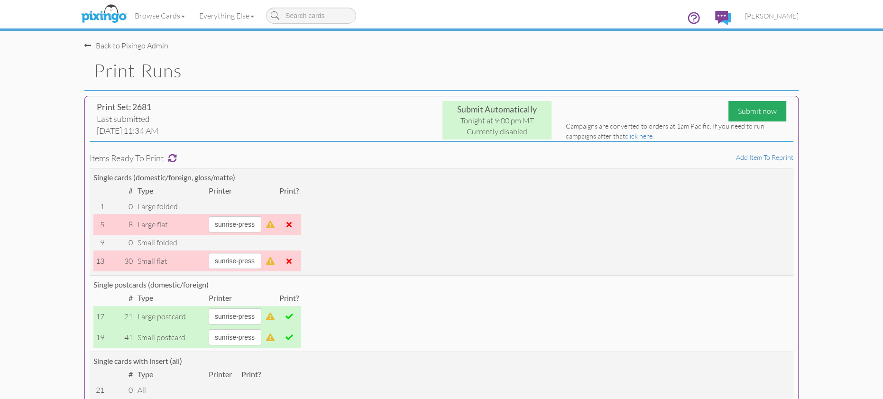
click at [756, 114] on div "Submit now" at bounding box center [758, 111] width 58 height 20
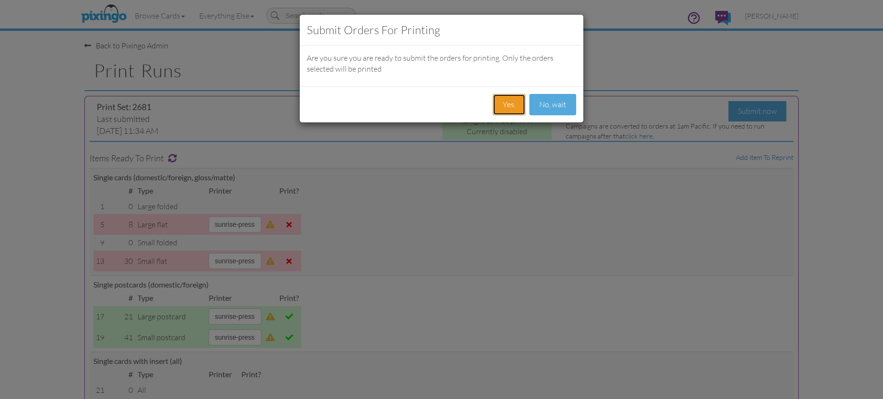
click at [504, 105] on button "Yes." at bounding box center [509, 104] width 33 height 21
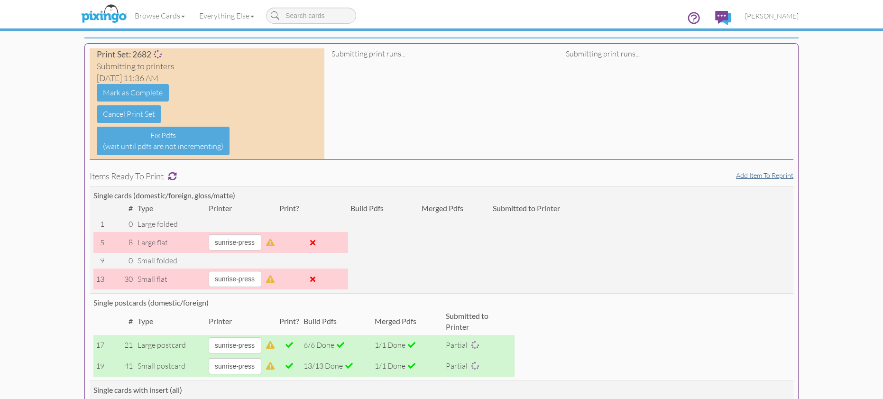
scroll to position [47, 0]
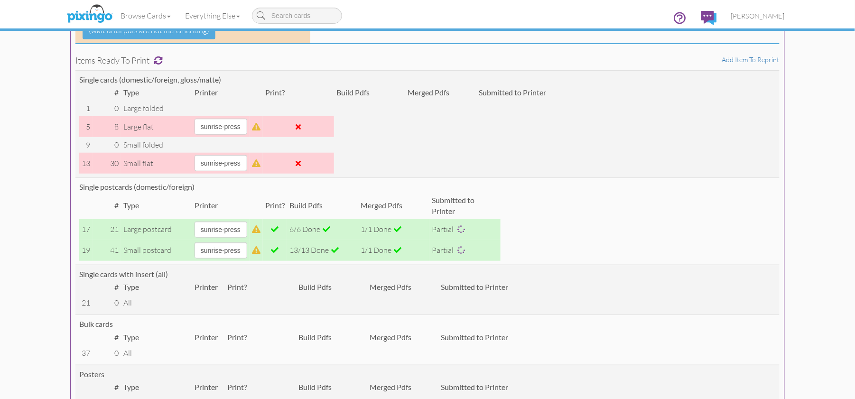
scroll to position [167, 0]
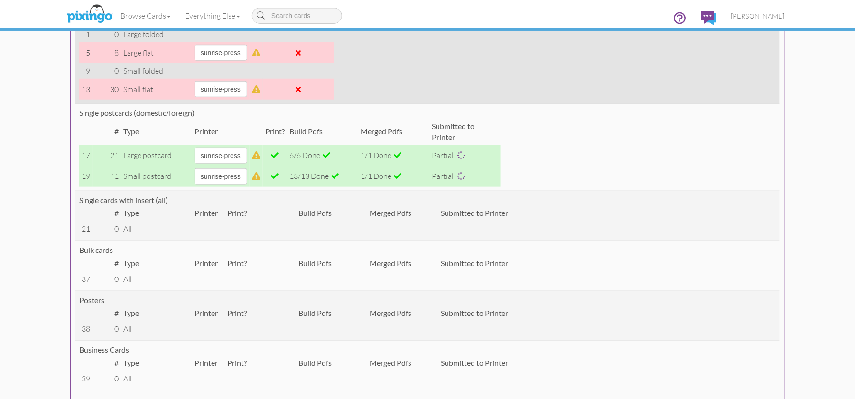
scroll to position [254, 0]
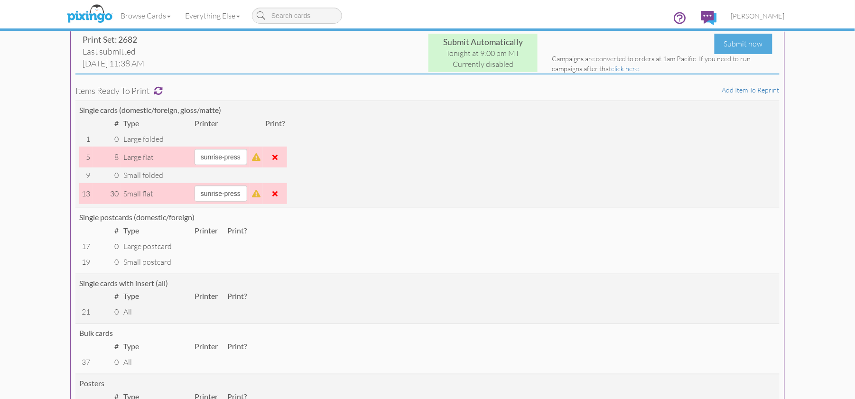
scroll to position [66, 0]
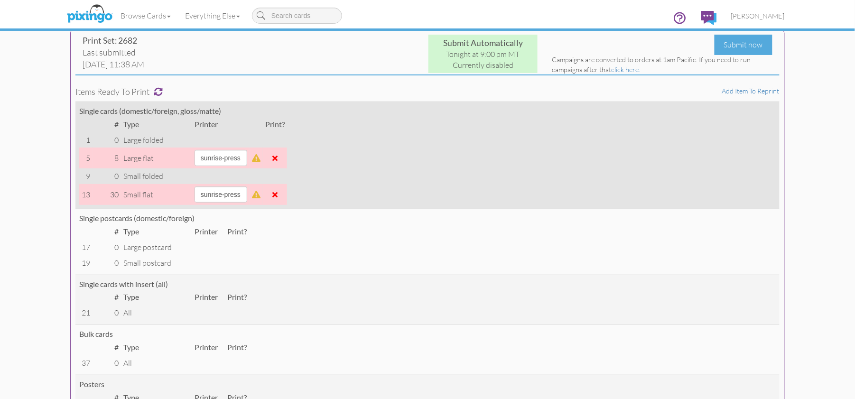
click at [277, 158] on span at bounding box center [274, 158] width 5 height 8
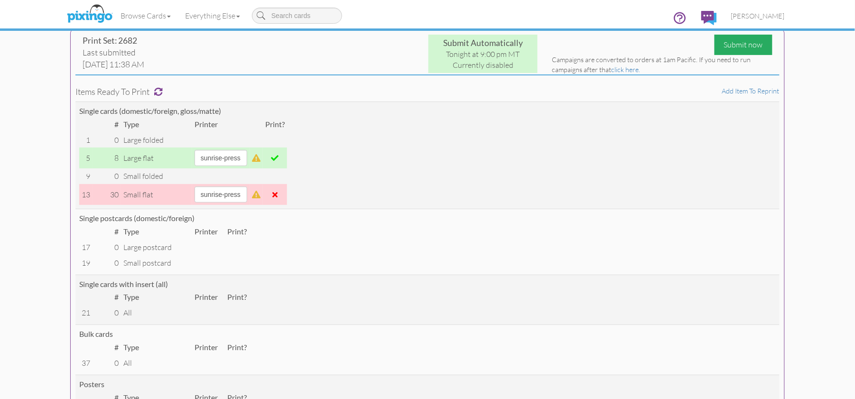
click at [731, 46] on div "Submit now" at bounding box center [743, 45] width 58 height 20
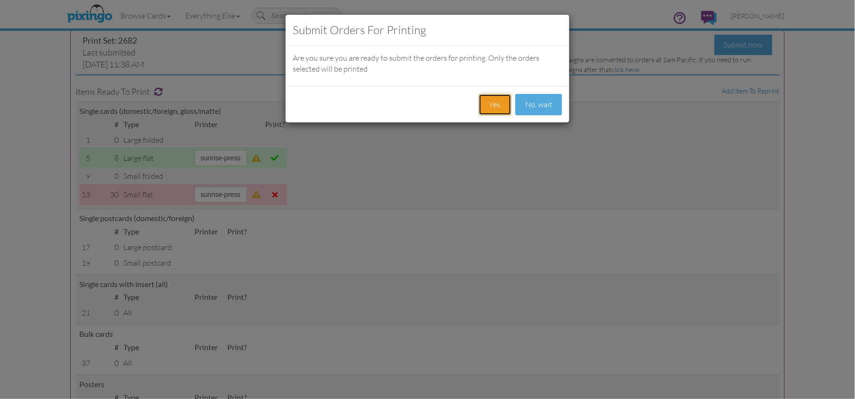
click at [485, 104] on button "Yes." at bounding box center [495, 104] width 33 height 21
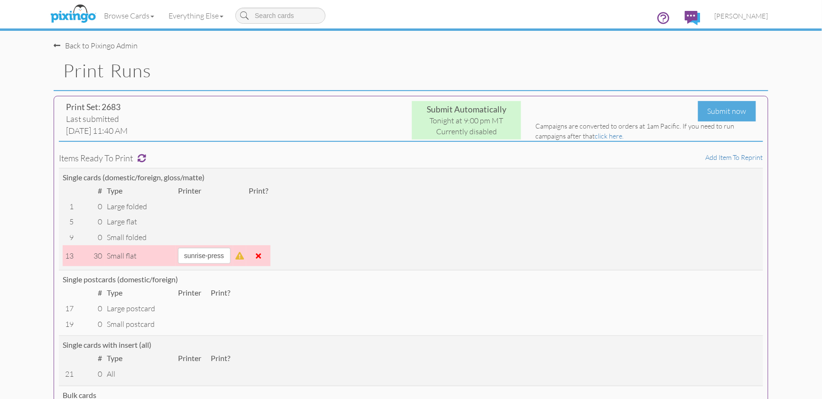
click at [737, 18] on span "[PERSON_NAME]" at bounding box center [741, 16] width 54 height 8
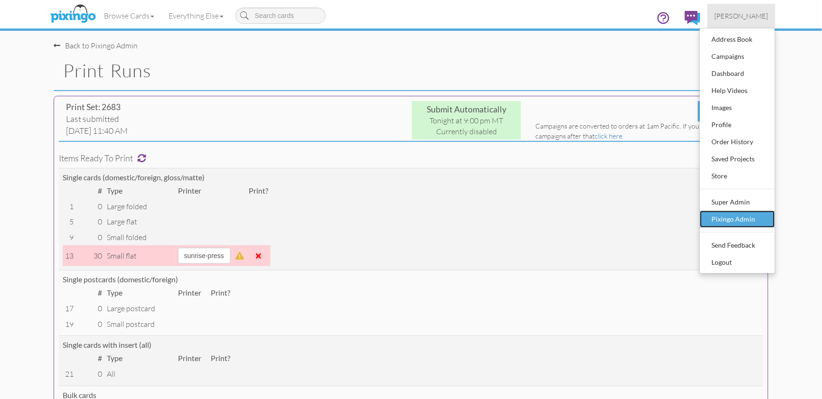
click at [727, 220] on div "Pixingo Admin" at bounding box center [737, 219] width 56 height 14
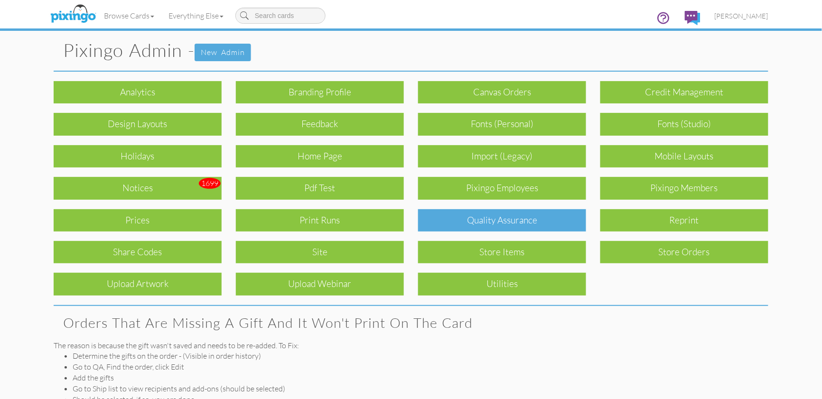
click at [471, 219] on div "Quality Assurance" at bounding box center [502, 220] width 168 height 22
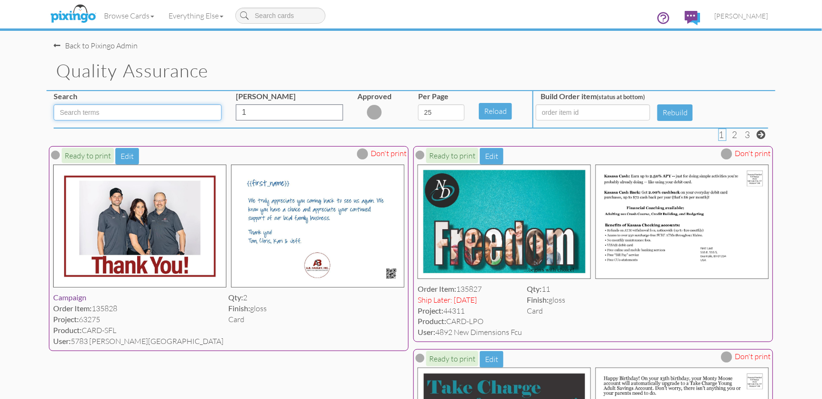
click at [125, 114] on input at bounding box center [138, 112] width 168 height 16
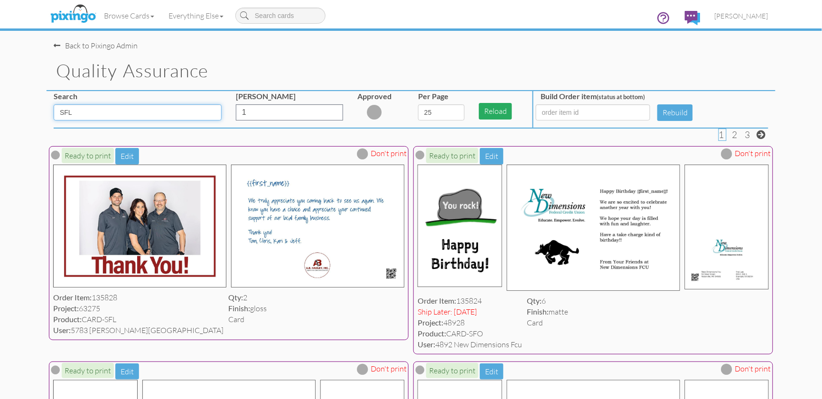
type input "SFL"
click at [489, 116] on button "Reload" at bounding box center [495, 111] width 33 height 17
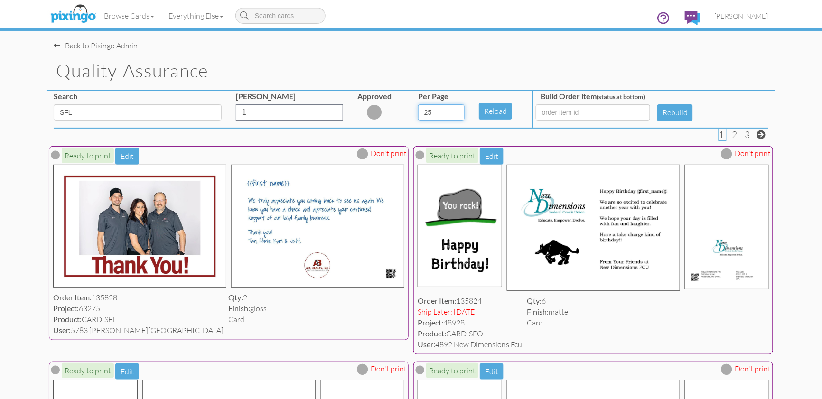
click at [460, 114] on select "5 10 25 50 100" at bounding box center [441, 112] width 46 height 16
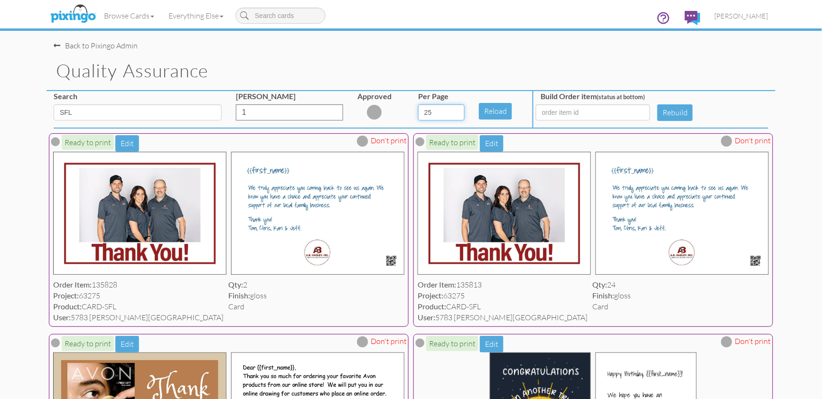
select select "number:50"
click at [418, 104] on select "5 10 25 50 100" at bounding box center [441, 112] width 46 height 16
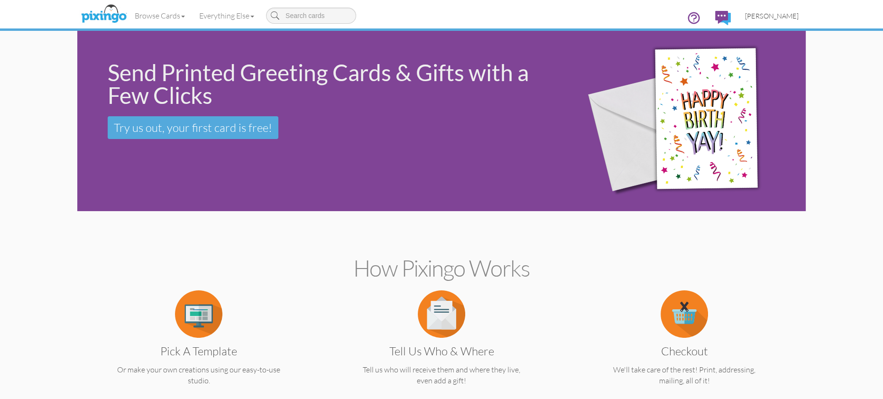
click at [770, 18] on span "[PERSON_NAME]" at bounding box center [772, 16] width 54 height 8
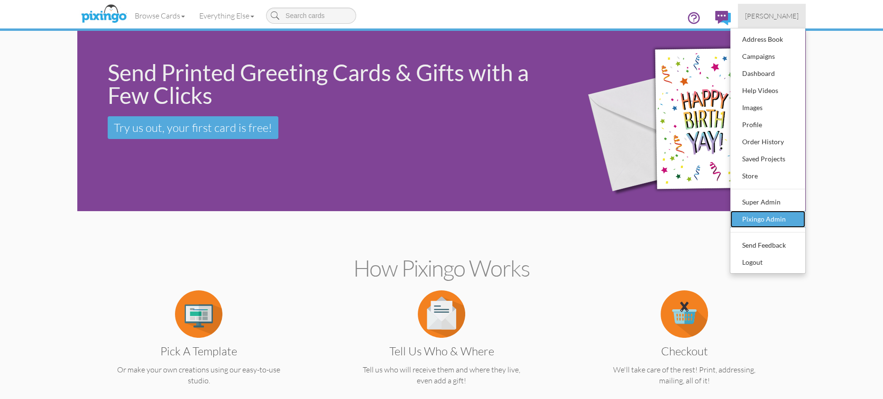
click at [758, 216] on div "Pixingo Admin" at bounding box center [768, 219] width 56 height 14
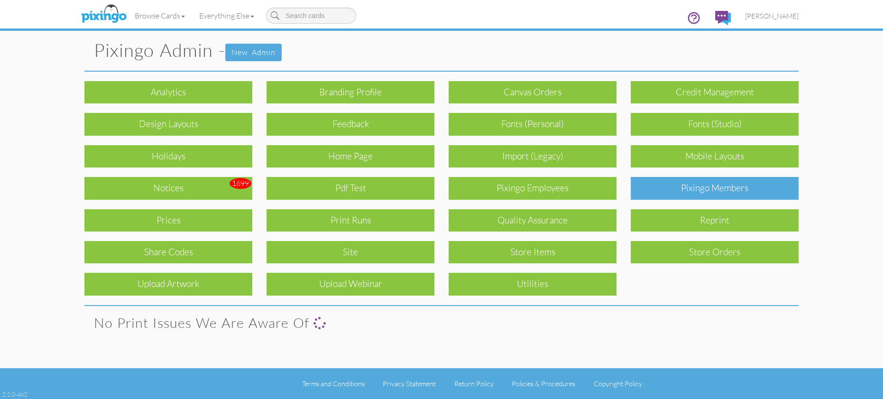
click at [702, 185] on div "Pixingo Members" at bounding box center [715, 188] width 168 height 22
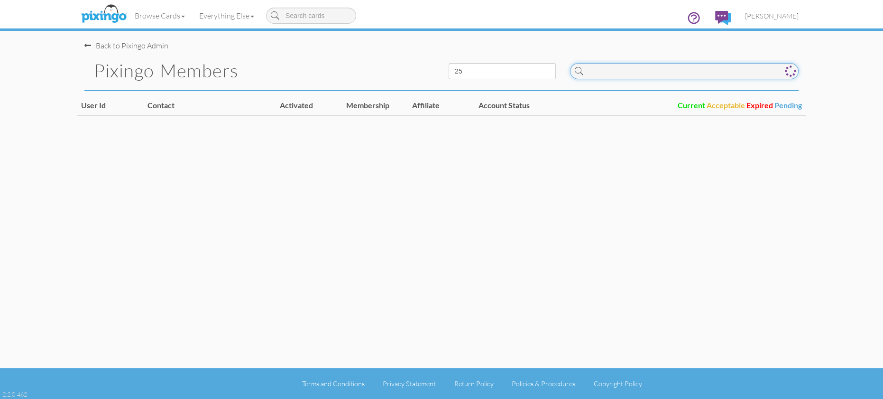
click at [640, 76] on input at bounding box center [684, 71] width 229 height 16
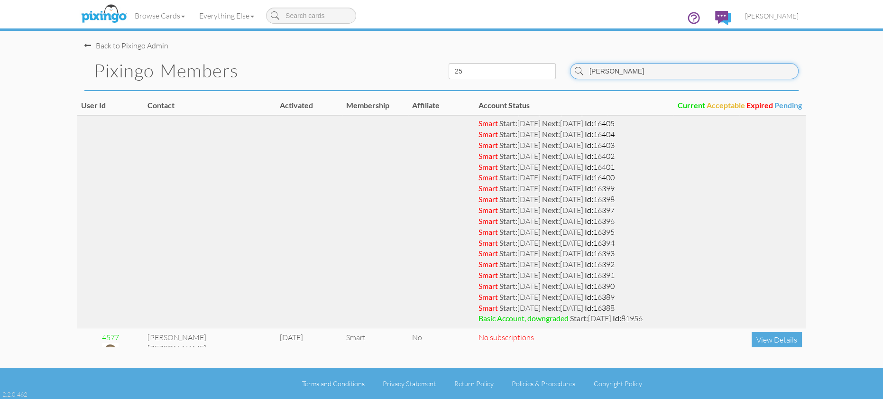
scroll to position [451, 0]
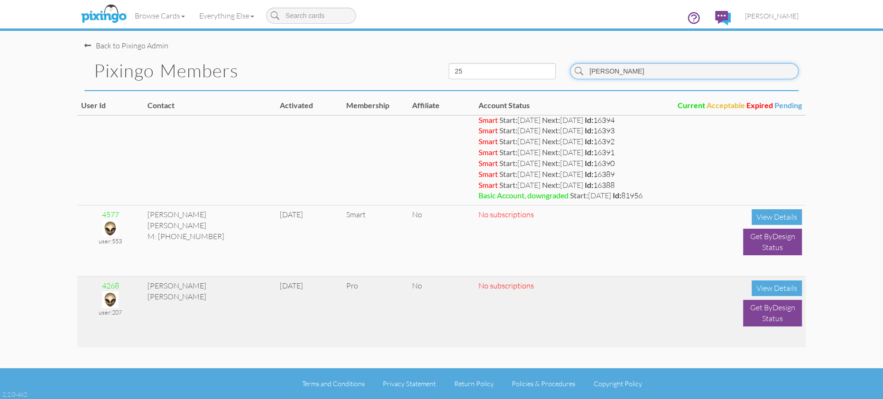
type input "[PERSON_NAME]"
click at [117, 301] on img at bounding box center [110, 299] width 17 height 17
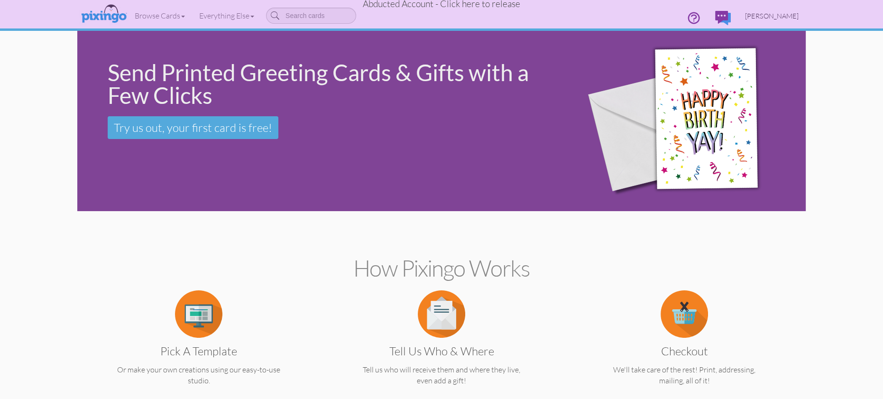
drag, startPoint x: 770, startPoint y: 11, endPoint x: 768, endPoint y: 34, distance: 22.8
click at [770, 11] on link "[PERSON_NAME]" at bounding box center [772, 16] width 68 height 24
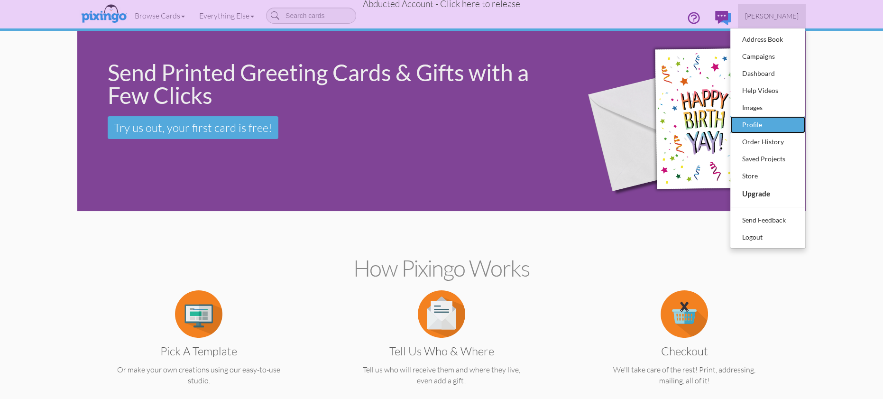
click at [749, 127] on div "Profile" at bounding box center [768, 125] width 56 height 14
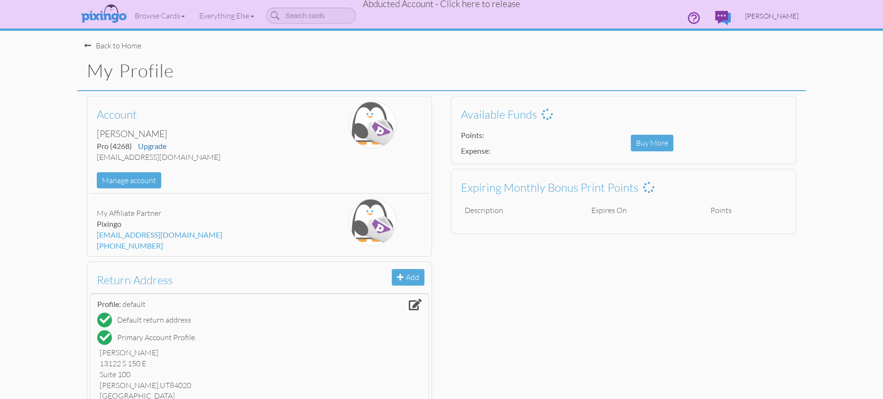
click at [786, 18] on span "[PERSON_NAME]" at bounding box center [772, 16] width 54 height 8
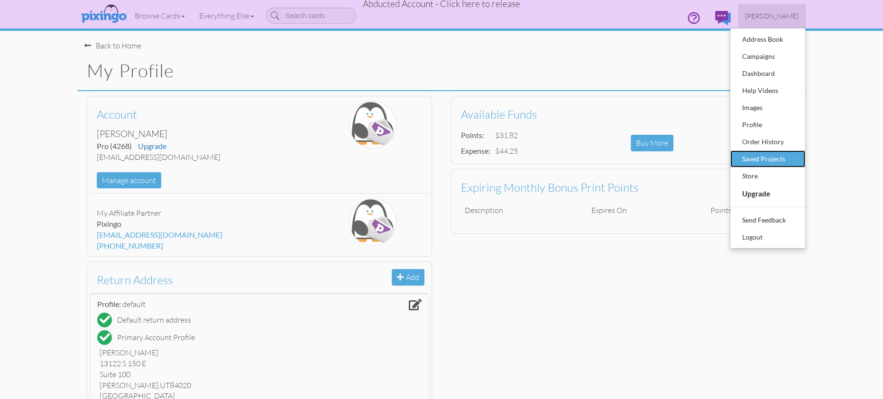
click at [755, 154] on div "Saved Projects" at bounding box center [768, 159] width 56 height 14
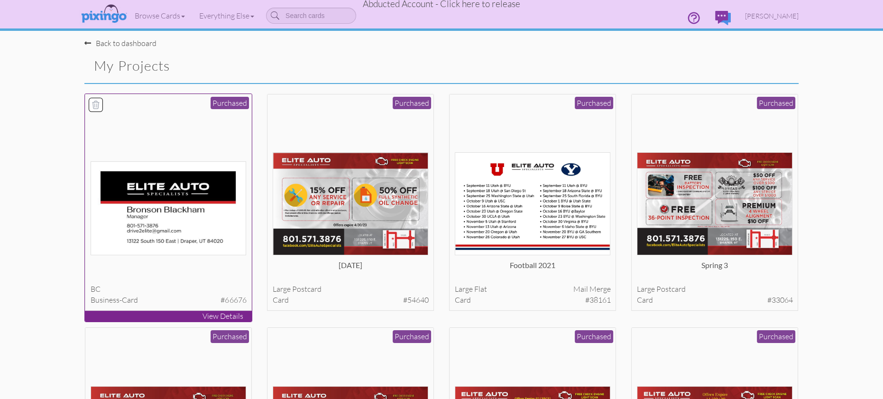
click at [203, 208] on img at bounding box center [169, 208] width 156 height 94
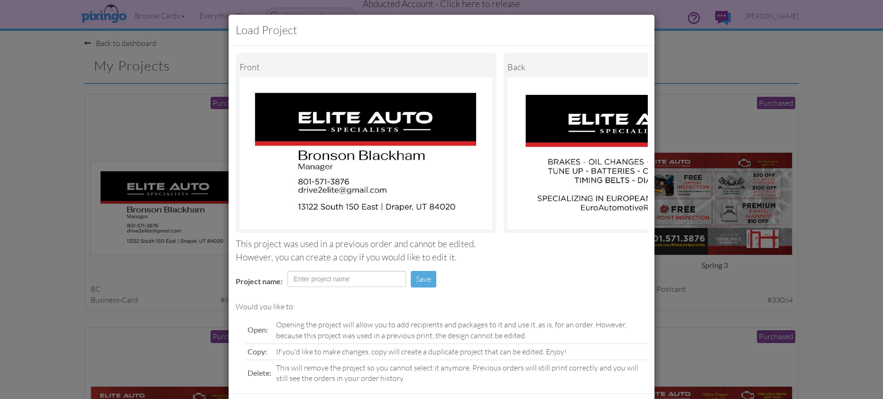
scroll to position [45, 0]
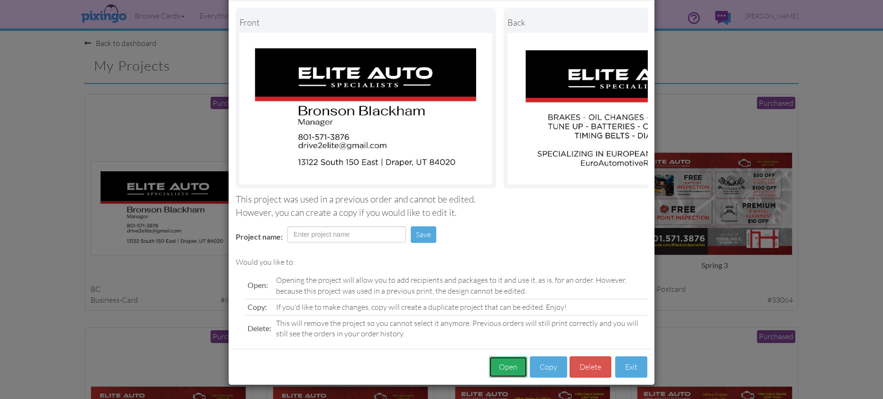
click at [507, 365] on button "Open" at bounding box center [508, 366] width 38 height 21
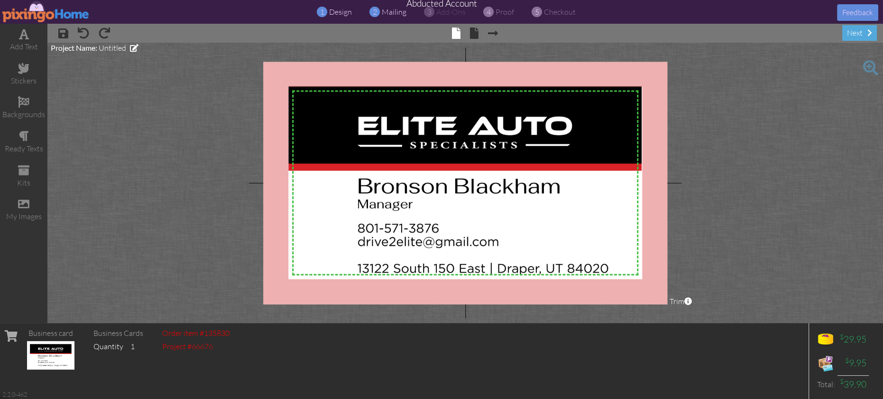
click at [394, 16] on span "mailing" at bounding box center [394, 11] width 25 height 9
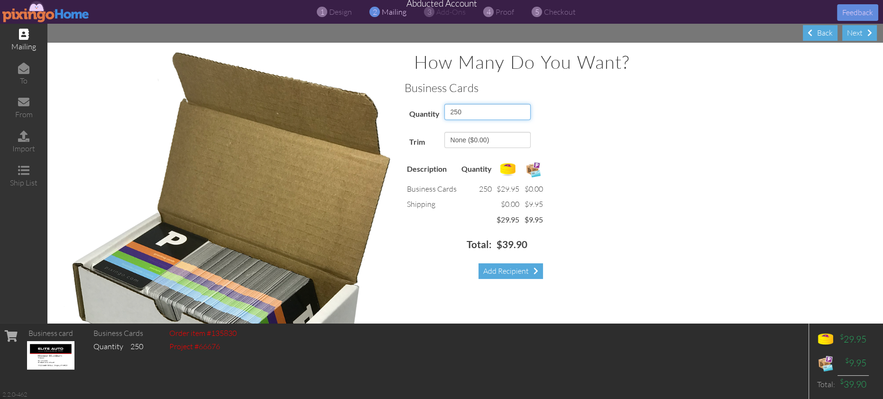
click at [517, 105] on select "[PHONE_NUMBER]" at bounding box center [487, 112] width 86 height 16
select select "number:500"
click at [444, 104] on select "[PHONE_NUMBER]" at bounding box center [487, 112] width 86 height 16
click at [510, 275] on div "Add Recipient" at bounding box center [511, 271] width 65 height 16
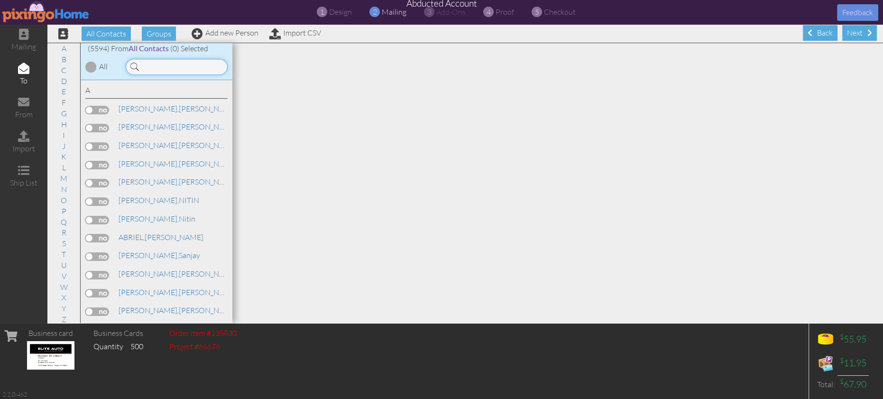
click at [165, 69] on input at bounding box center [177, 67] width 102 height 16
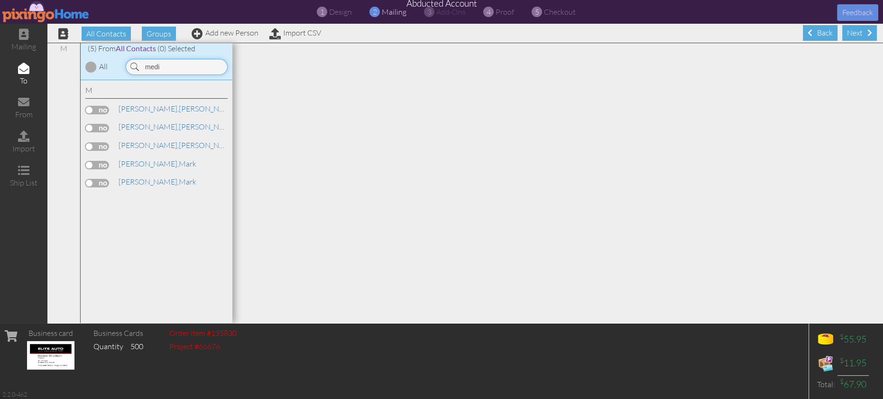
type input "medi"
click at [103, 125] on label at bounding box center [97, 128] width 24 height 9
click at [0, 0] on input "checkbox" at bounding box center [0, 0] width 0 height 0
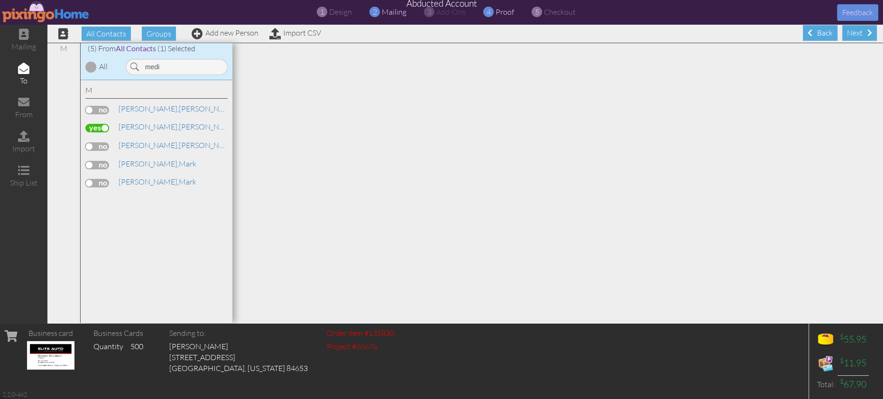
click at [499, 11] on span "proof" at bounding box center [505, 11] width 18 height 9
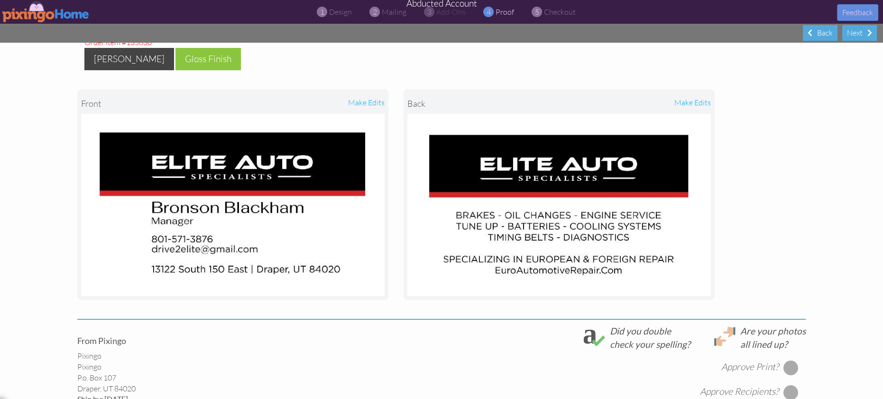
scroll to position [238, 0]
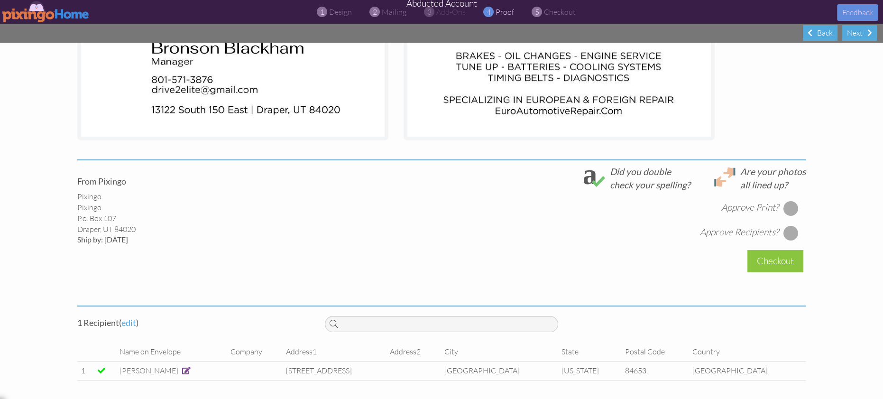
click at [786, 203] on div at bounding box center [791, 208] width 15 height 15
click at [786, 229] on div at bounding box center [791, 232] width 15 height 15
click at [783, 259] on div "Checkout" at bounding box center [776, 261] width 56 height 22
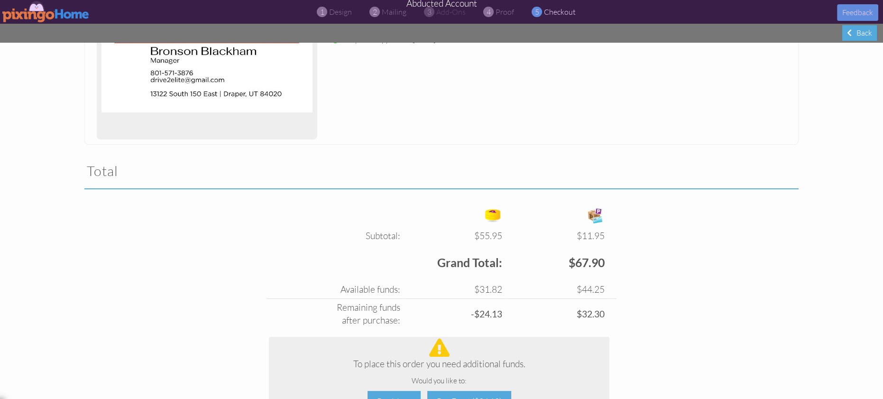
scroll to position [299, 0]
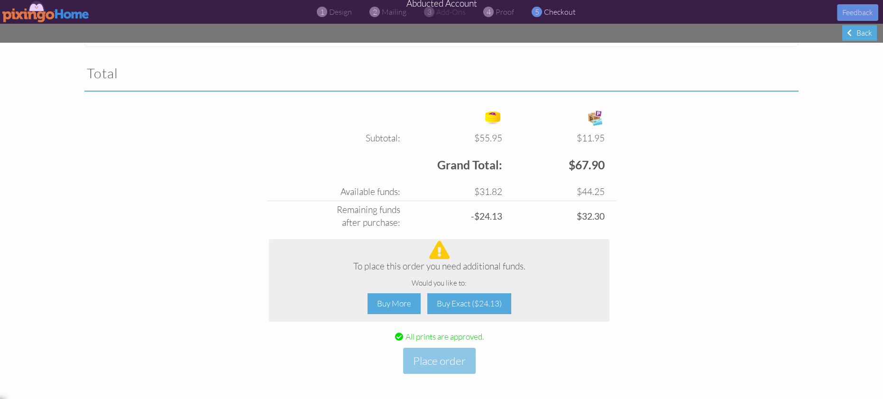
click at [41, 9] on img at bounding box center [45, 11] width 87 height 21
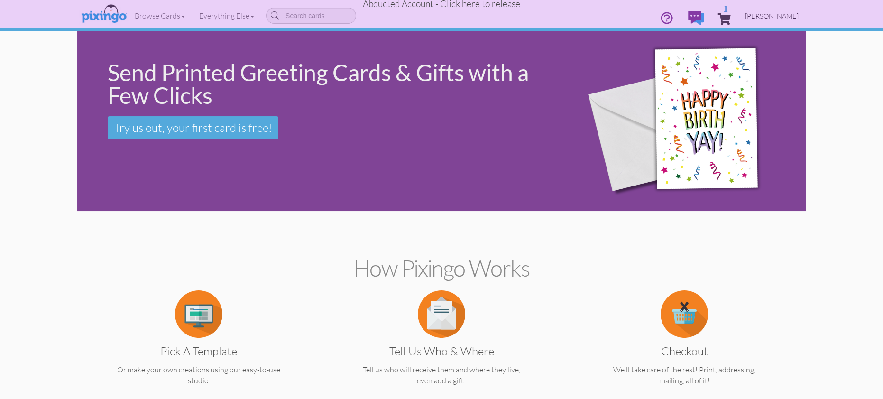
click at [788, 13] on span "Kevin Medina" at bounding box center [772, 16] width 54 height 8
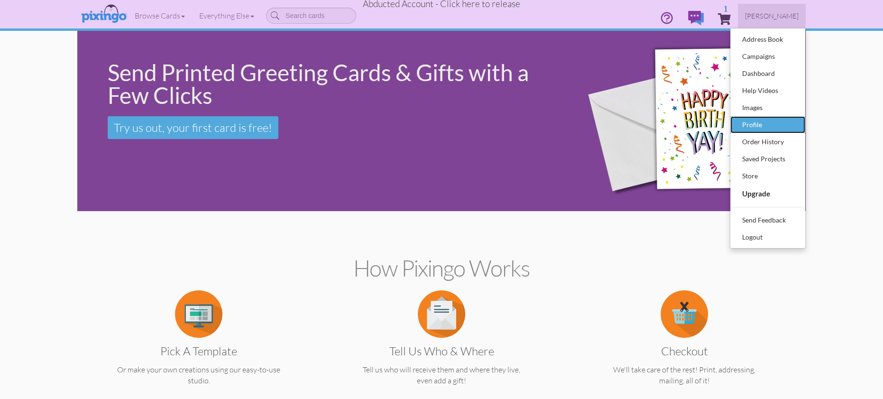
click at [763, 122] on div "Profile" at bounding box center [768, 125] width 56 height 14
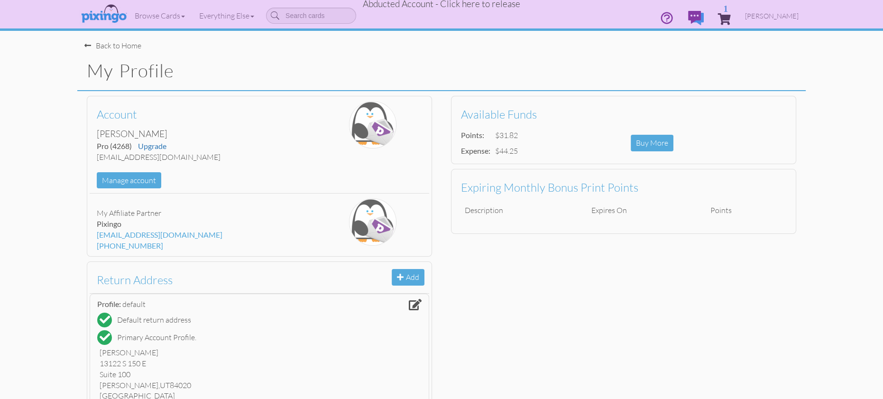
click at [489, 5] on span "Abducted Account - Click here to release" at bounding box center [441, 3] width 157 height 11
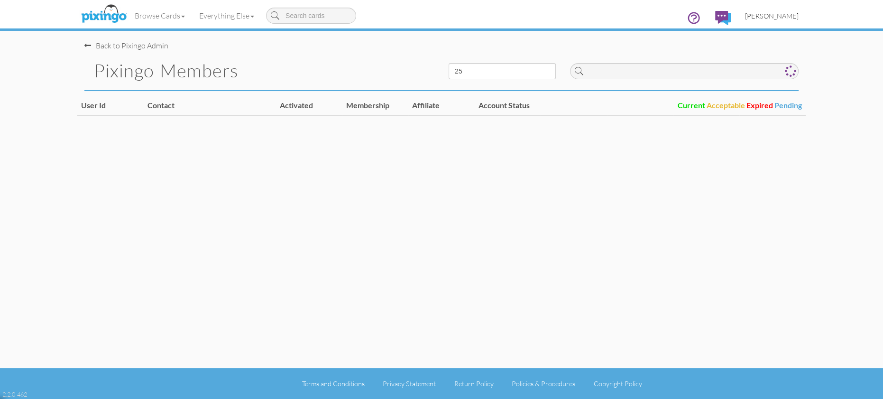
click at [775, 15] on span "[PERSON_NAME]" at bounding box center [772, 16] width 54 height 8
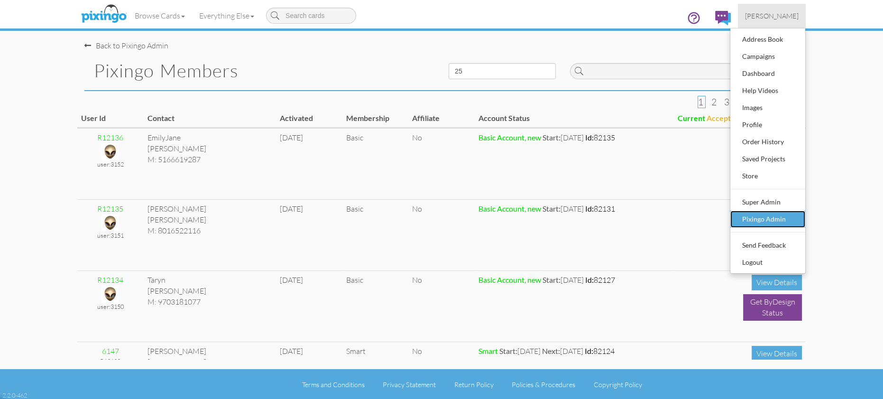
click at [750, 222] on div "Pixingo Admin" at bounding box center [768, 219] width 56 height 14
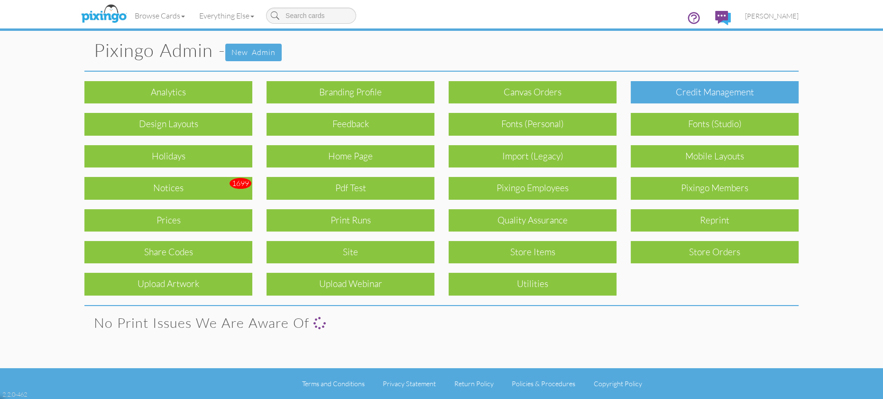
click at [711, 82] on div "Credit Management" at bounding box center [715, 92] width 168 height 22
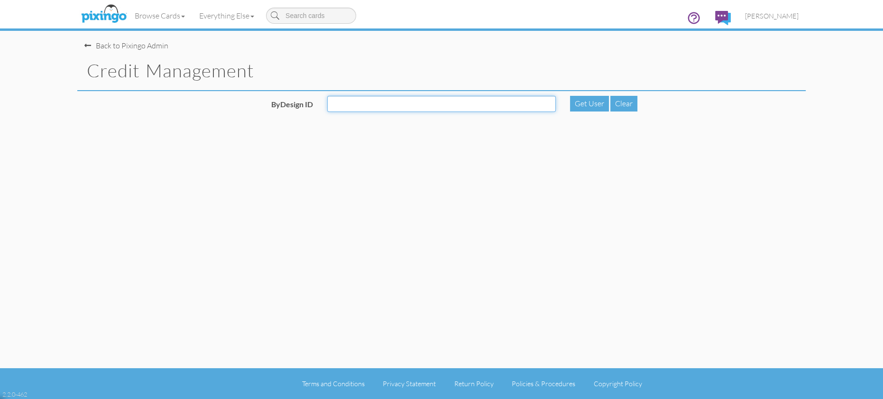
click at [379, 98] on input "ByDesign ID" at bounding box center [441, 104] width 229 height 16
type input "4268"
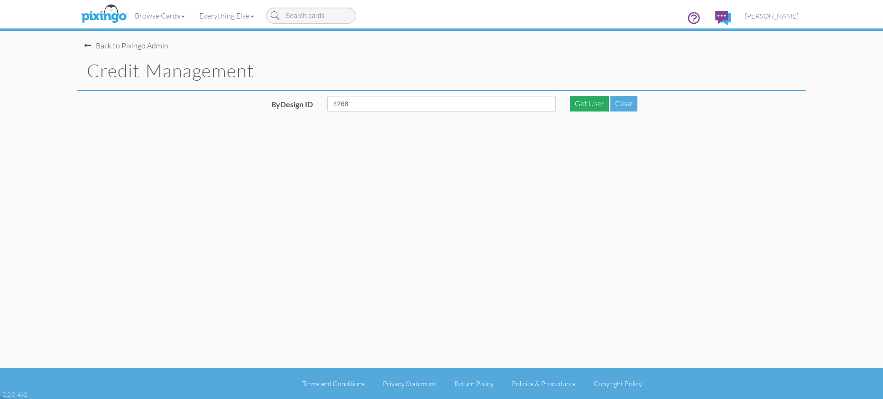
click at [581, 105] on div "Get User" at bounding box center [589, 104] width 39 height 16
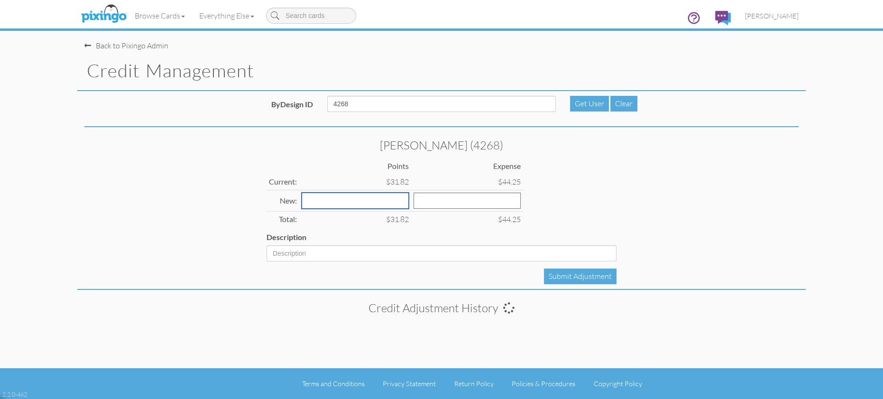
click at [302, 194] on input "number" at bounding box center [355, 201] width 107 height 16
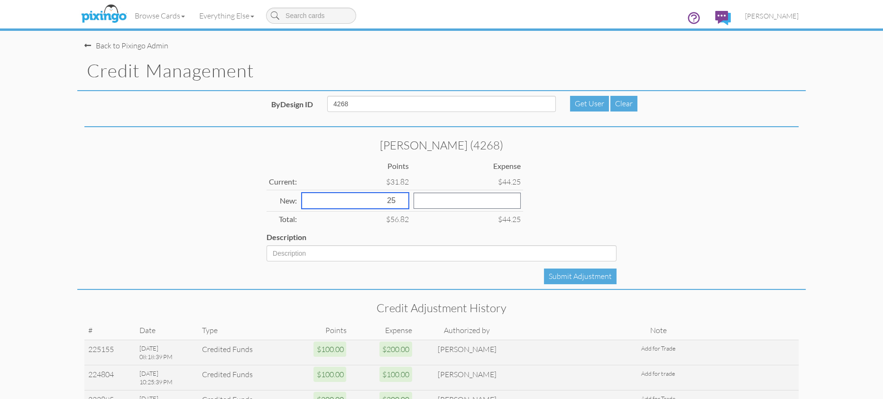
type input "25"
click at [426, 201] on input "number" at bounding box center [467, 201] width 107 height 16
type input "33"
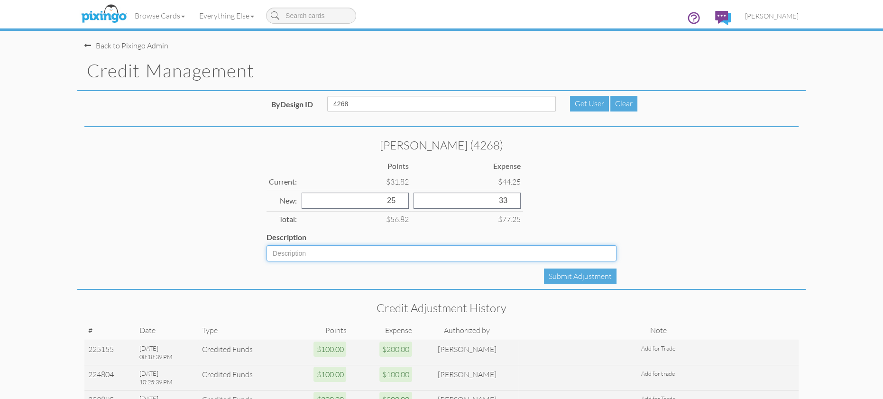
click at [411, 250] on input "Description" at bounding box center [442, 253] width 350 height 16
type input "add for trade"
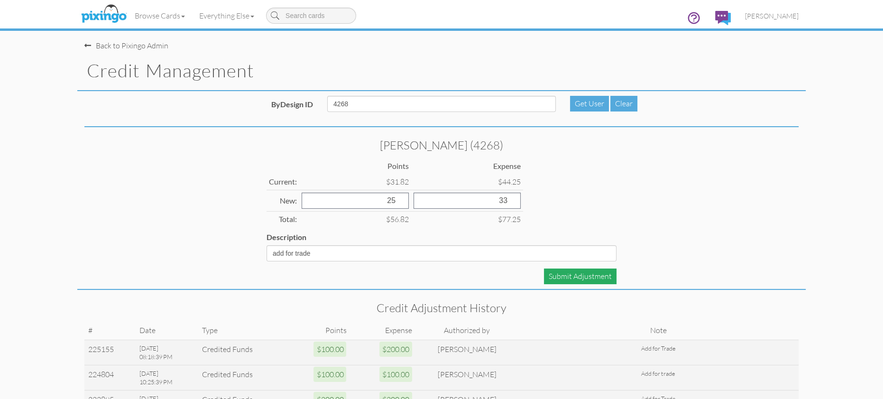
click at [596, 273] on div "Submit Adjustment" at bounding box center [580, 276] width 73 height 16
click at [761, 16] on span "[PERSON_NAME]" at bounding box center [772, 16] width 54 height 8
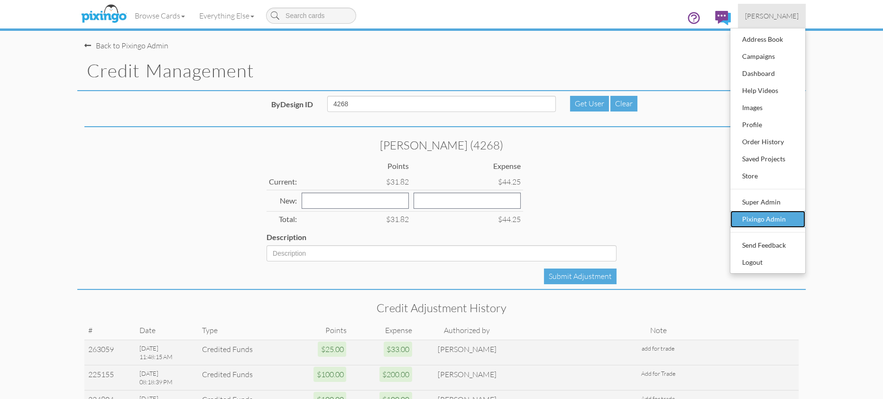
click at [765, 215] on div "Pixingo Admin" at bounding box center [768, 219] width 56 height 14
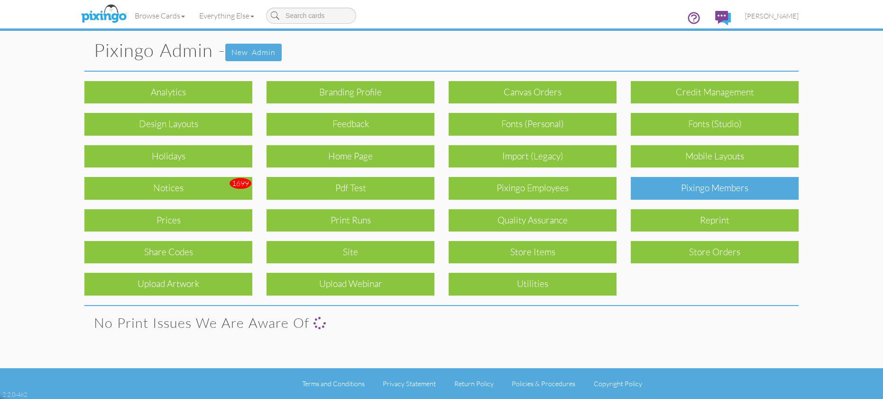
click at [704, 194] on div "Pixingo Members" at bounding box center [715, 188] width 168 height 22
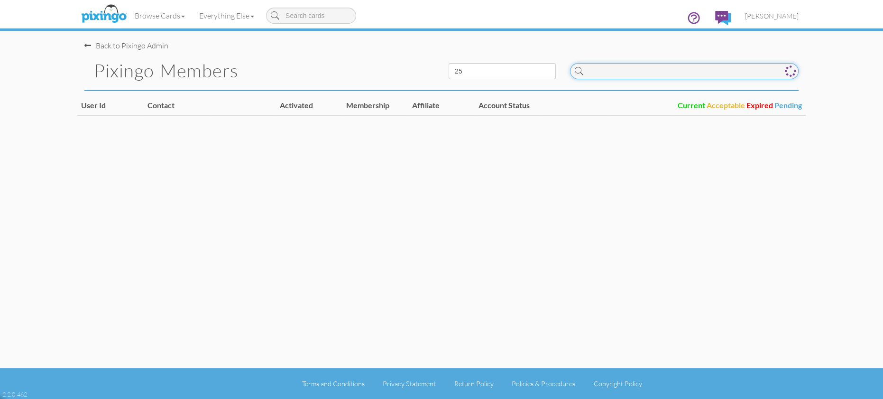
click at [628, 71] on input at bounding box center [684, 71] width 229 height 16
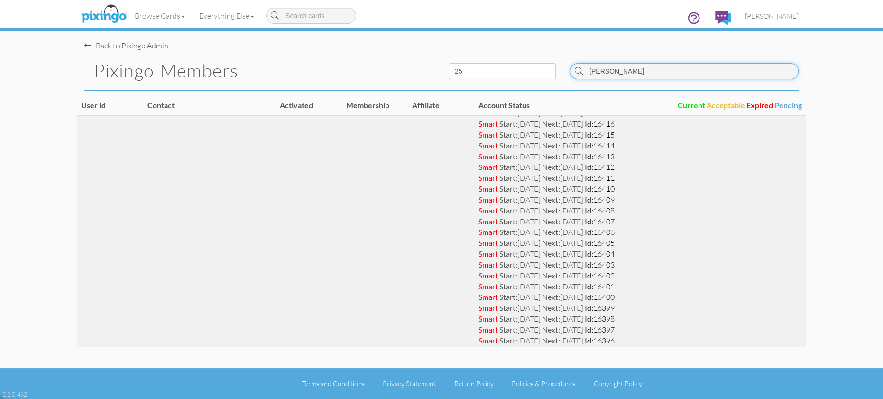
scroll to position [451, 0]
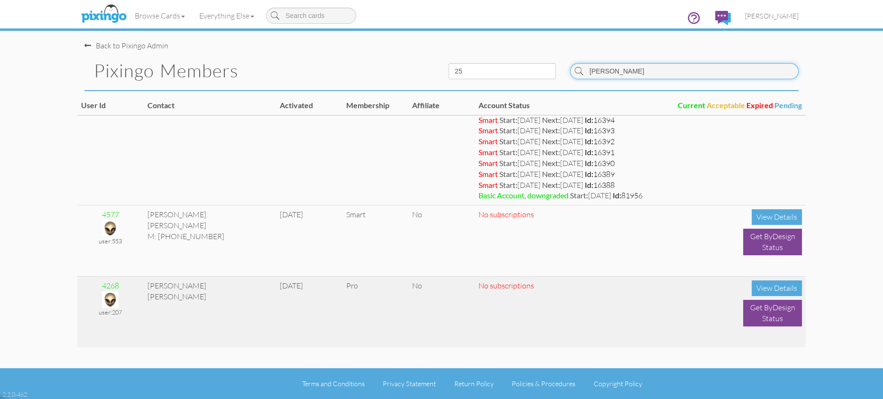
type input "medina"
click at [111, 296] on img at bounding box center [110, 299] width 17 height 17
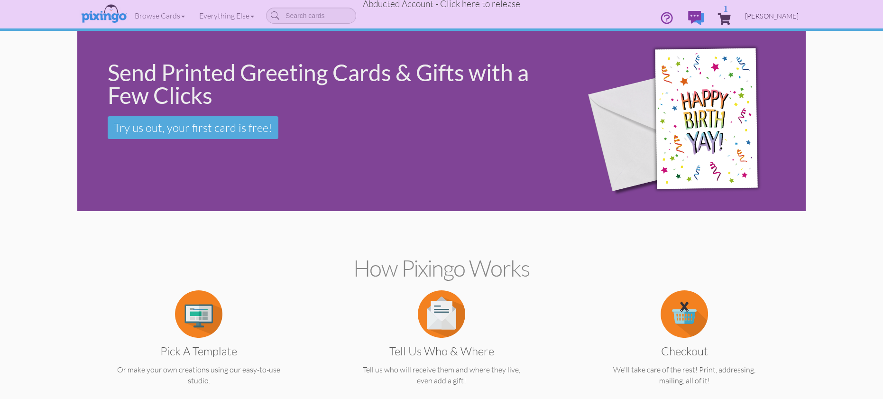
click at [769, 17] on span "Kevin Medina" at bounding box center [772, 16] width 54 height 8
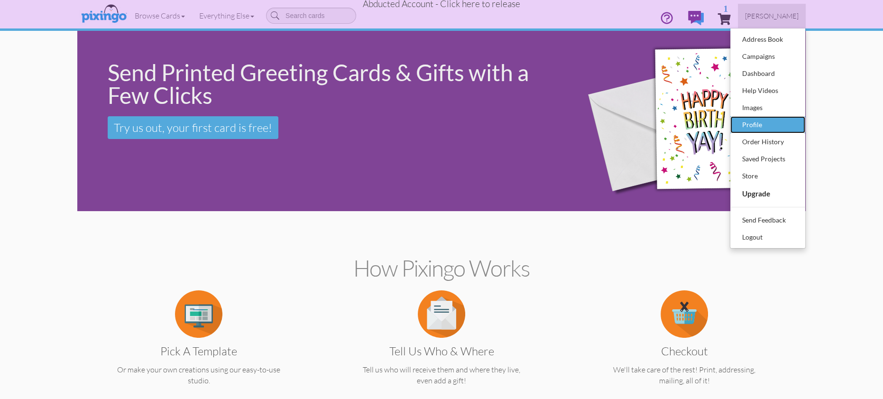
click at [750, 119] on div "Profile" at bounding box center [768, 125] width 56 height 14
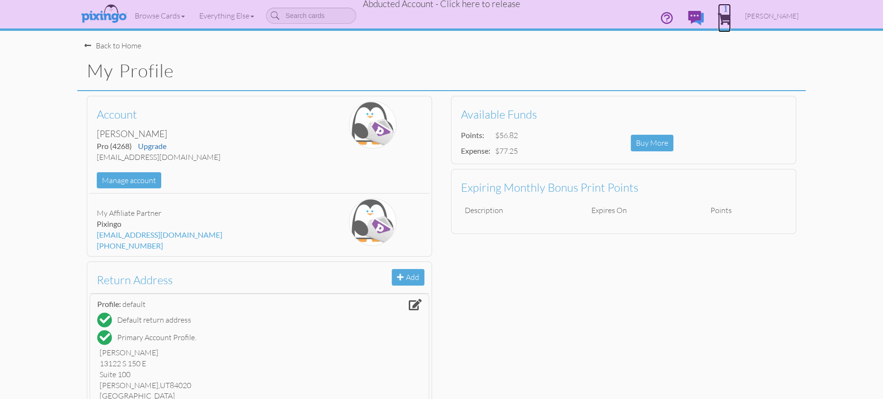
click at [731, 18] on span "1" at bounding box center [724, 18] width 13 height 11
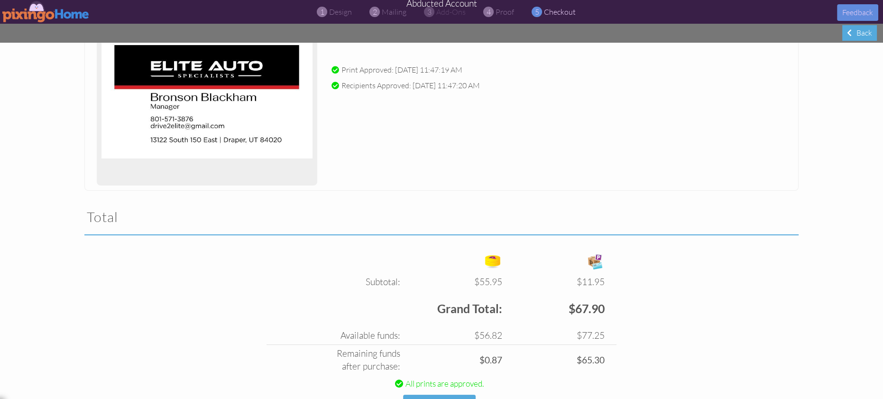
scroll to position [203, 0]
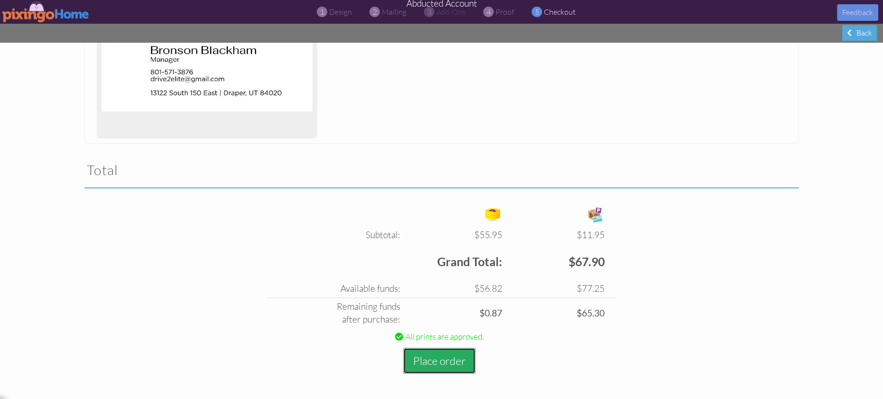
click at [435, 358] on button "Place order" at bounding box center [439, 361] width 73 height 26
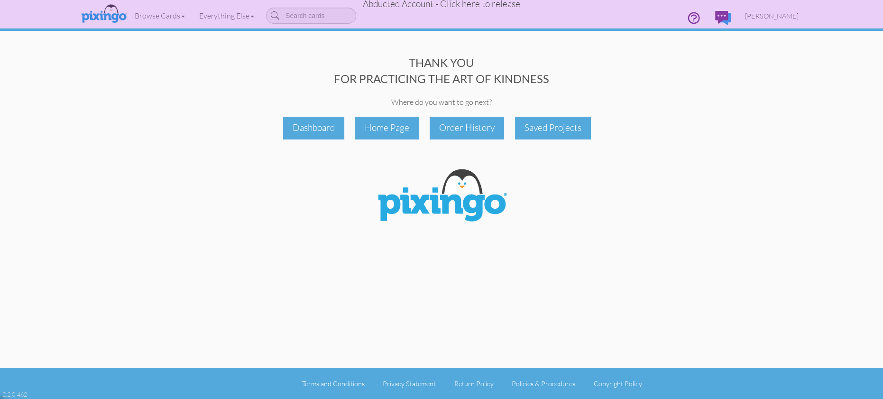
click at [491, 6] on span "Abducted Account - Click here to release" at bounding box center [441, 3] width 157 height 11
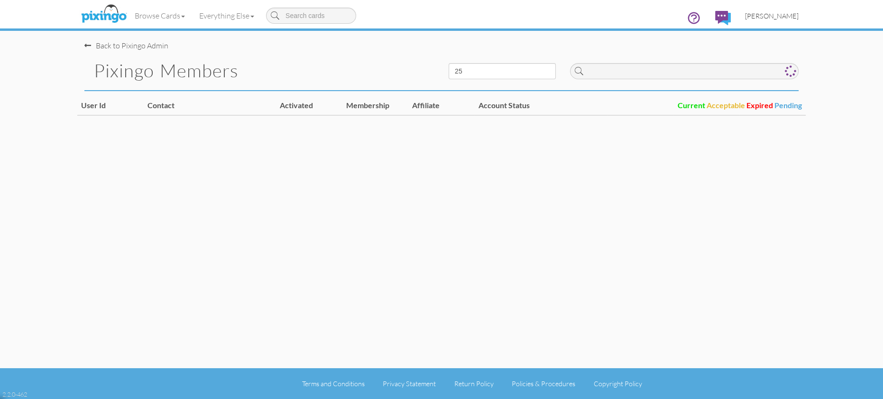
click at [782, 17] on span "[PERSON_NAME]" at bounding box center [772, 16] width 54 height 8
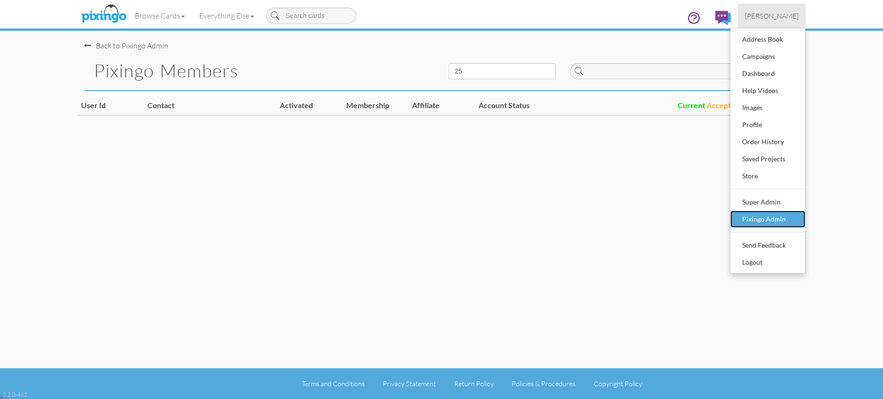
click at [751, 217] on div "Pixingo Admin" at bounding box center [768, 219] width 56 height 14
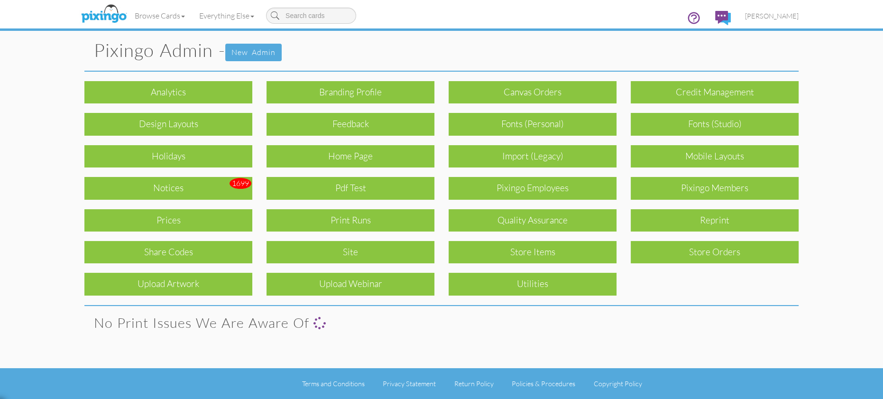
click at [339, 213] on div "Print Runs" at bounding box center [351, 220] width 168 height 22
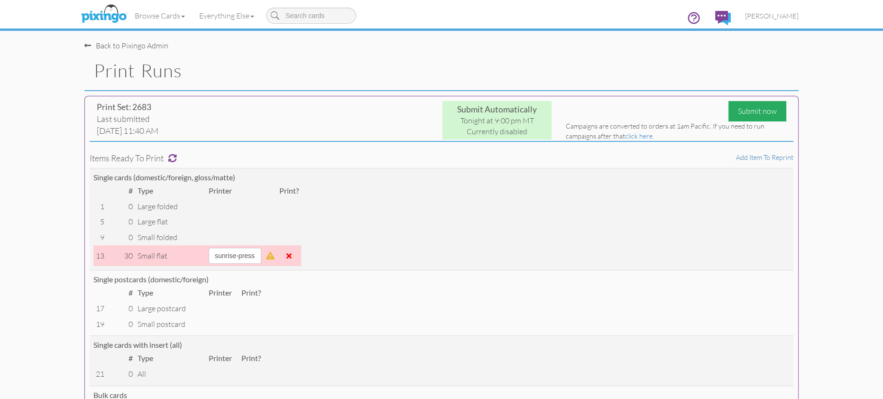
click at [747, 115] on div "Submit now" at bounding box center [758, 111] width 58 height 20
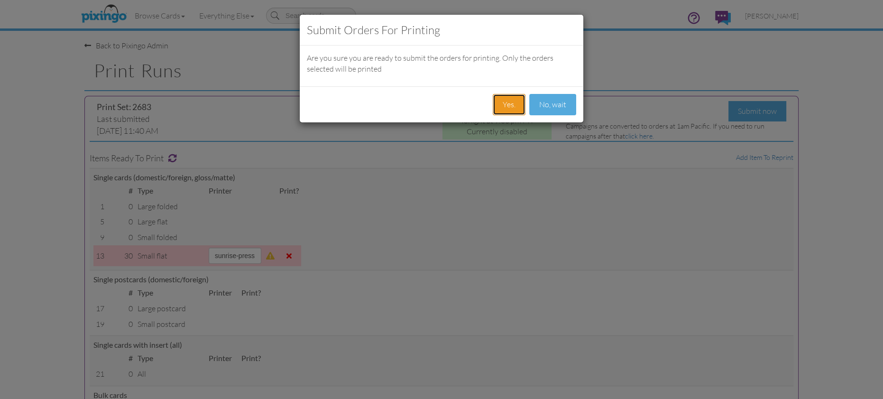
click at [510, 100] on button "Yes." at bounding box center [509, 104] width 33 height 21
